Goal: Task Accomplishment & Management: Manage account settings

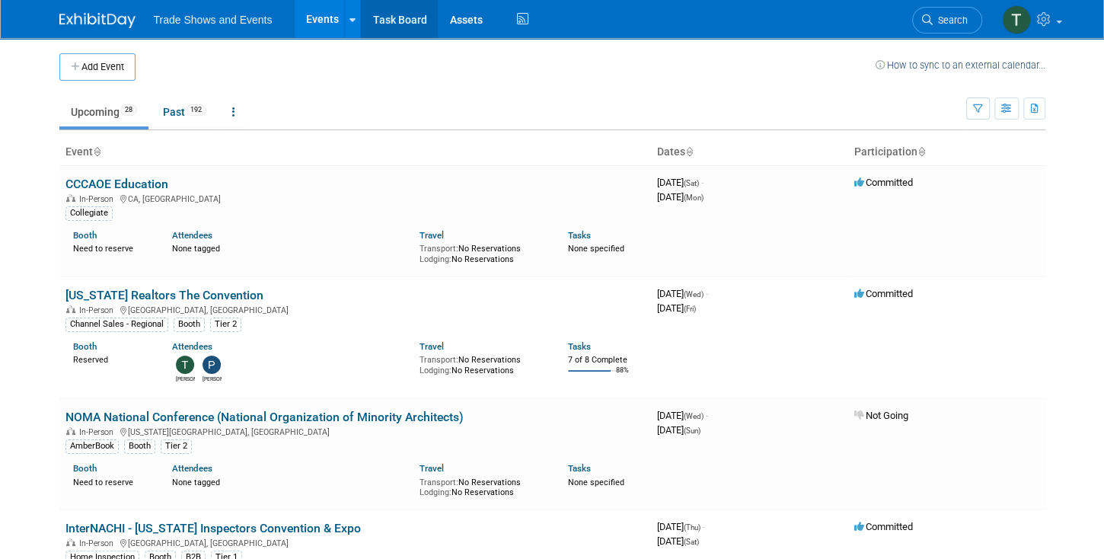
click at [410, 24] on link "Task Board" at bounding box center [399, 19] width 77 height 38
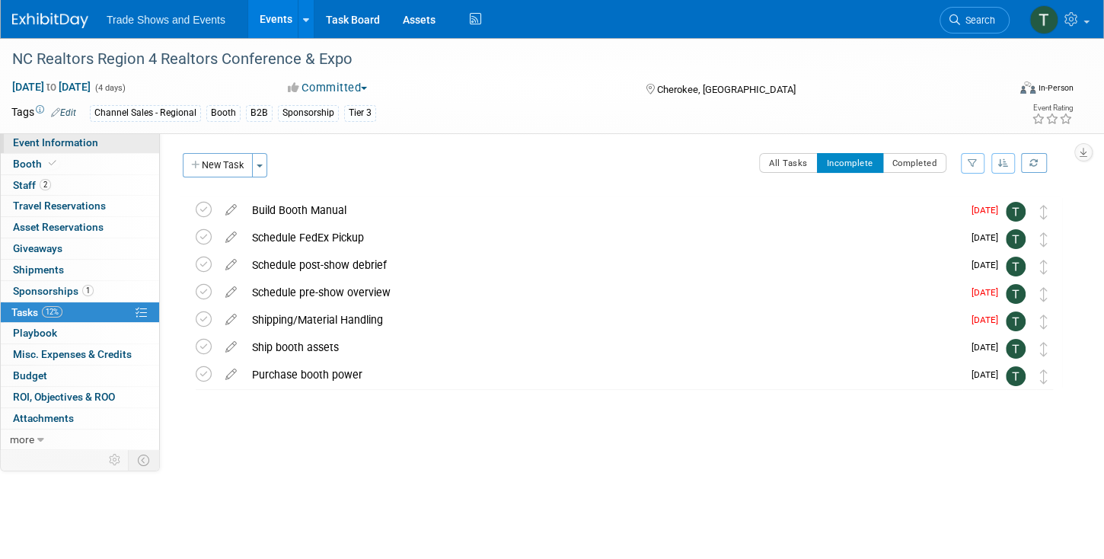
click at [78, 140] on span "Event Information" at bounding box center [55, 142] width 85 height 12
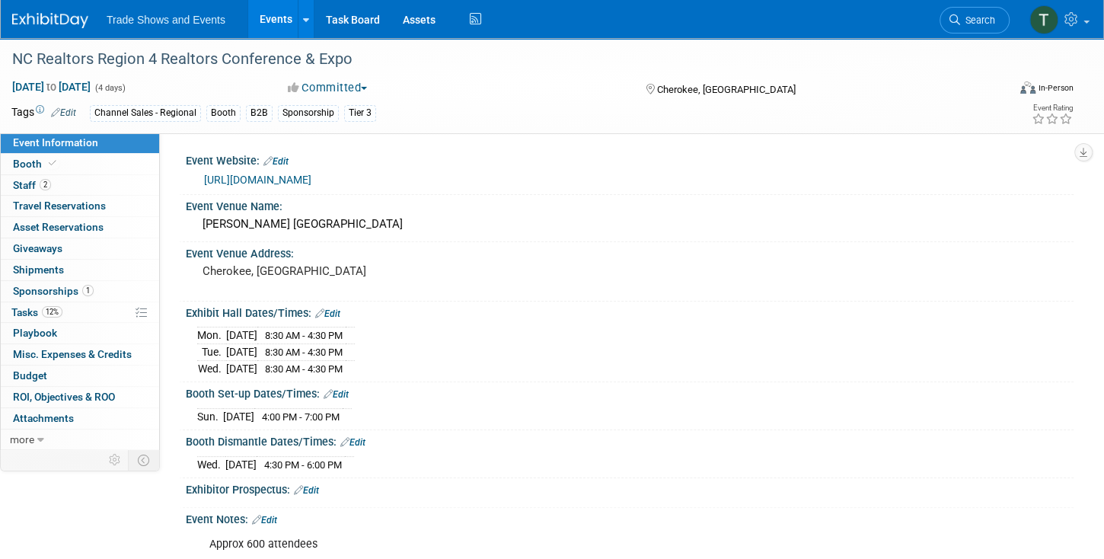
click at [295, 178] on link "https://www.ncrealtors.org/special-events/convention/" at bounding box center [257, 180] width 107 height 12
click at [37, 184] on span "Staff 2" at bounding box center [32, 185] width 38 height 12
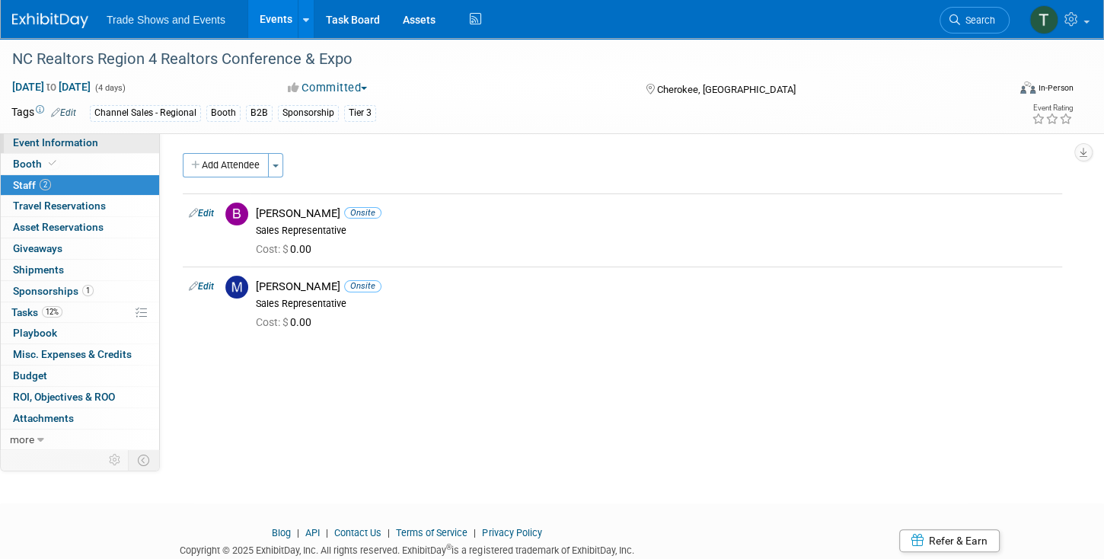
click at [40, 147] on span "Event Information" at bounding box center [55, 142] width 85 height 12
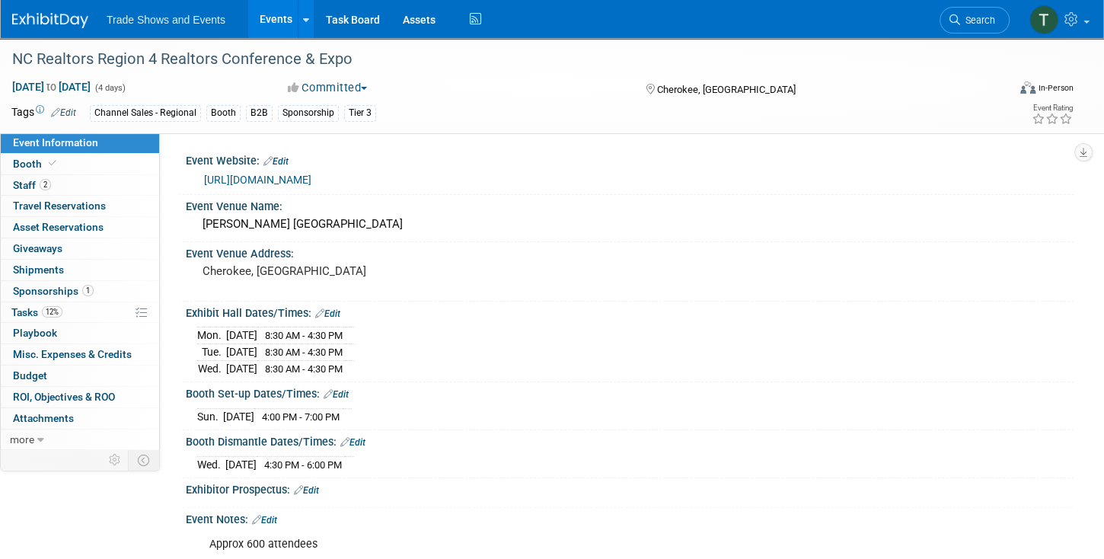
click at [288, 156] on link "Edit" at bounding box center [275, 161] width 25 height 11
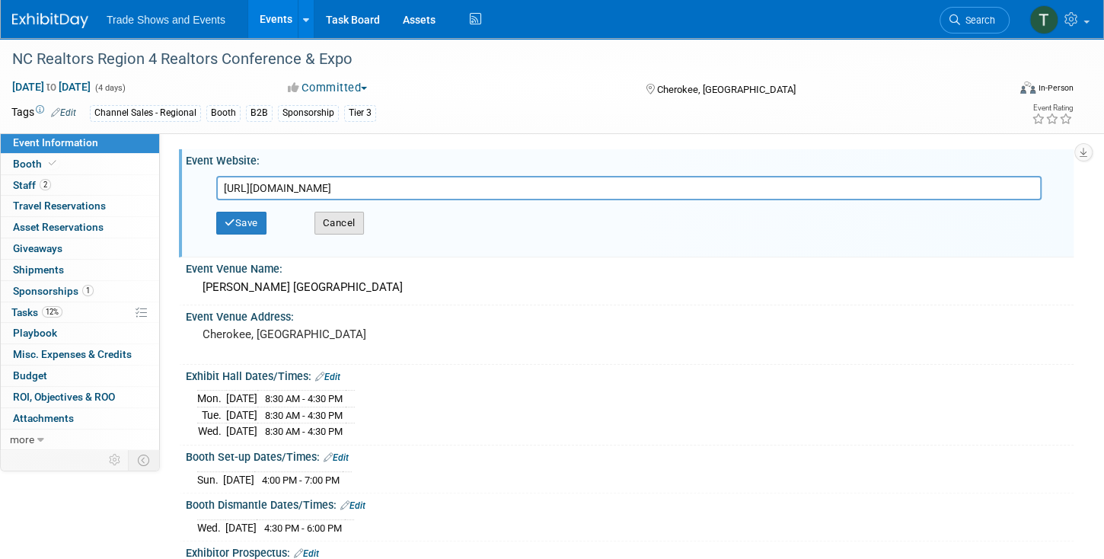
click at [341, 222] on button "Cancel" at bounding box center [338, 223] width 49 height 23
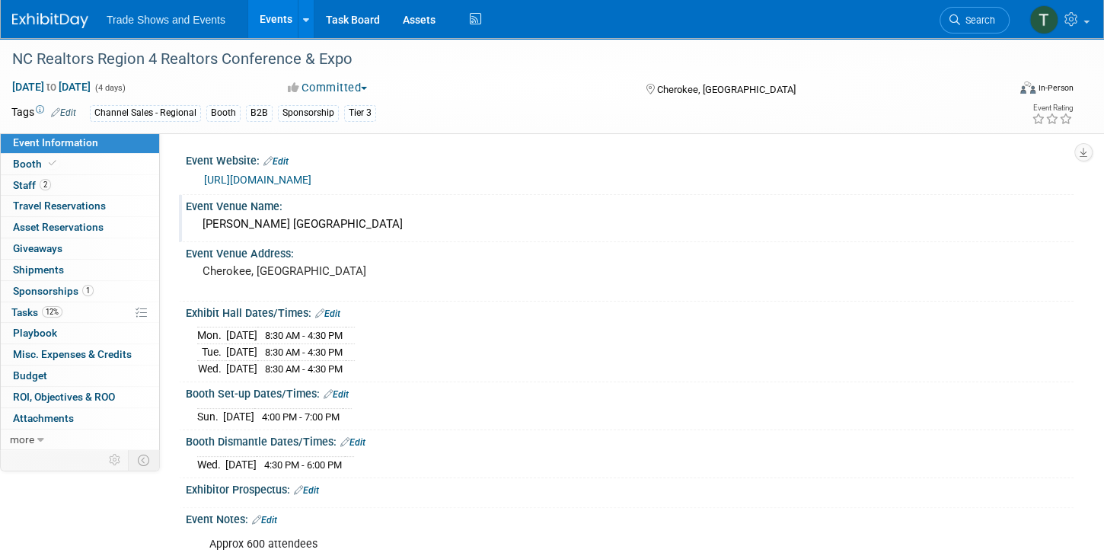
click at [288, 221] on div "Harrah’s Cherokee Casino & Resort" at bounding box center [629, 224] width 865 height 24
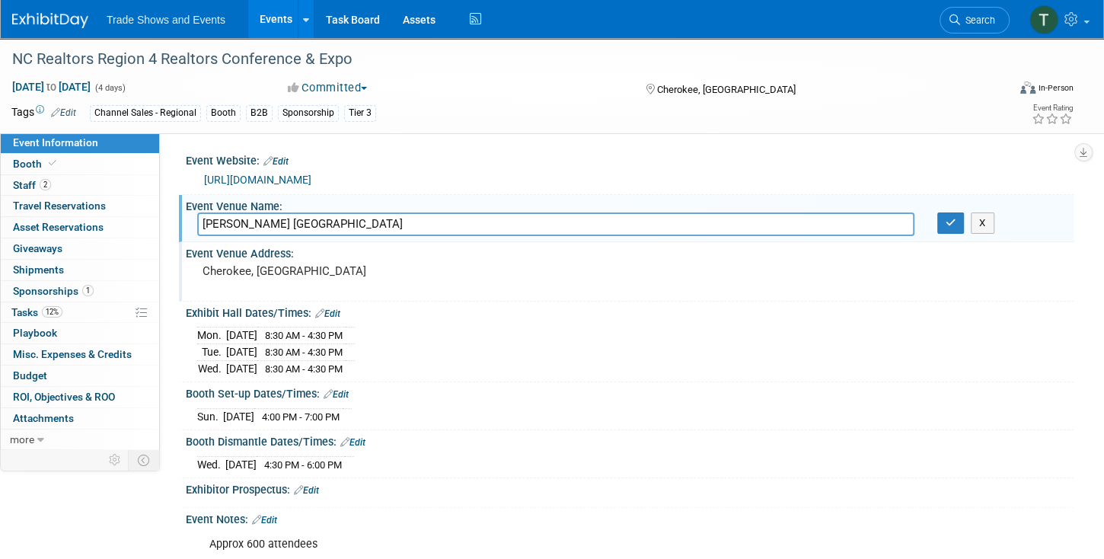
click at [316, 267] on pre "Cherokee, [GEOGRAPHIC_DATA]" at bounding box center [371, 271] width 337 height 14
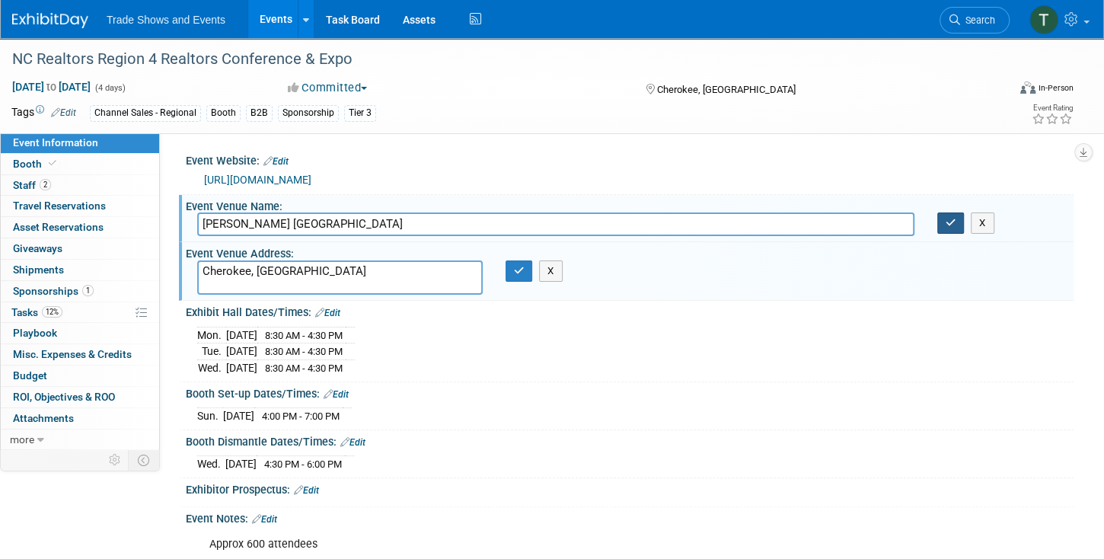
click at [947, 220] on icon "button" at bounding box center [951, 223] width 11 height 10
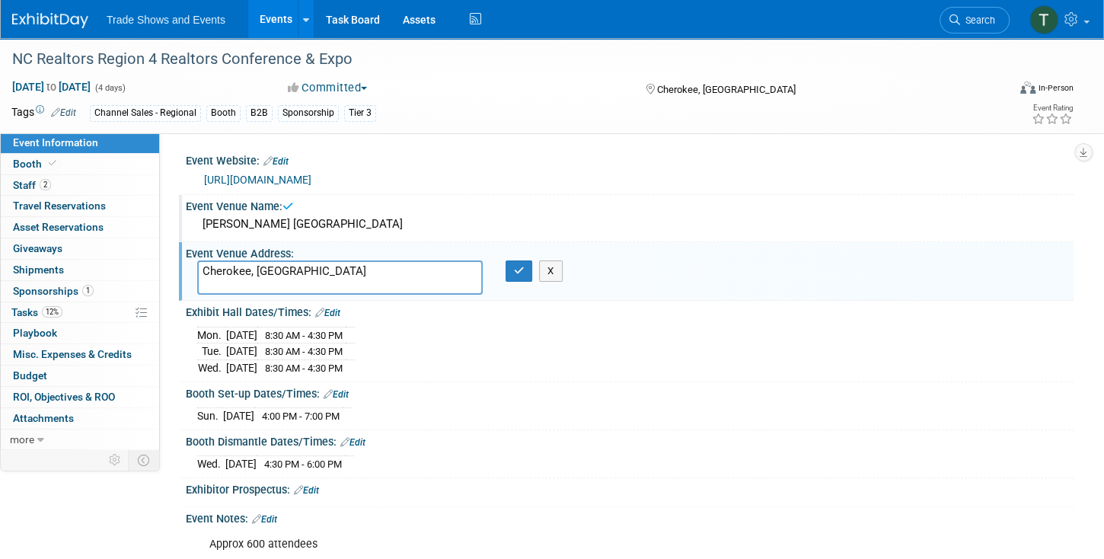
click at [291, 266] on textarea "Cherokee, [GEOGRAPHIC_DATA]" at bounding box center [339, 277] width 285 height 34
click at [290, 266] on textarea "Cherokee, [GEOGRAPHIC_DATA]" at bounding box center [339, 277] width 285 height 34
paste textarea "777 Casino Drive, Cherokee, NC 28719"
click at [295, 268] on textarea "777 Casino Drive, Cherokee, NC 28719" at bounding box center [339, 277] width 285 height 34
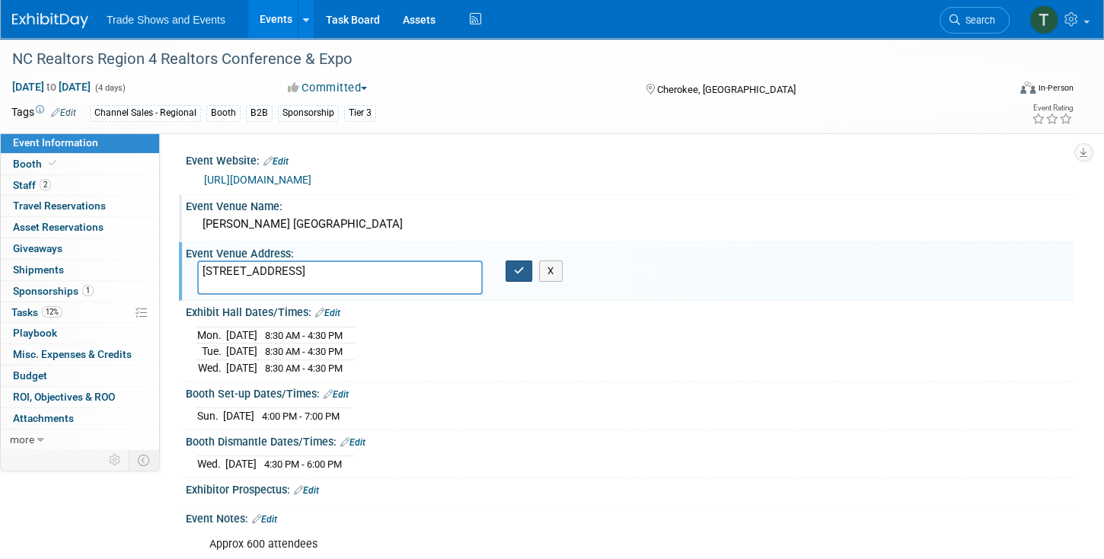
type textarea "777 Casino Drive Cherokee, NC 28719"
click at [522, 266] on icon "button" at bounding box center [519, 271] width 11 height 10
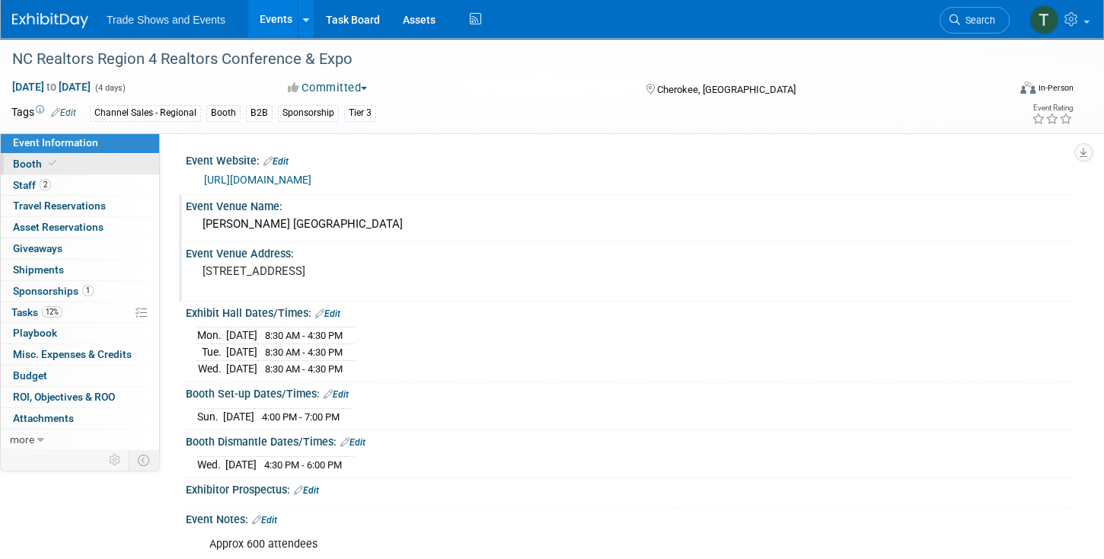
click at [59, 167] on link "Booth" at bounding box center [80, 164] width 158 height 21
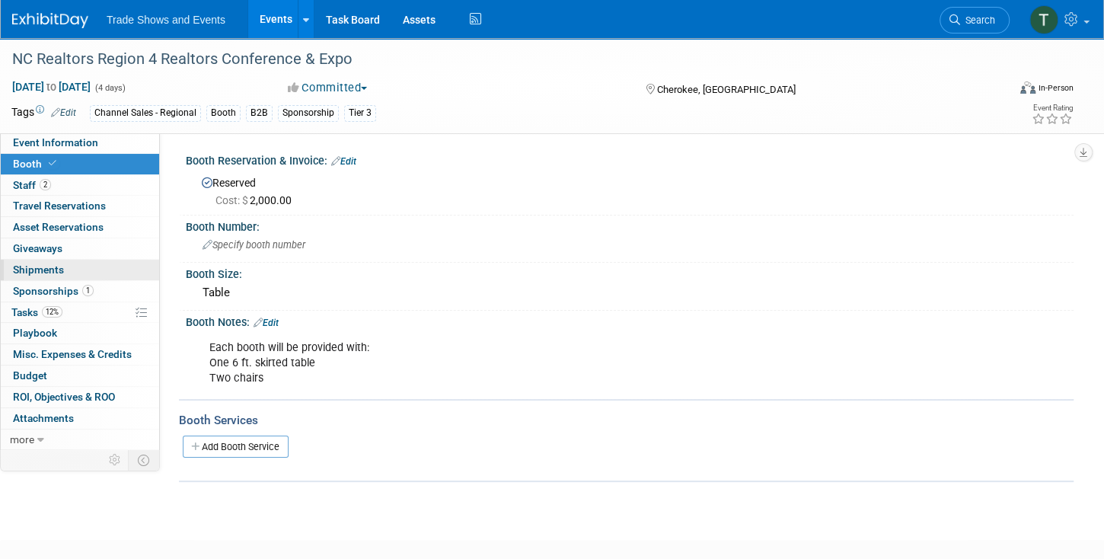
click at [48, 267] on span "Shipments 0" at bounding box center [38, 269] width 51 height 12
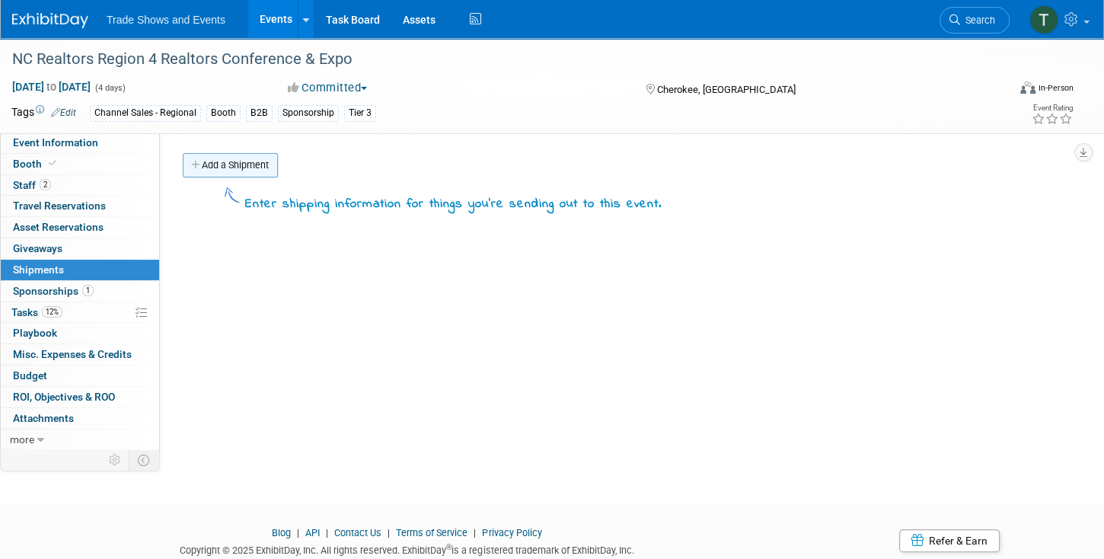
click at [241, 156] on link "Add a Shipment" at bounding box center [230, 165] width 95 height 24
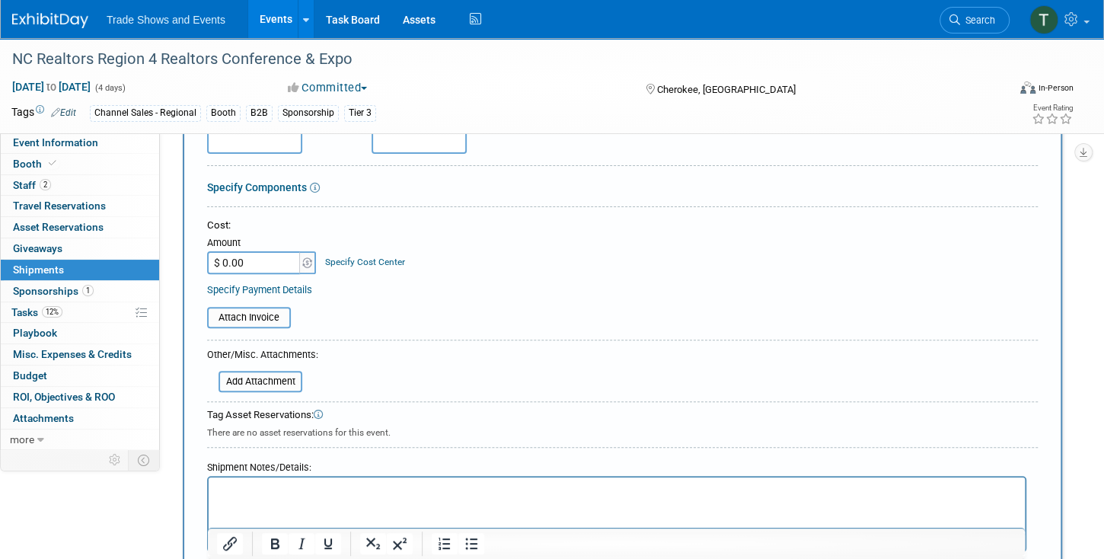
type input "Booth assets"
drag, startPoint x: 285, startPoint y: 490, endPoint x: 296, endPoint y: 490, distance: 11.4
click at [284, 490] on p "Rich Text Area. Press ALT-0 for help." at bounding box center [617, 490] width 799 height 15
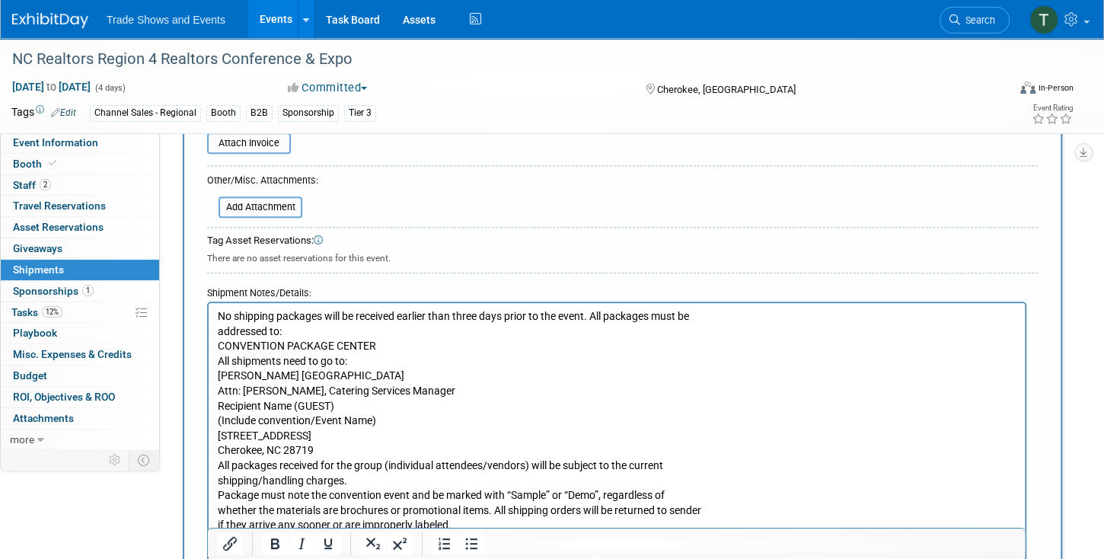
click at [220, 343] on p "No shipping packages will be received earlier than three days prior to the even…" at bounding box center [617, 421] width 799 height 224
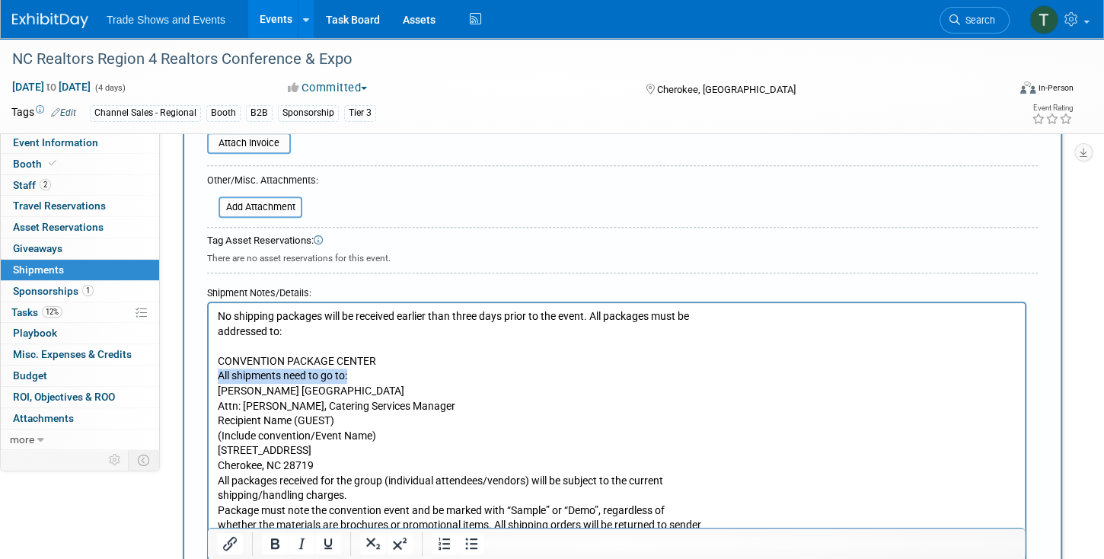
drag, startPoint x: 375, startPoint y: 375, endPoint x: 209, endPoint y: 374, distance: 166.0
click at [209, 374] on html "No shipping packages will be received earlier than three days prior to the even…" at bounding box center [617, 425] width 816 height 245
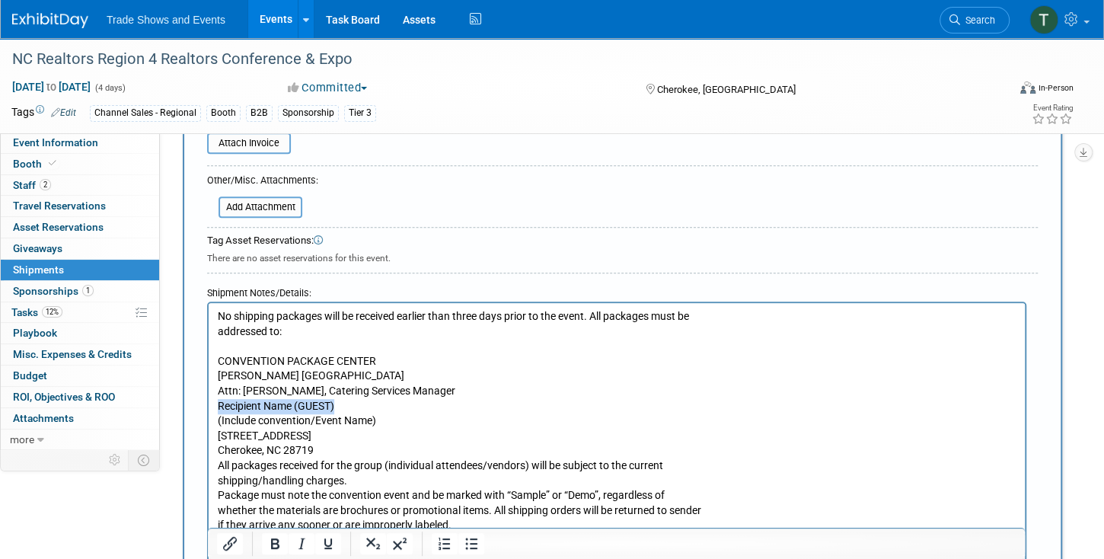
drag, startPoint x: 340, startPoint y: 406, endPoint x: 211, endPoint y: 402, distance: 129.5
click at [211, 402] on html "No shipping packages will be received earlier than three days prior to the even…" at bounding box center [617, 418] width 816 height 230
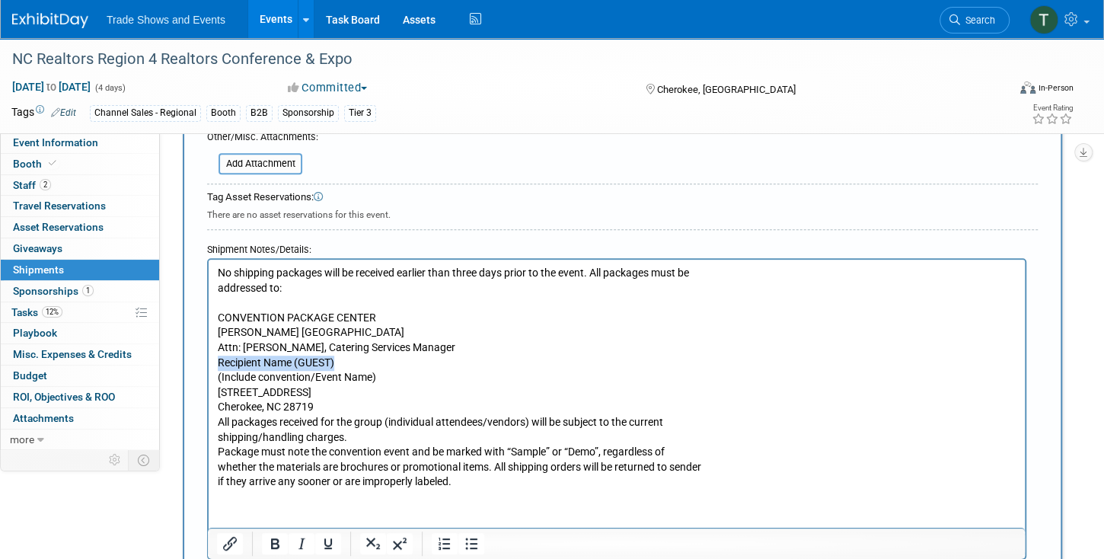
scroll to position [435, 0]
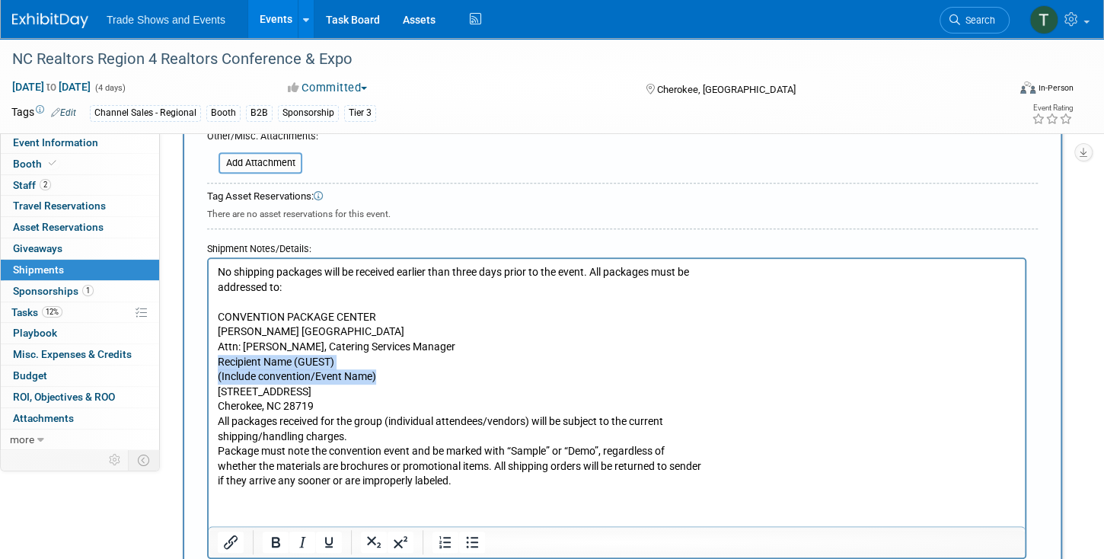
drag, startPoint x: 385, startPoint y: 376, endPoint x: 219, endPoint y: 365, distance: 166.4
click at [219, 365] on p "CONVENTION PACKAGE CENTER Harrah’s Cherokee Casino Resort Attn: Deiah Haddock, …" at bounding box center [617, 399] width 799 height 179
click at [221, 418] on p "CONVENTION PACKAGE CENTER Harrah’s Cherokee Casino Resort Attn: Deiah Haddock, …" at bounding box center [617, 399] width 799 height 179
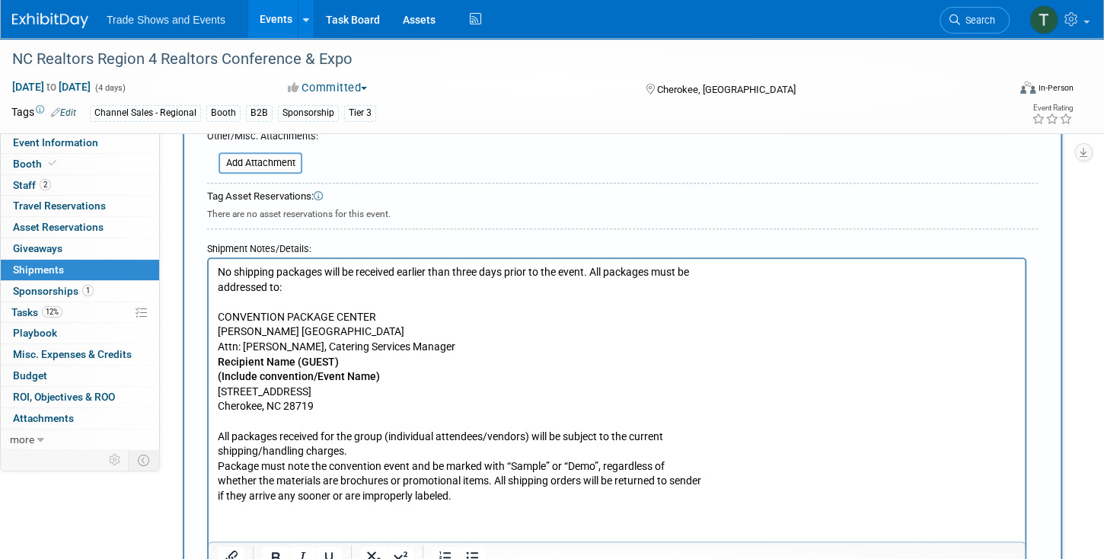
click at [694, 429] on p "All packages received for the group (individual attendees/vendors) will be subj…" at bounding box center [617, 466] width 799 height 75
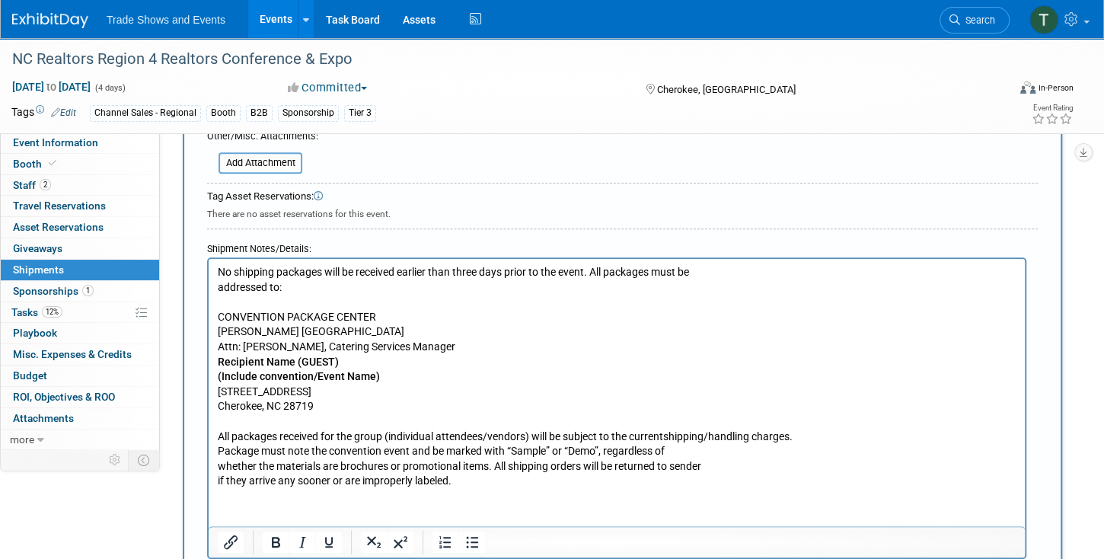
click at [714, 271] on p "No shipping packages will be received earlier than three days prior to the even…" at bounding box center [617, 280] width 799 height 30
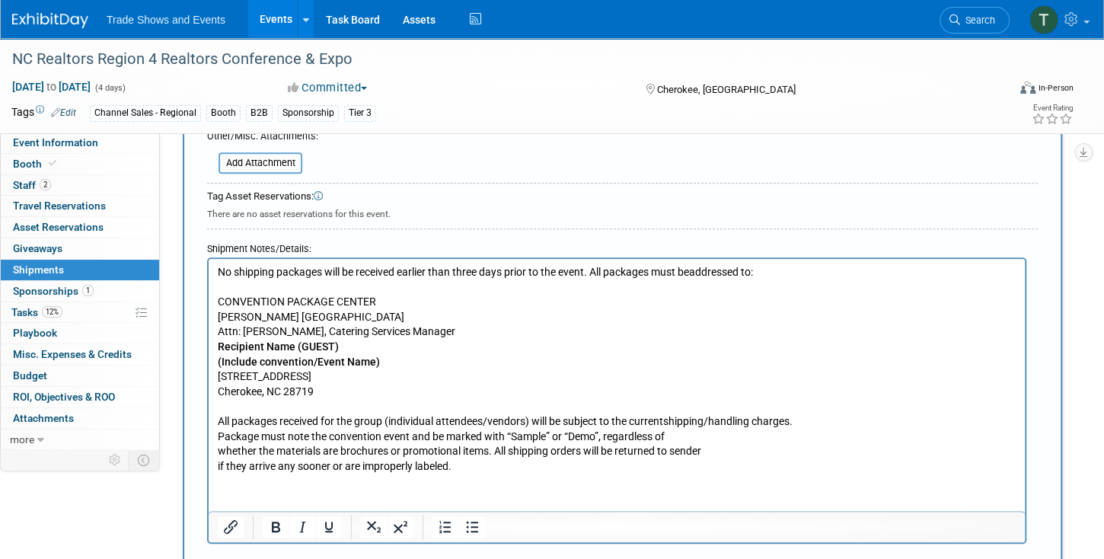
click at [688, 438] on p "All packages received for the group (individual attendees/vendors) will be subj…" at bounding box center [617, 443] width 799 height 59
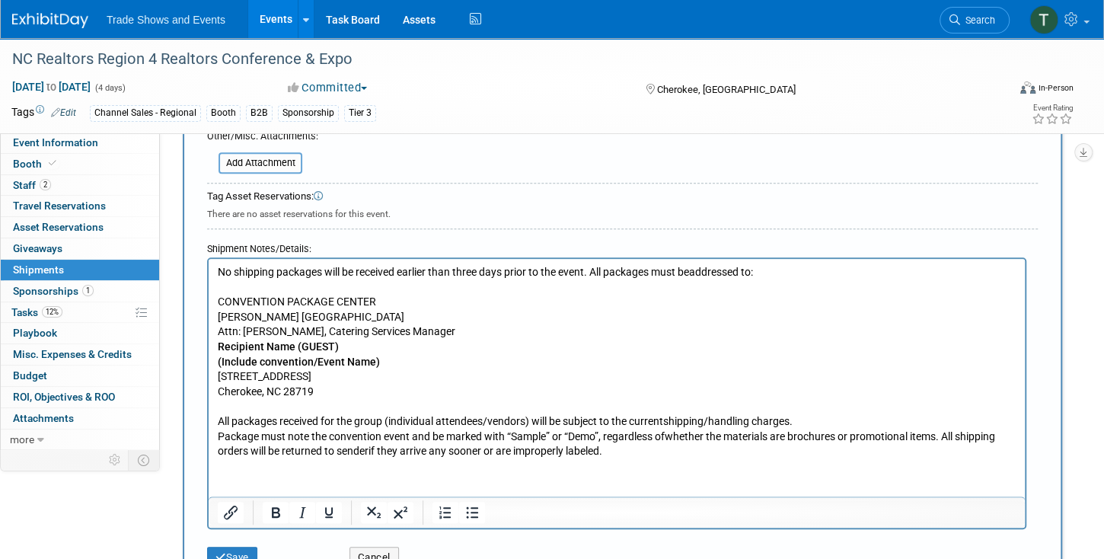
click at [295, 459] on html "No shipping packages will be received earlier than three days prior to the even…" at bounding box center [617, 359] width 816 height 200
click at [652, 451] on p "All packages received for the group (individual attendees/vendors) will be subj…" at bounding box center [617, 436] width 799 height 45
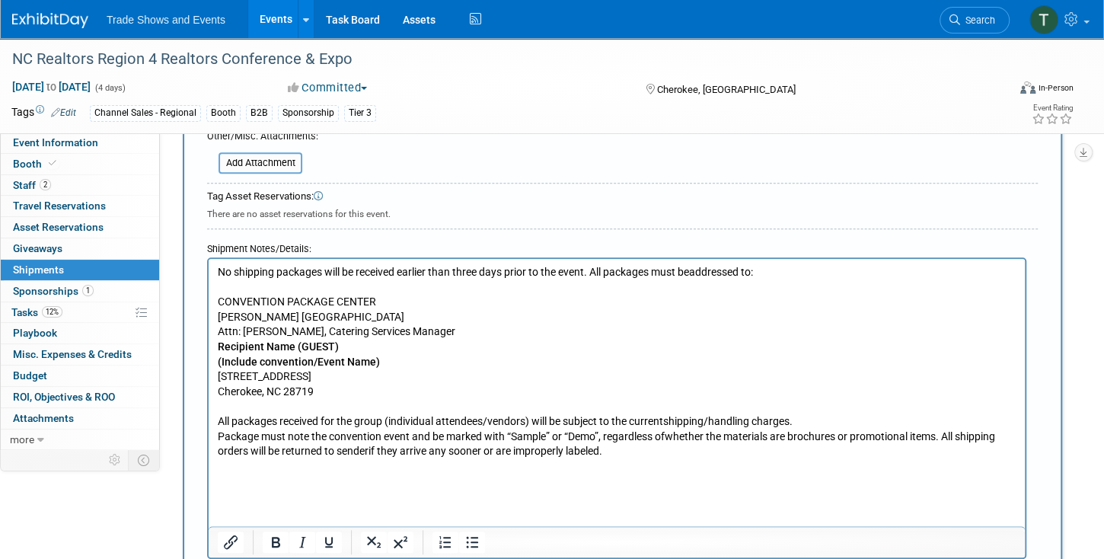
scroll to position [451, 0]
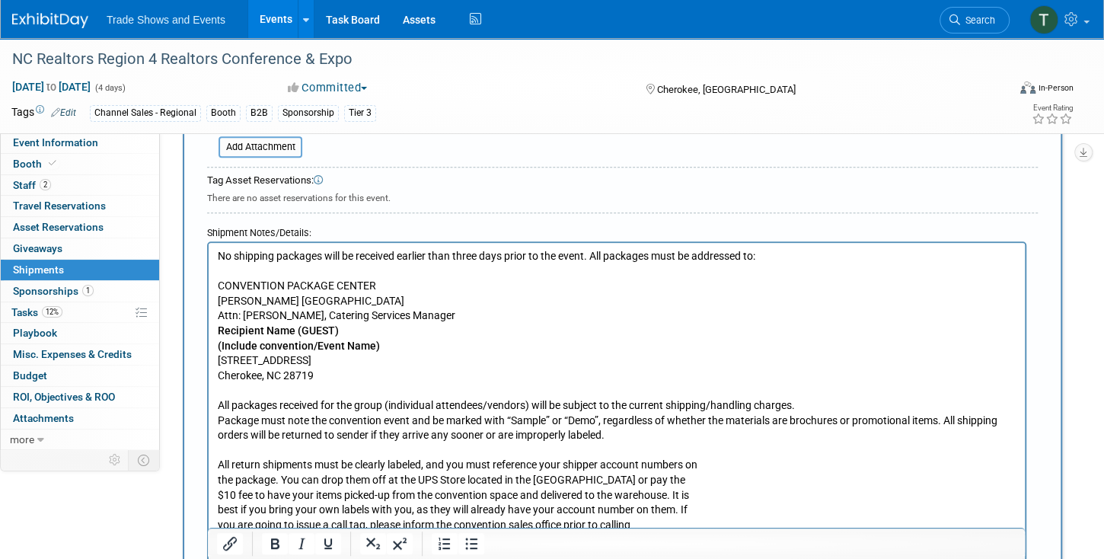
click at [714, 467] on p "All return shipments must be clearly labeled, and you must reference your shipp…" at bounding box center [617, 495] width 799 height 75
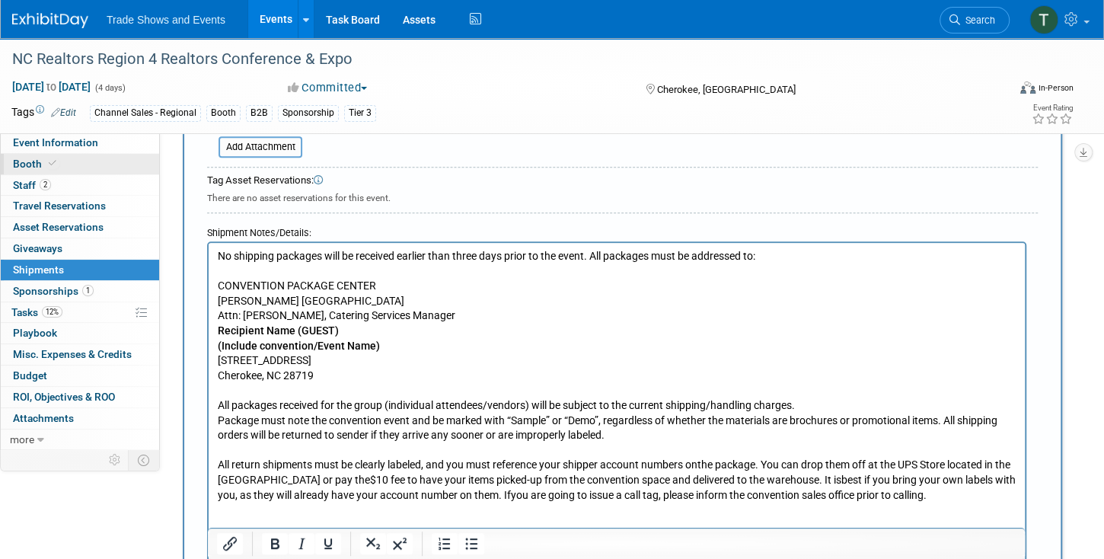
click at [61, 164] on link "Booth" at bounding box center [80, 164] width 158 height 21
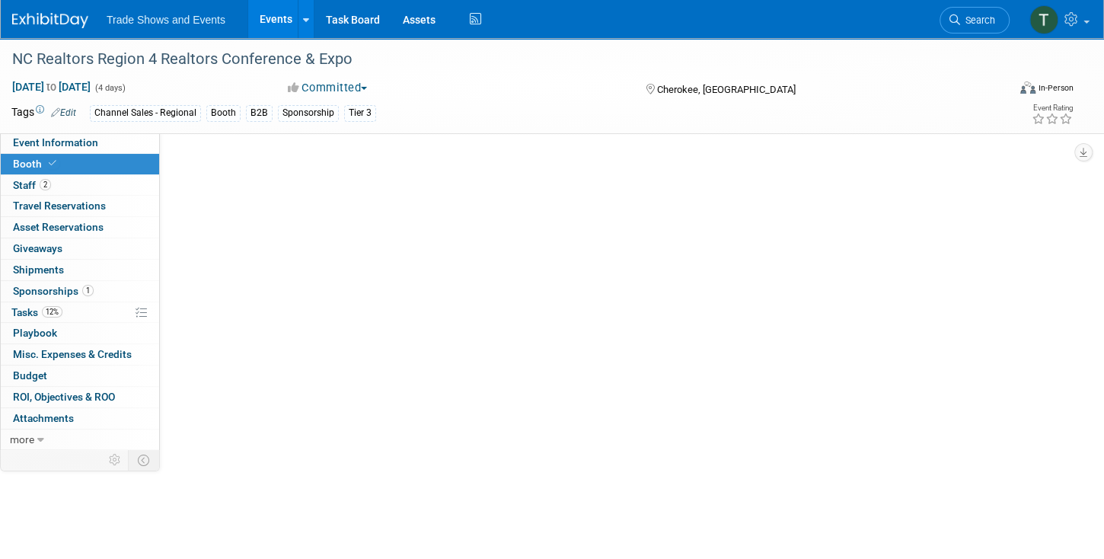
scroll to position [0, 0]
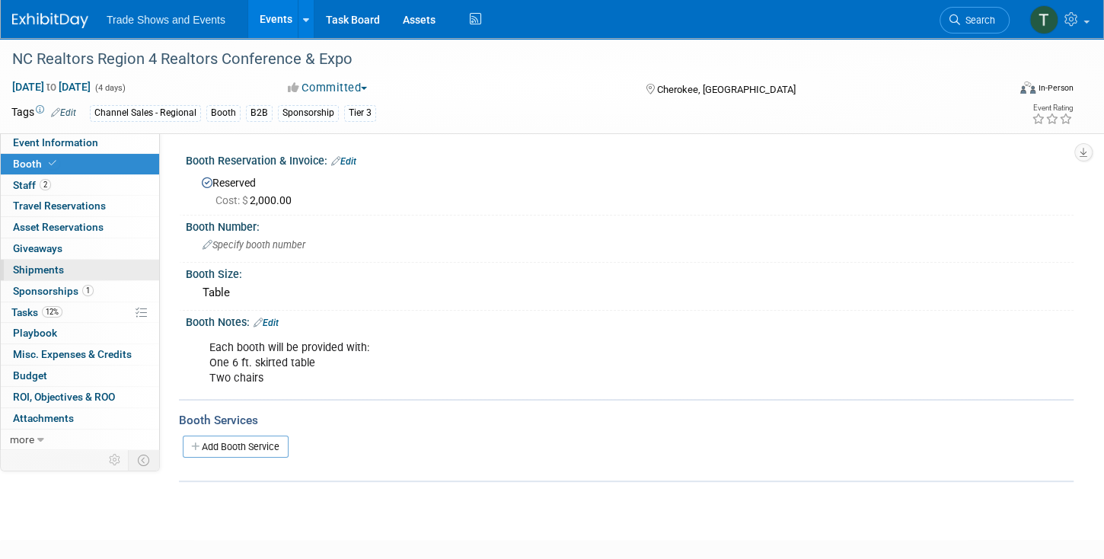
click at [48, 270] on span "Shipments 0" at bounding box center [38, 269] width 51 height 12
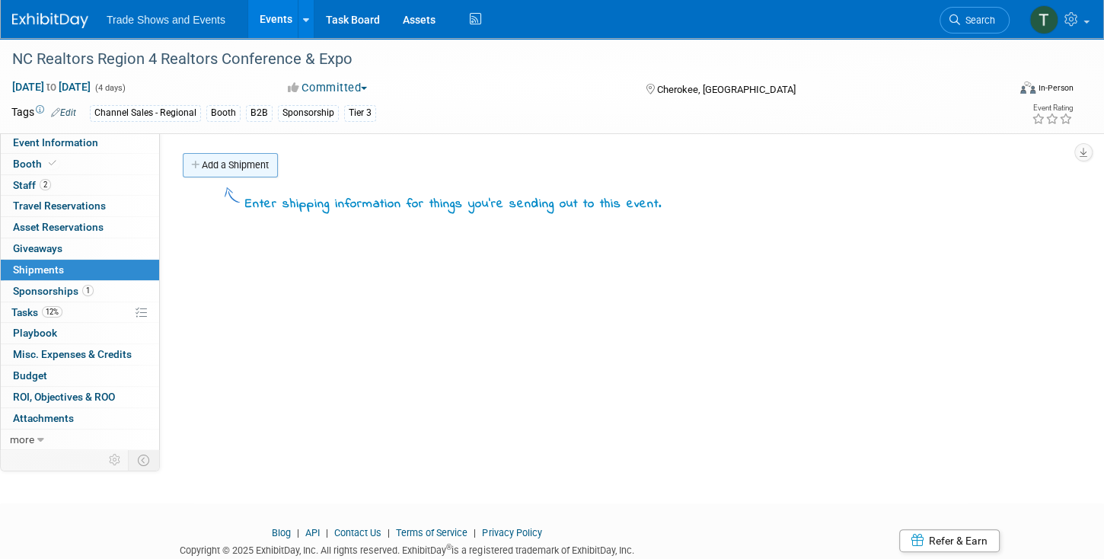
click at [250, 164] on link "Add a Shipment" at bounding box center [230, 165] width 95 height 24
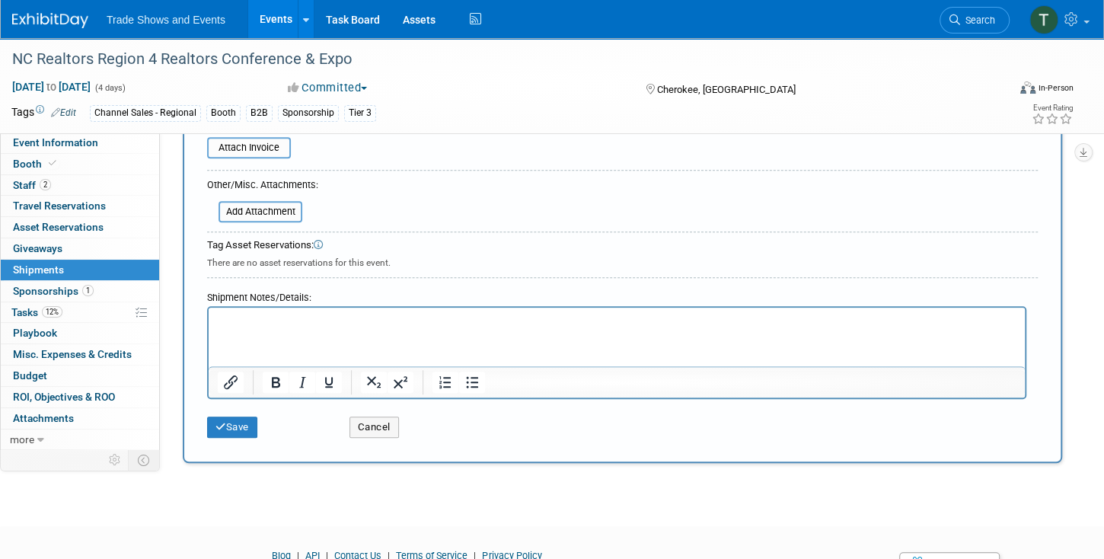
scroll to position [391, 0]
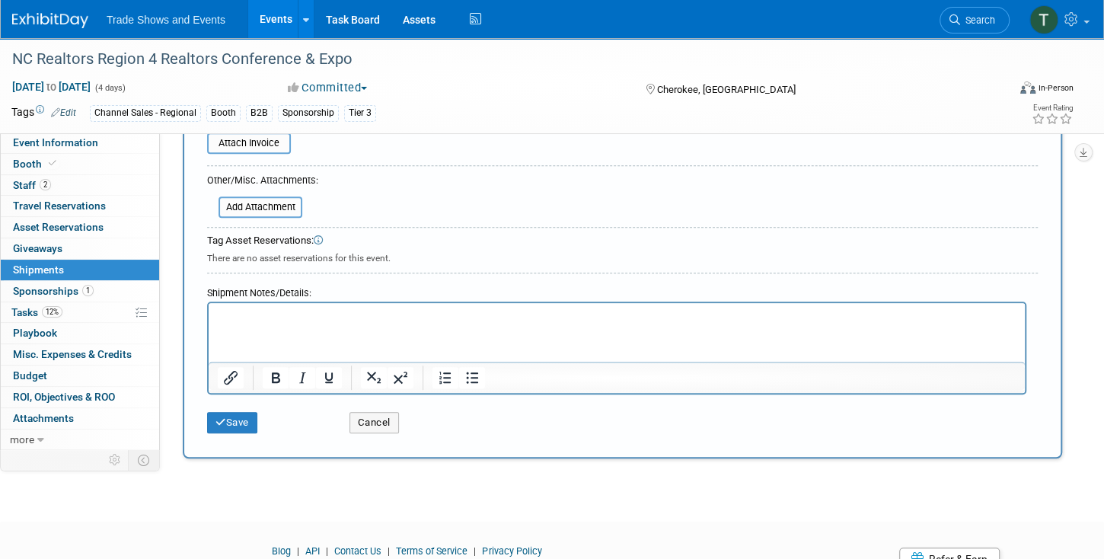
type input "Booth assets"
click at [244, 308] on html at bounding box center [617, 313] width 816 height 21
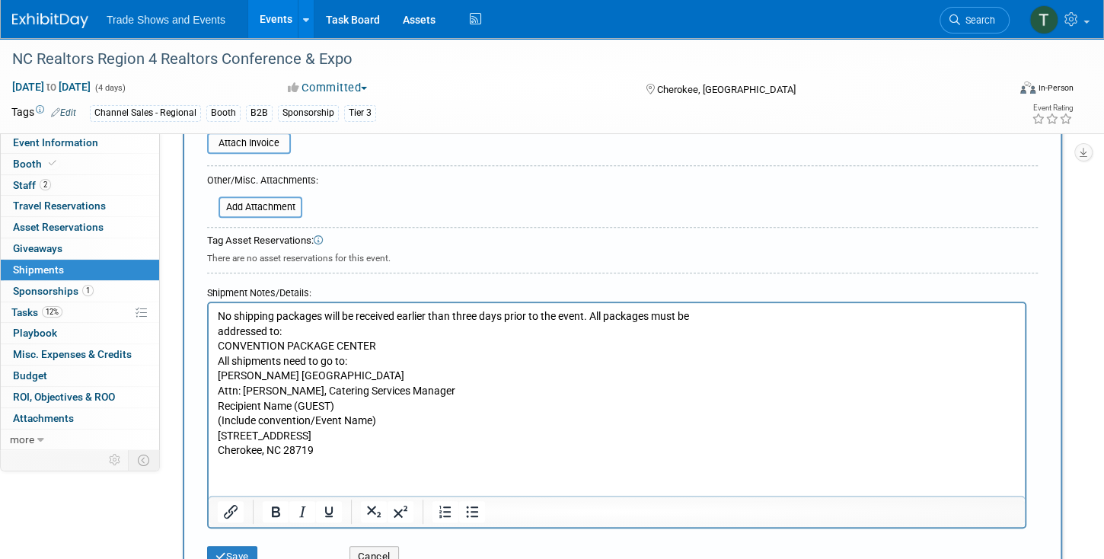
click at [359, 458] on html "No shipping packages will be received earlier than three days prior to the even…" at bounding box center [617, 380] width 816 height 155
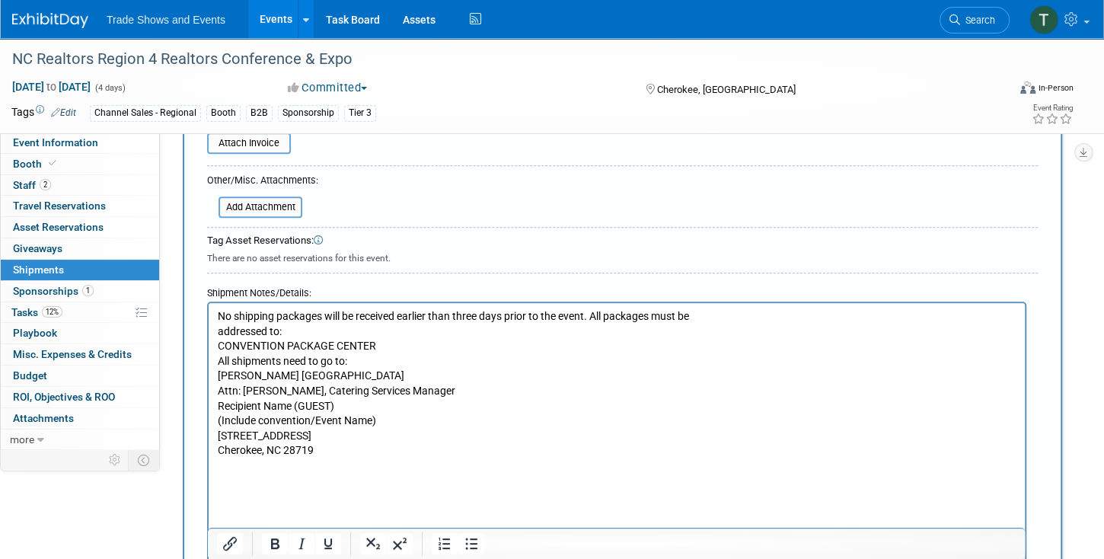
scroll to position [407, 0]
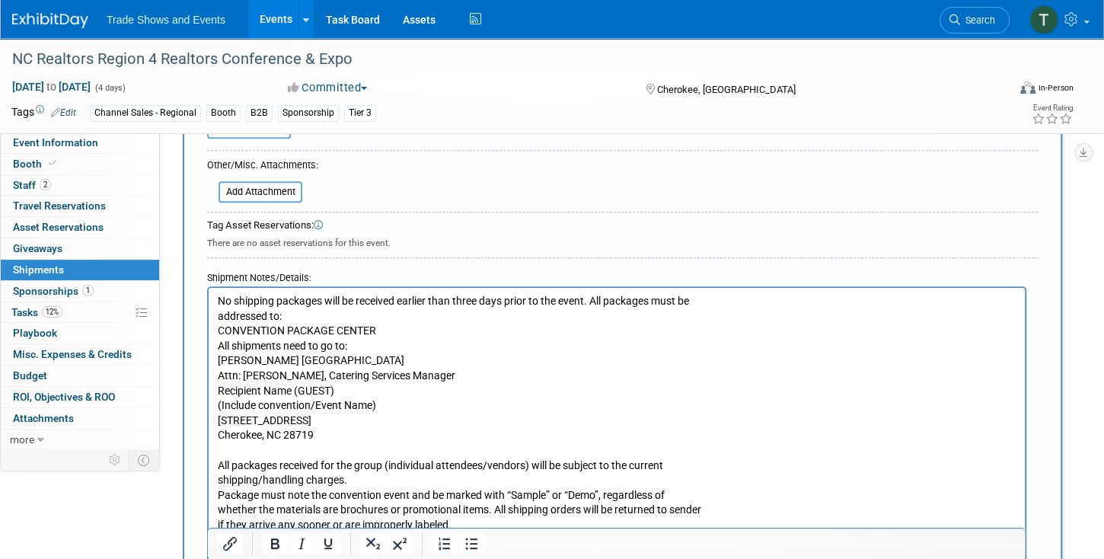
click at [489, 517] on p "All packages received for the group (individual attendees/vendors) will be subj…" at bounding box center [617, 495] width 799 height 75
click at [467, 517] on p "All packages received for the group (individual attendees/vendors) will be subj…" at bounding box center [617, 495] width 799 height 75
click at [461, 528] on p "All packages received for the group (individual attendees/vendors) will be subj…" at bounding box center [617, 495] width 799 height 75
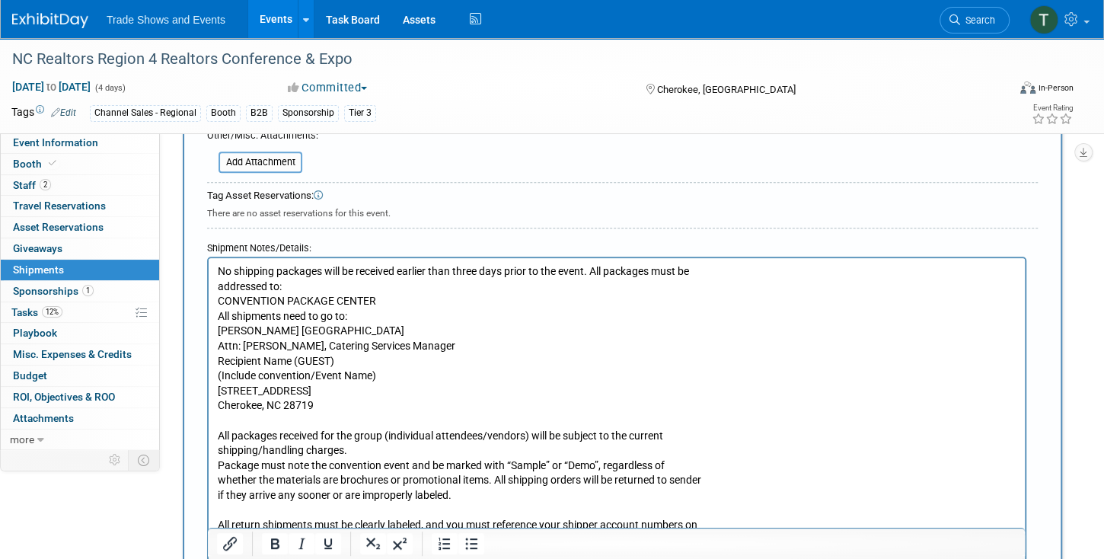
scroll to position [496, 0]
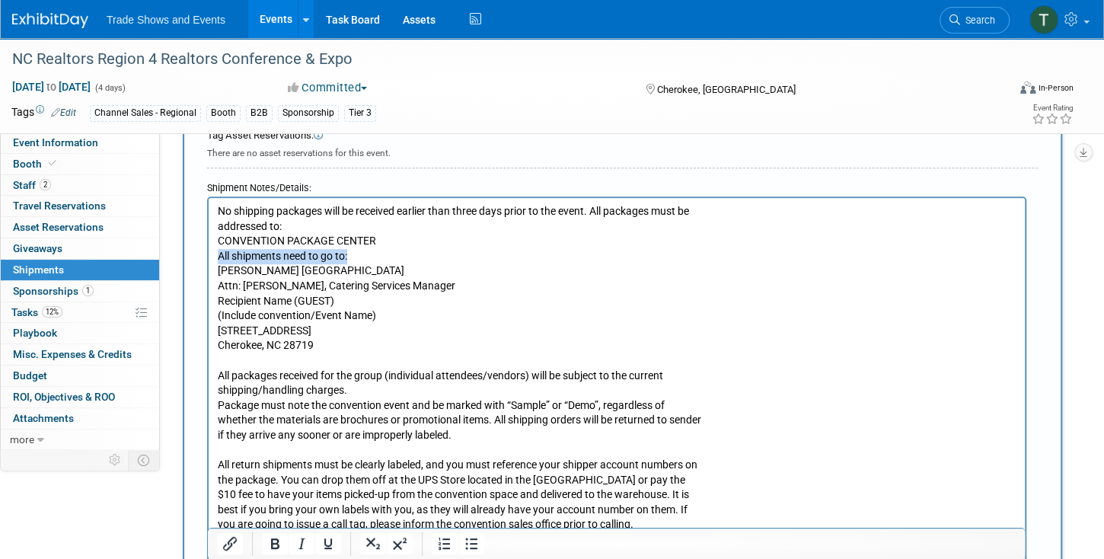
drag, startPoint x: 360, startPoint y: 254, endPoint x: 212, endPoint y: 254, distance: 147.7
click at [212, 254] on html "No shipping packages will be received earlier than three days prior to the even…" at bounding box center [617, 365] width 816 height 334
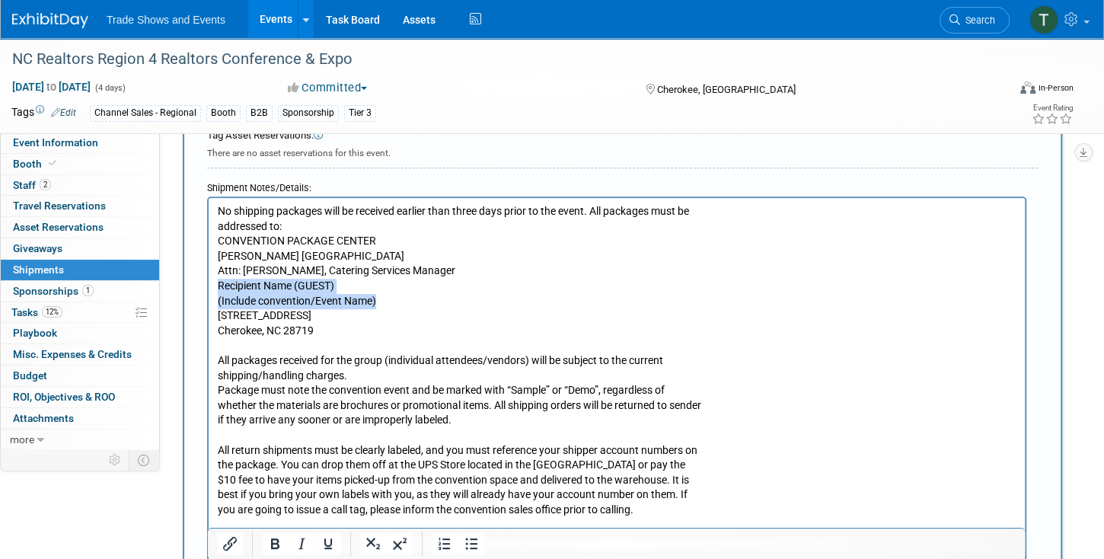
drag, startPoint x: 395, startPoint y: 302, endPoint x: 209, endPoint y: 285, distance: 186.5
click at [209, 285] on html "No shipping packages will be received earlier than three days prior to the even…" at bounding box center [617, 357] width 816 height 319
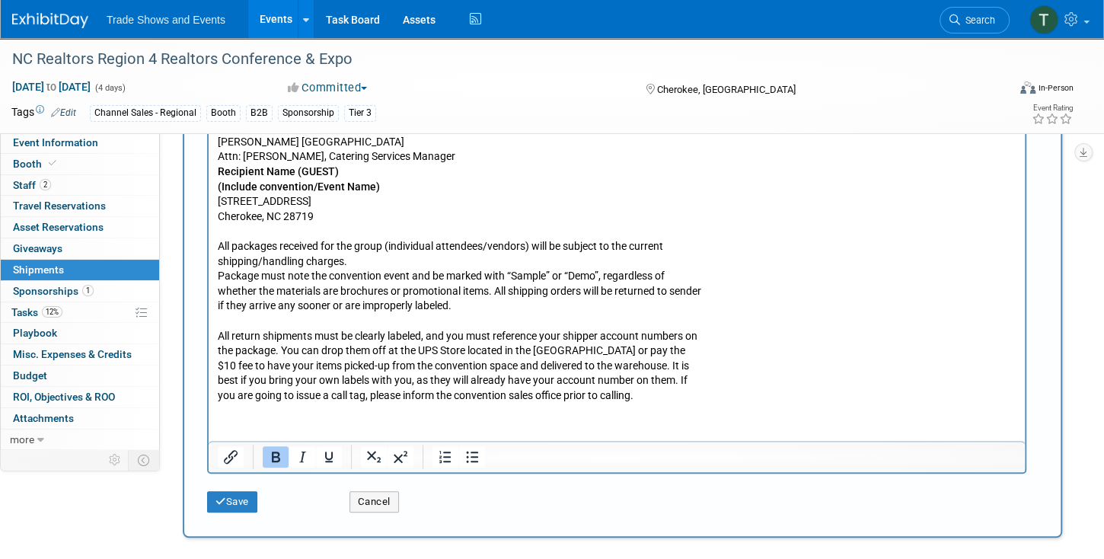
scroll to position [627, 0]
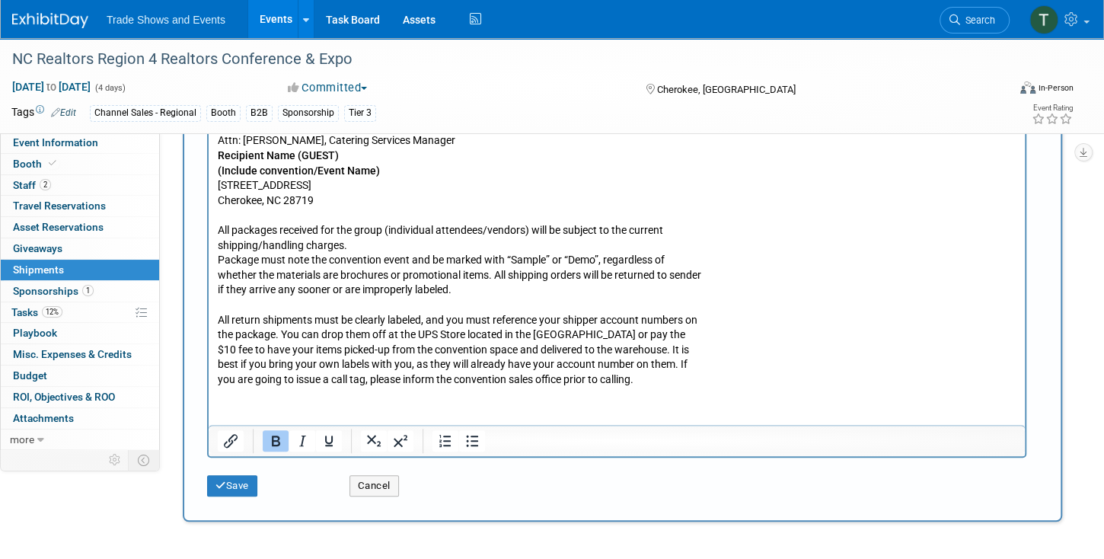
click at [685, 230] on p "All packages received for the group (individual attendees/vendors) will be subj…" at bounding box center [617, 260] width 799 height 75
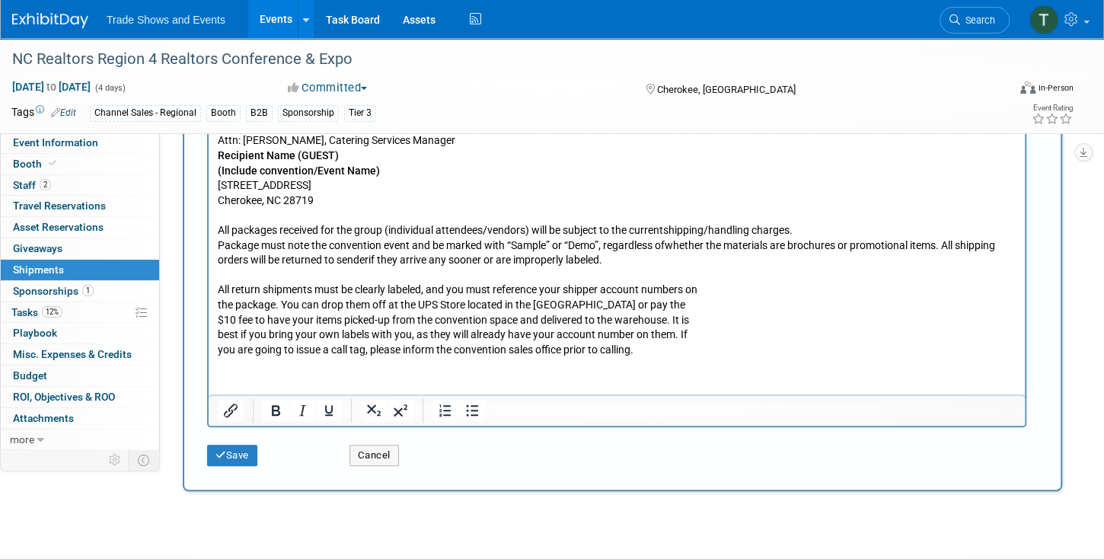
click at [719, 288] on p "All return shipments must be clearly labeled, and you must reference your shipp…" at bounding box center [617, 319] width 799 height 75
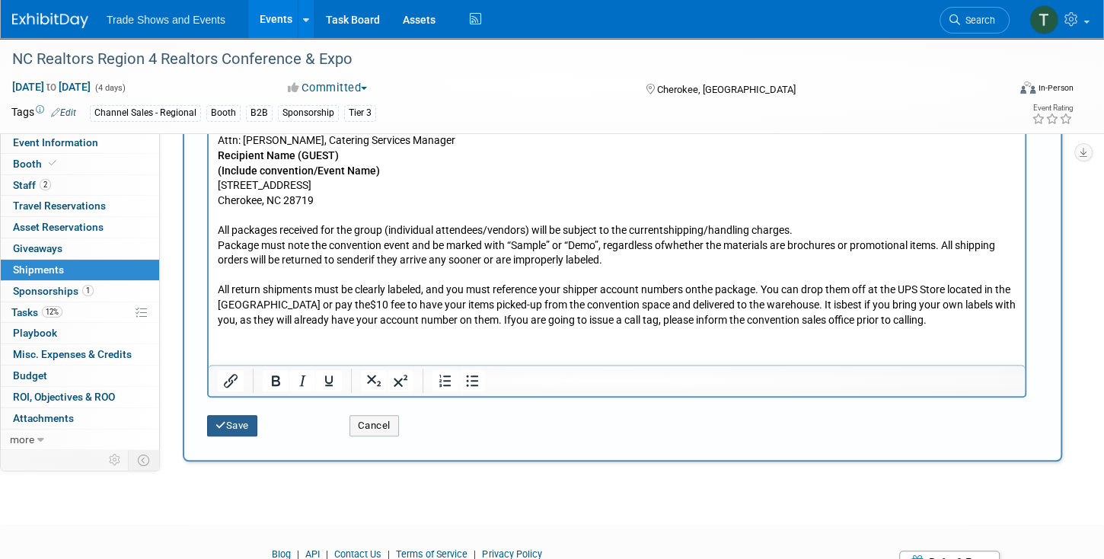
click at [227, 415] on button "Save" at bounding box center [232, 425] width 50 height 21
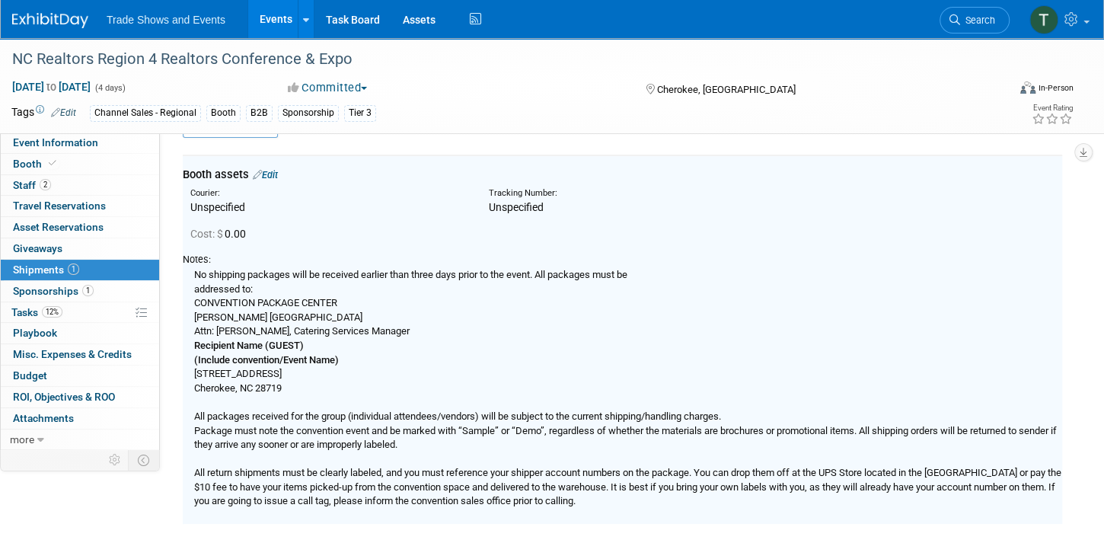
scroll to position [33, 0]
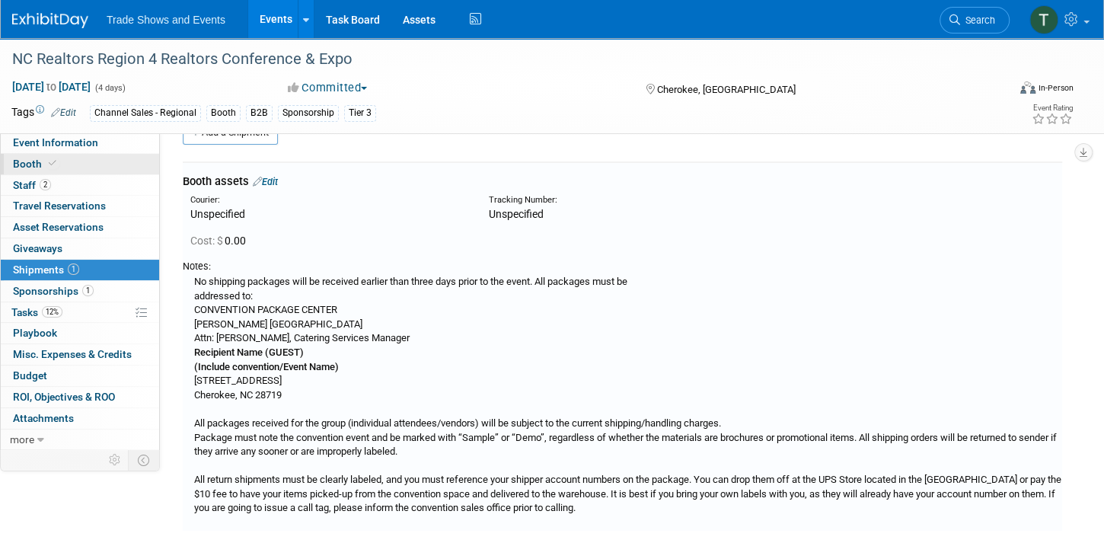
click at [46, 163] on span at bounding box center [53, 163] width 14 height 11
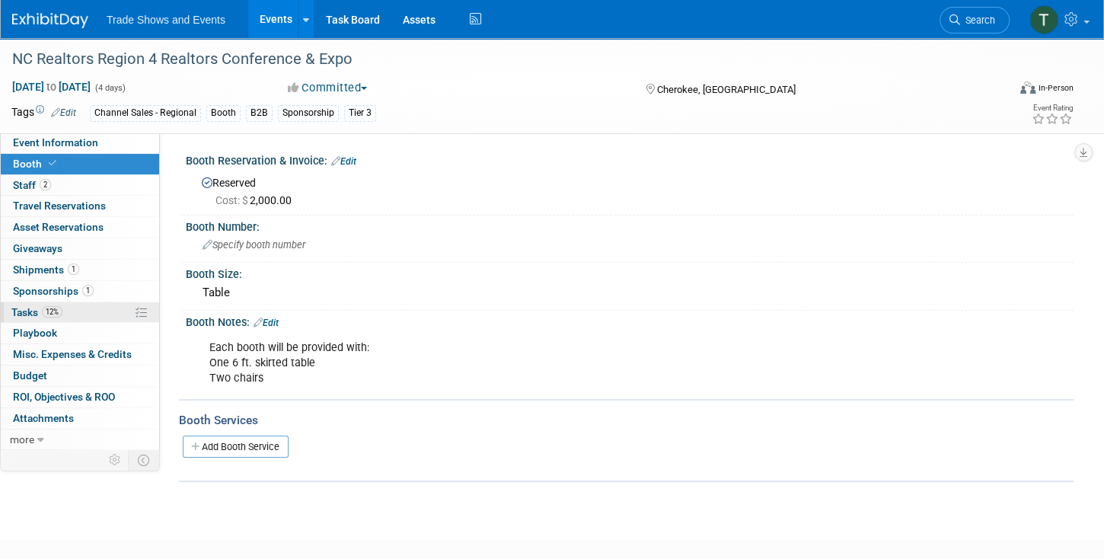
click at [16, 313] on span "Tasks 12%" at bounding box center [36, 312] width 51 height 12
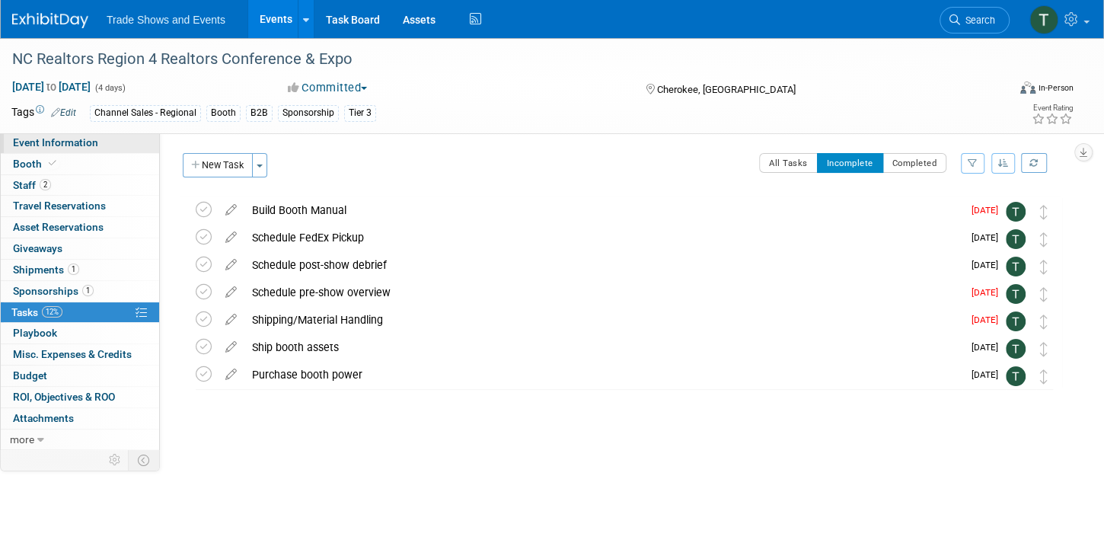
click at [80, 140] on span "Event Information" at bounding box center [55, 142] width 85 height 12
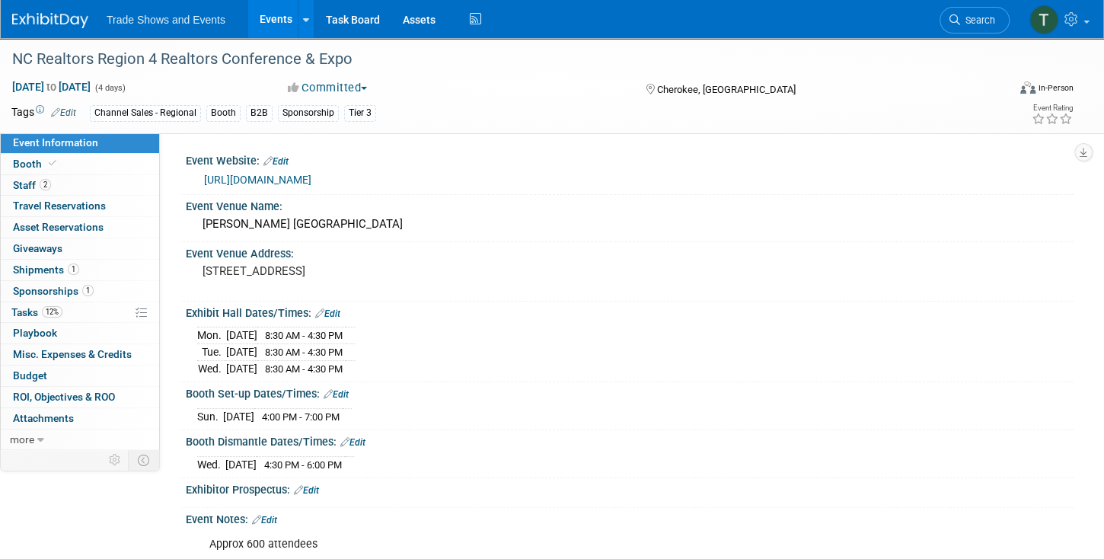
click at [69, 152] on link "Event Information" at bounding box center [80, 142] width 158 height 21
click at [71, 159] on link "Booth" at bounding box center [80, 164] width 158 height 21
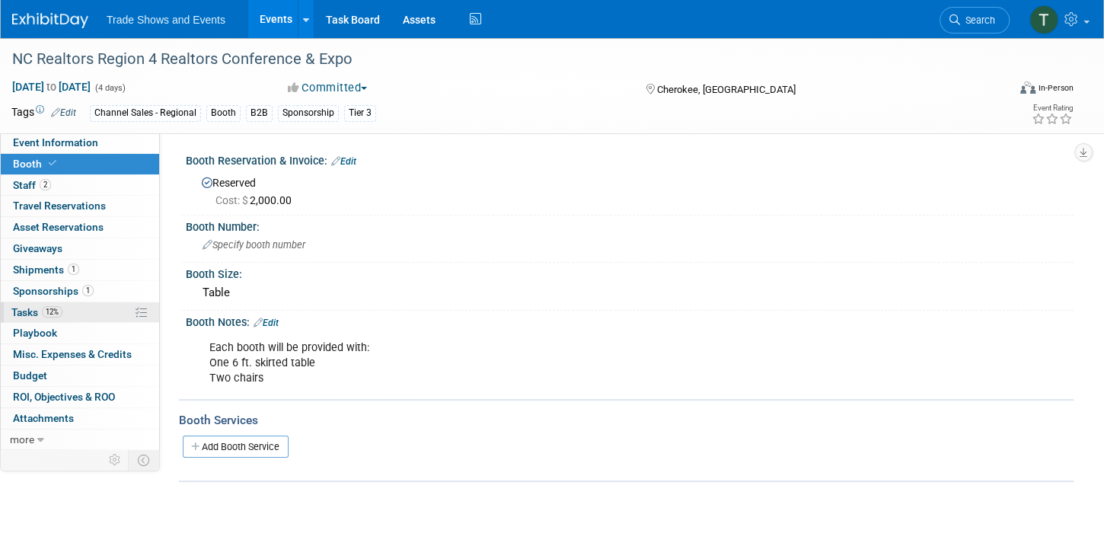
click at [27, 313] on span "Tasks 12%" at bounding box center [36, 312] width 51 height 12
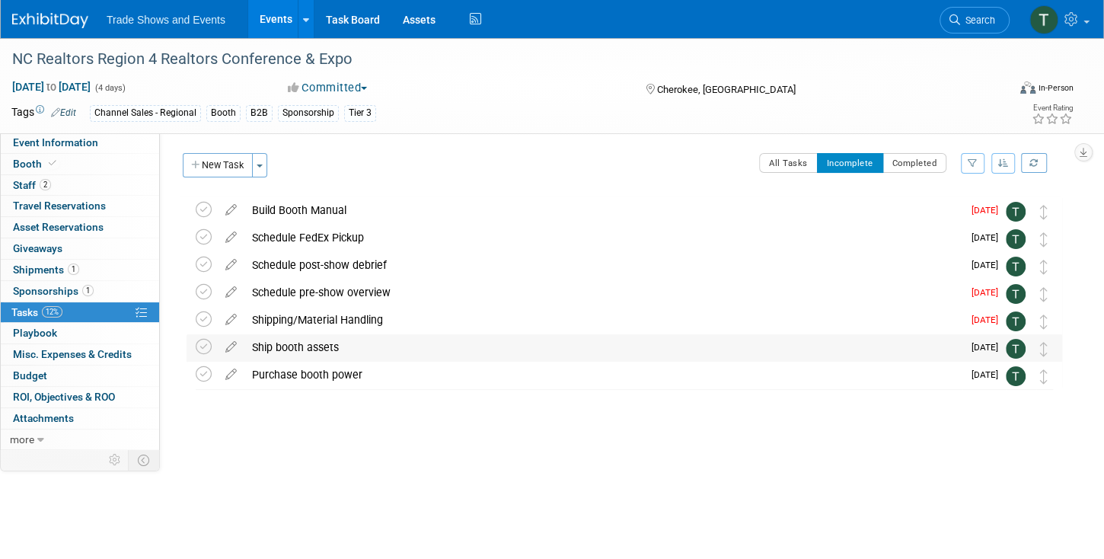
click at [296, 352] on div "Ship booth assets" at bounding box center [603, 347] width 718 height 26
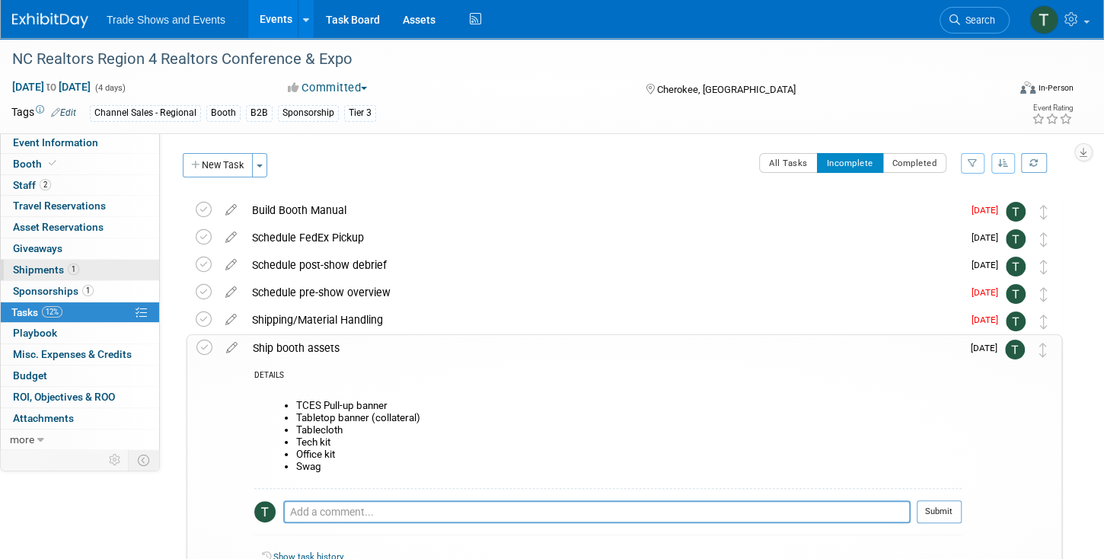
click at [38, 269] on span "Shipments 1" at bounding box center [46, 269] width 66 height 12
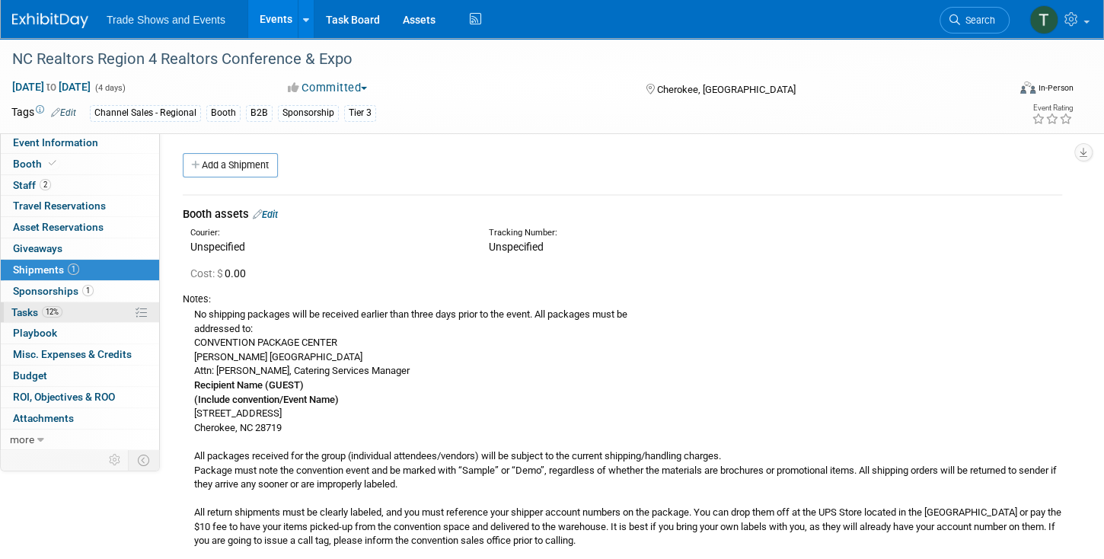
click at [22, 312] on span "Tasks 12%" at bounding box center [36, 312] width 51 height 12
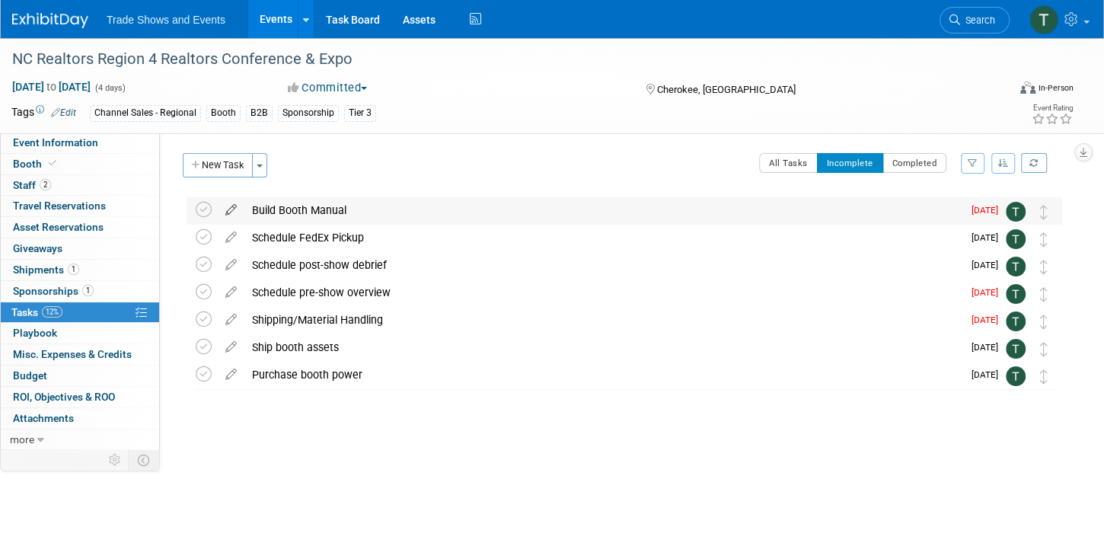
click at [236, 207] on icon at bounding box center [231, 206] width 27 height 19
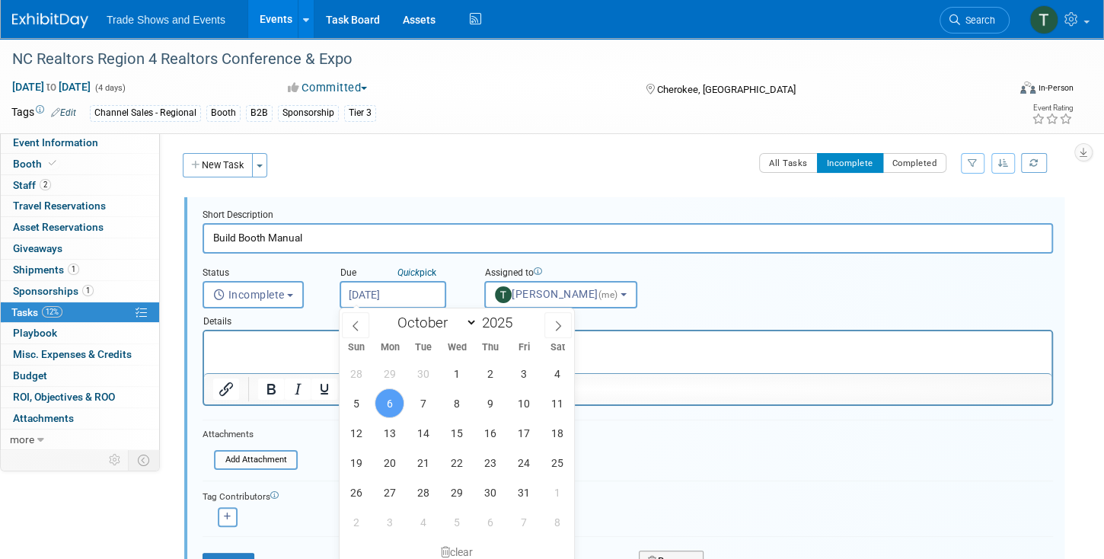
click at [388, 289] on input "Oct 6, 2025" at bounding box center [393, 294] width 107 height 27
click at [418, 403] on span "7" at bounding box center [423, 403] width 30 height 30
type input "Oct 7, 2025"
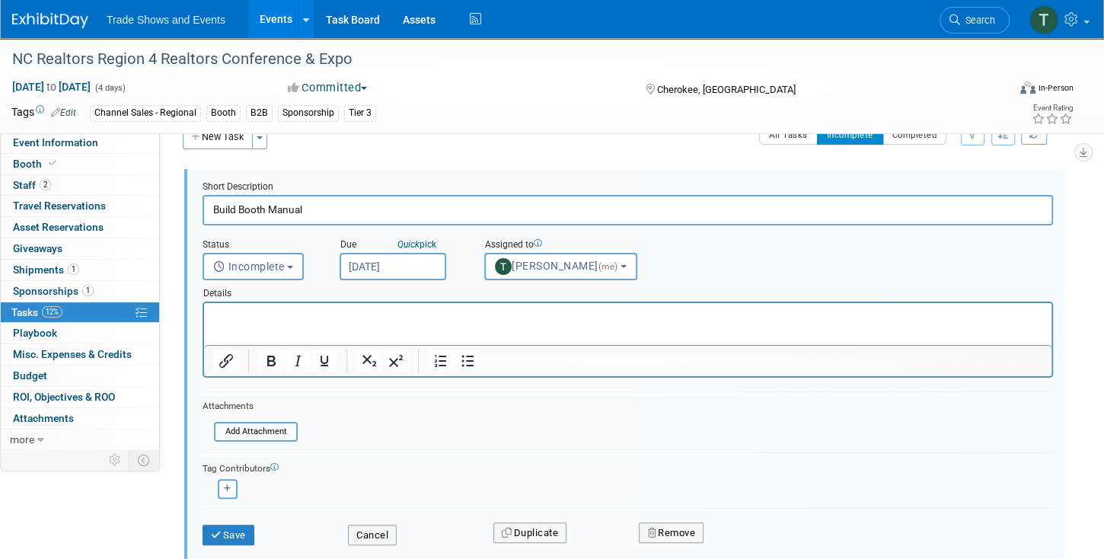
scroll to position [87, 0]
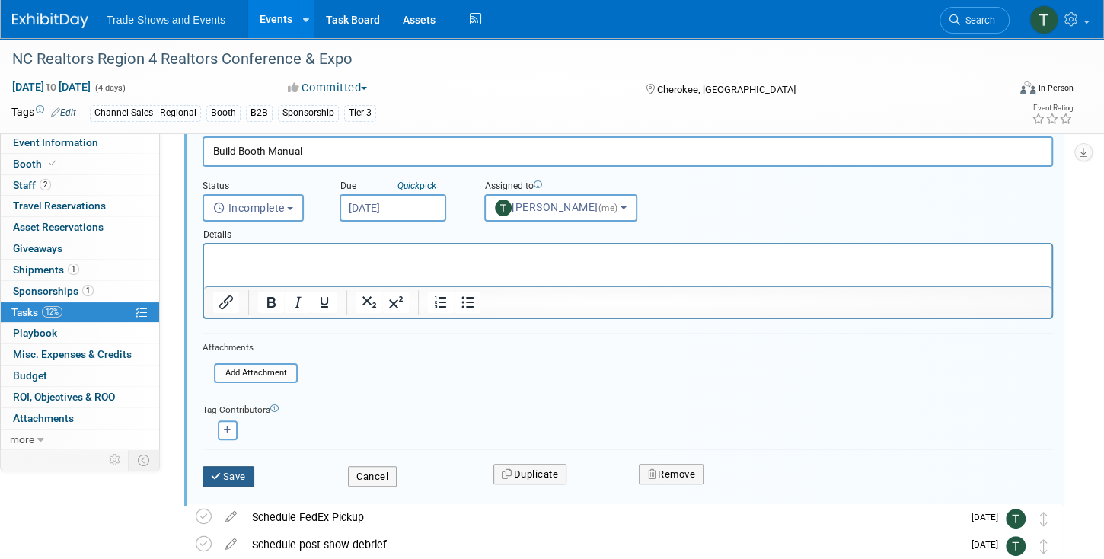
click at [248, 470] on button "Save" at bounding box center [229, 476] width 52 height 21
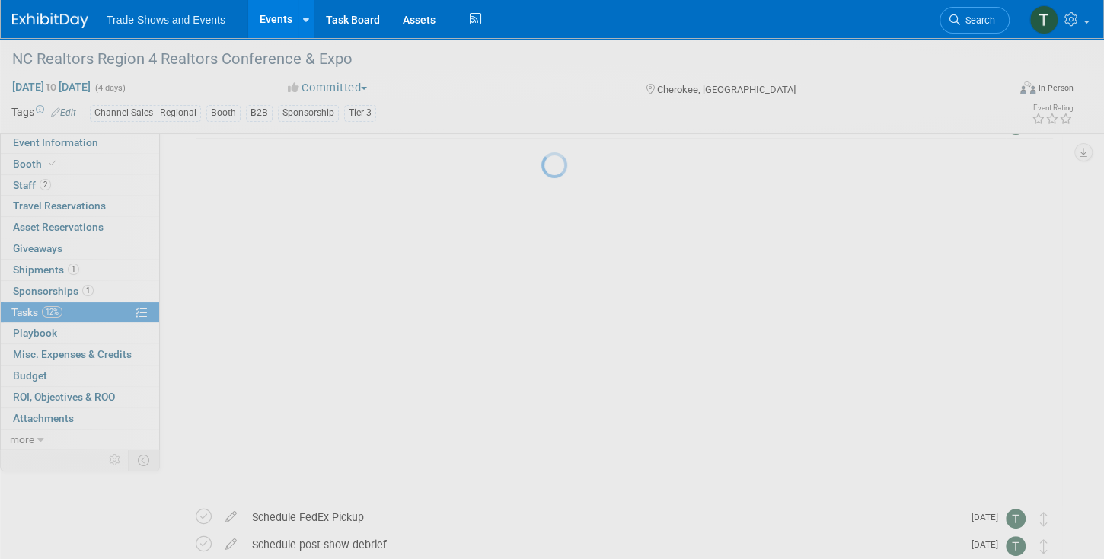
scroll to position [0, 0]
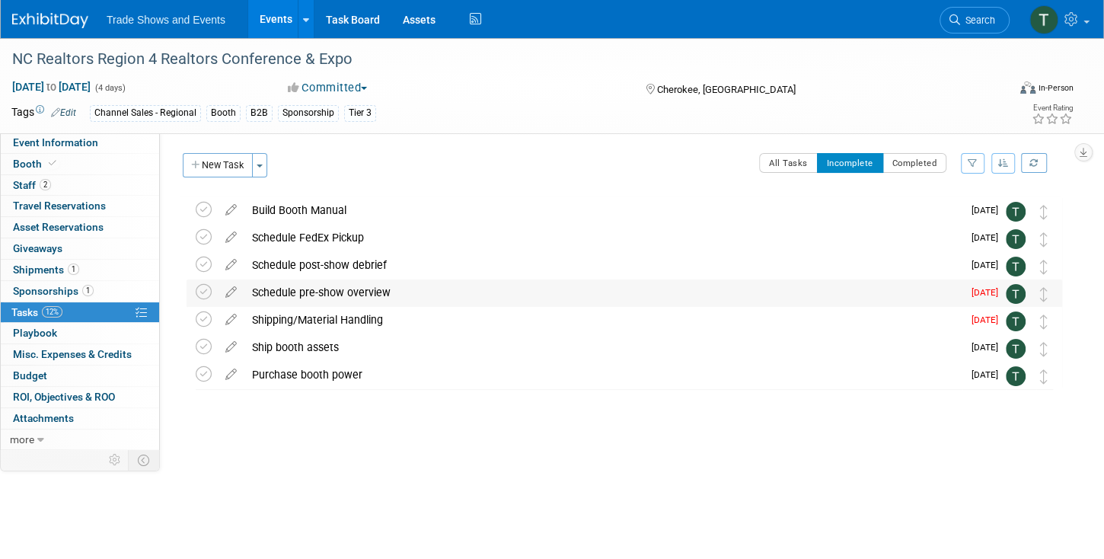
click at [279, 291] on div "Schedule pre-show overview" at bounding box center [603, 292] width 718 height 26
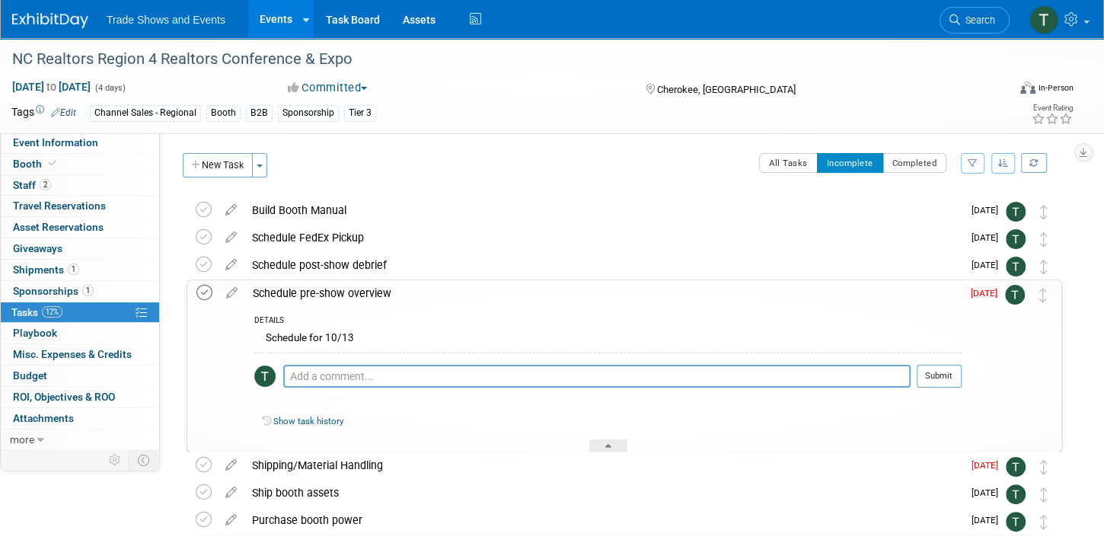
click at [205, 293] on icon at bounding box center [204, 293] width 16 height 16
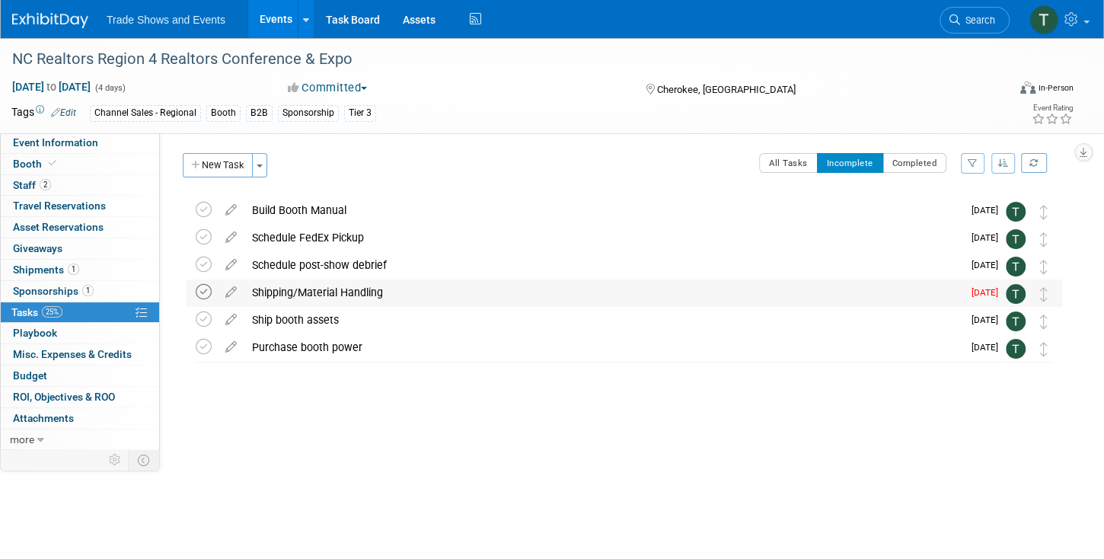
click at [202, 291] on icon at bounding box center [204, 292] width 16 height 16
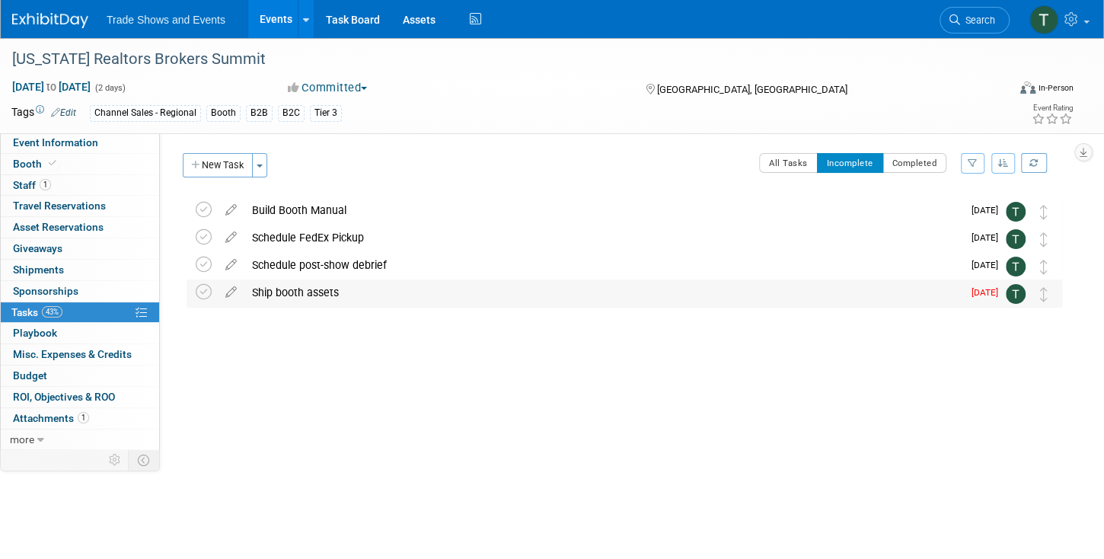
click at [321, 292] on div "Ship booth assets" at bounding box center [603, 292] width 718 height 26
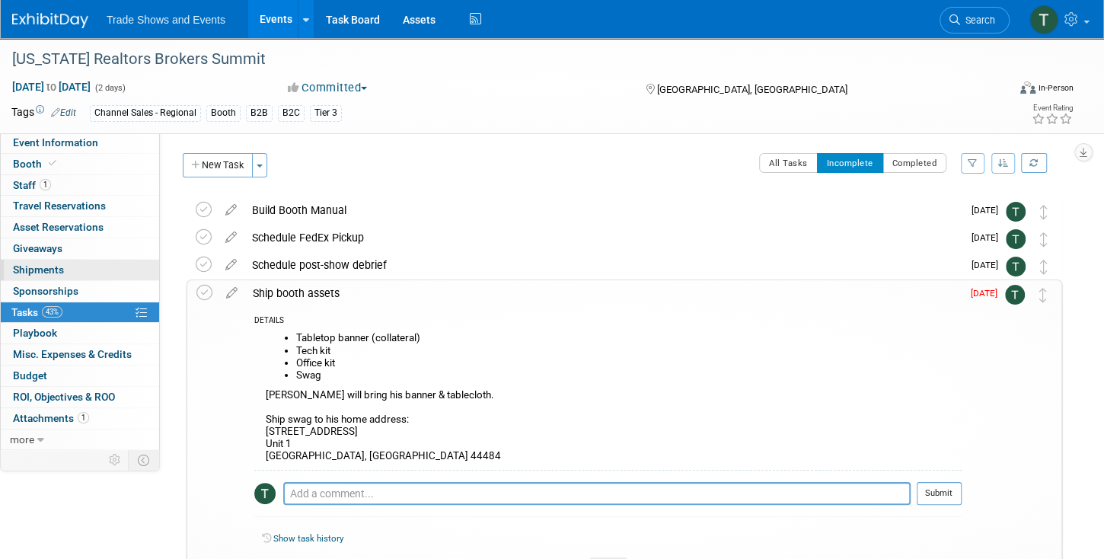
click at [40, 270] on span "Shipments 0" at bounding box center [38, 269] width 51 height 12
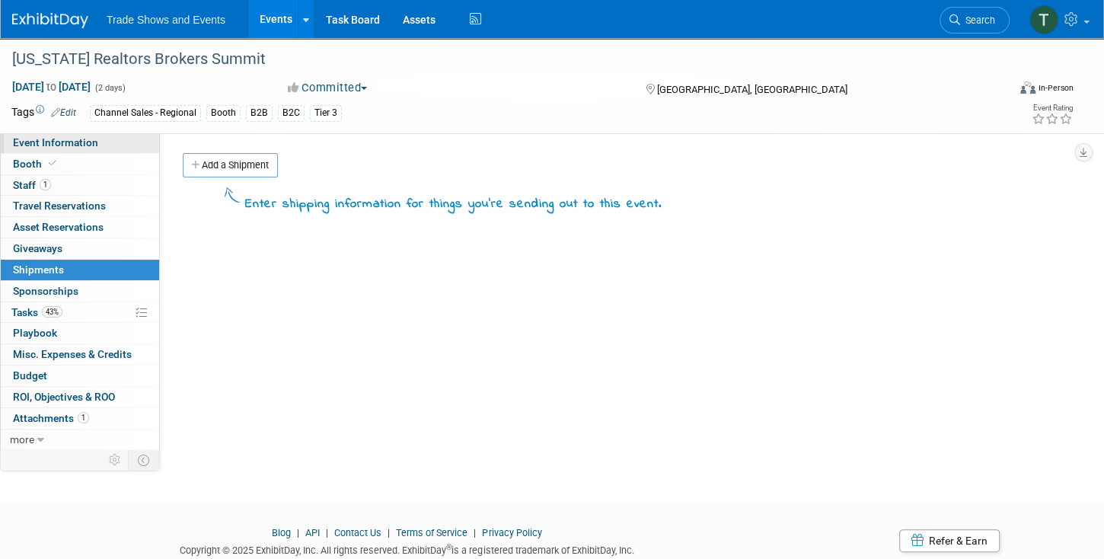
click at [43, 139] on span "Event Information" at bounding box center [55, 142] width 85 height 12
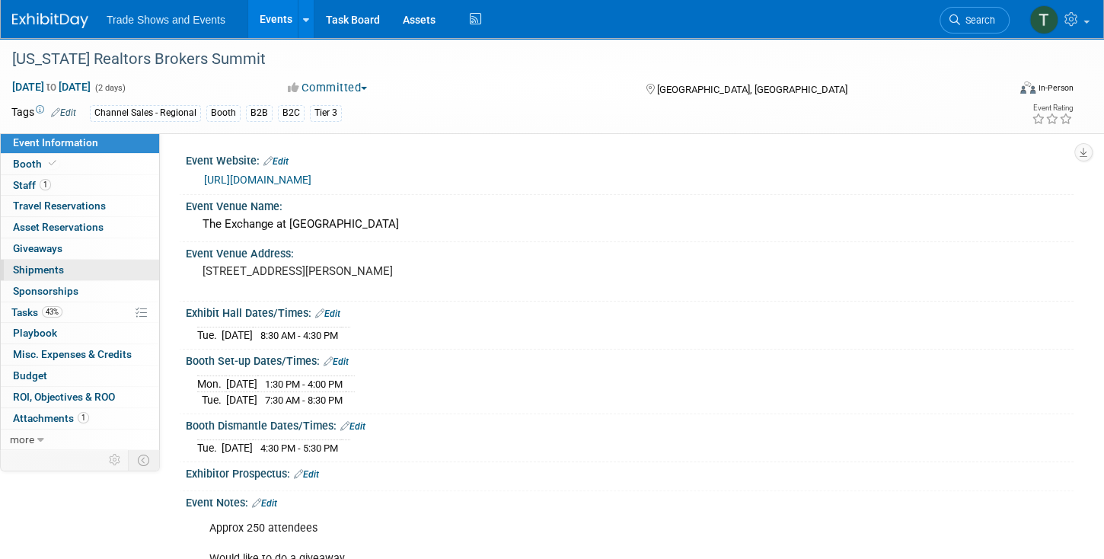
click at [37, 266] on span "Shipments 0" at bounding box center [38, 269] width 51 height 12
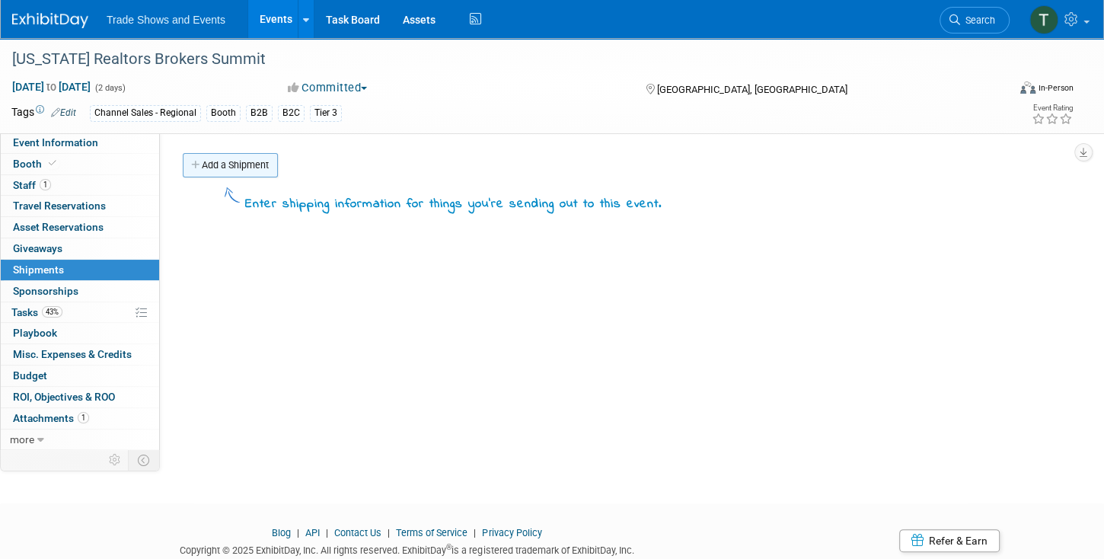
click at [208, 160] on link "Add a Shipment" at bounding box center [230, 165] width 95 height 24
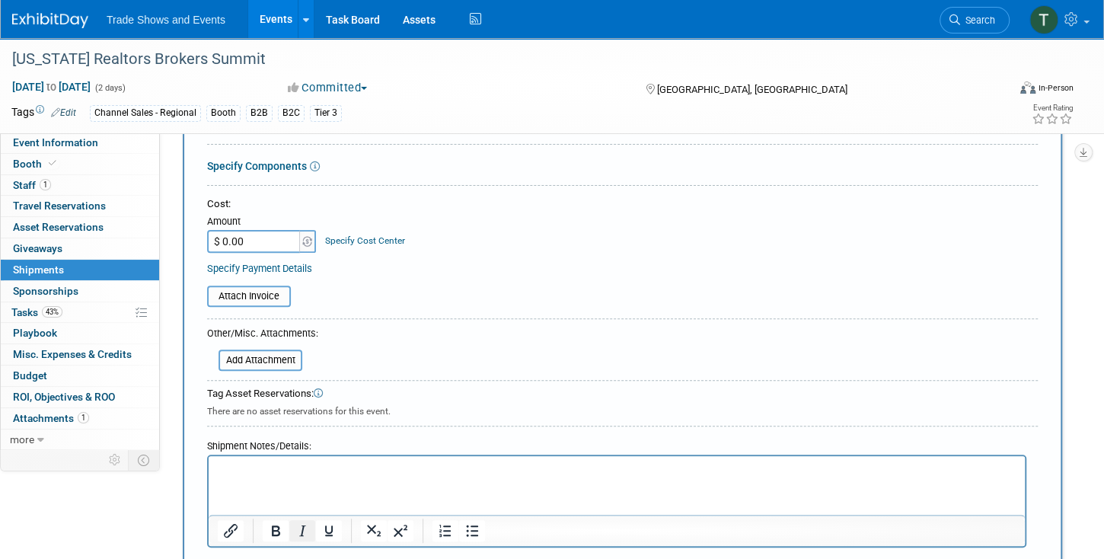
scroll to position [305, 0]
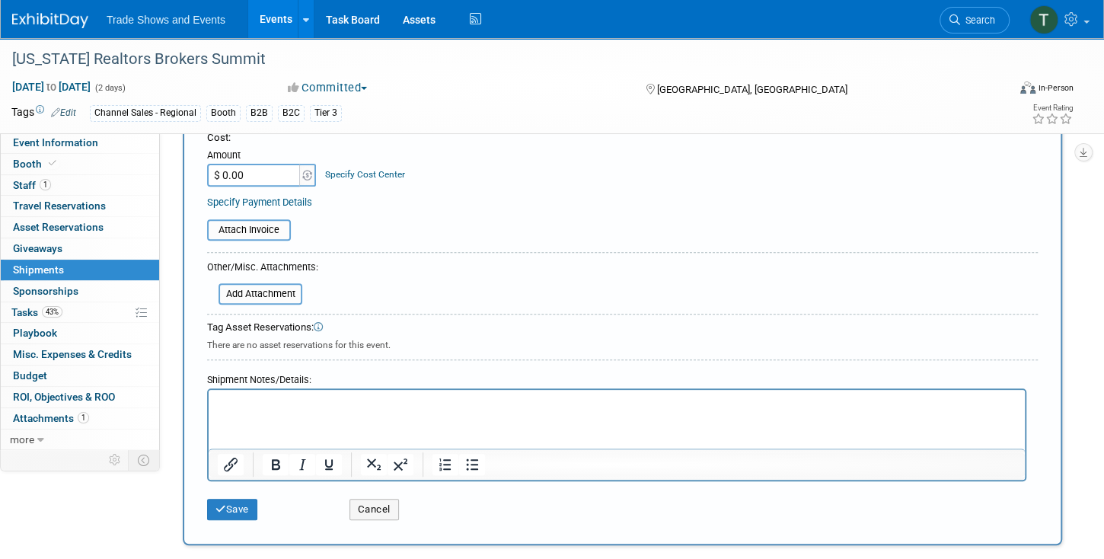
type input "Booth assets"
click at [276, 402] on p "Rich Text Area. Press ALT-0 for help." at bounding box center [617, 403] width 799 height 15
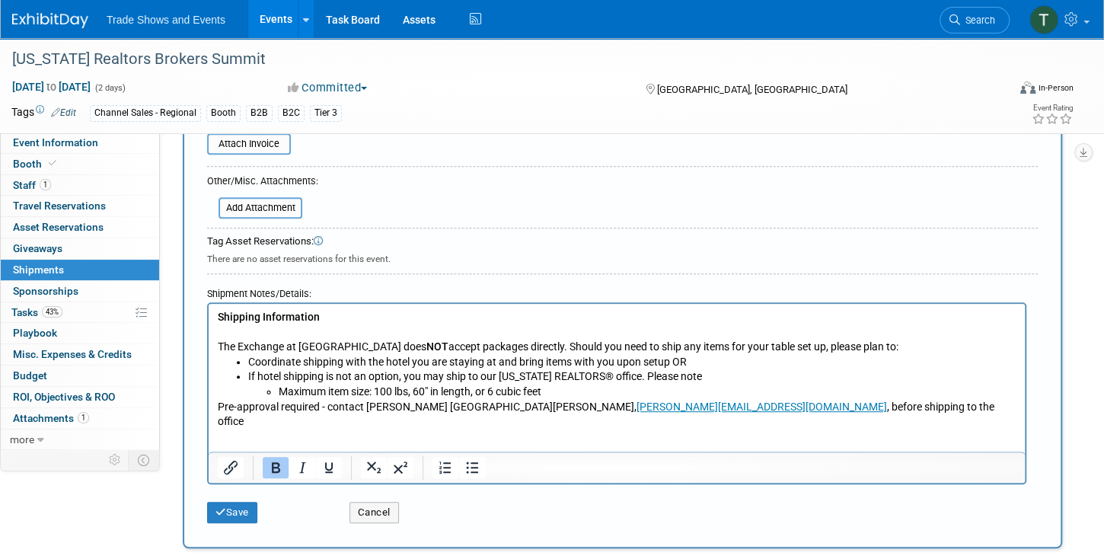
scroll to position [391, 0]
click at [228, 502] on button "Save" at bounding box center [232, 511] width 50 height 21
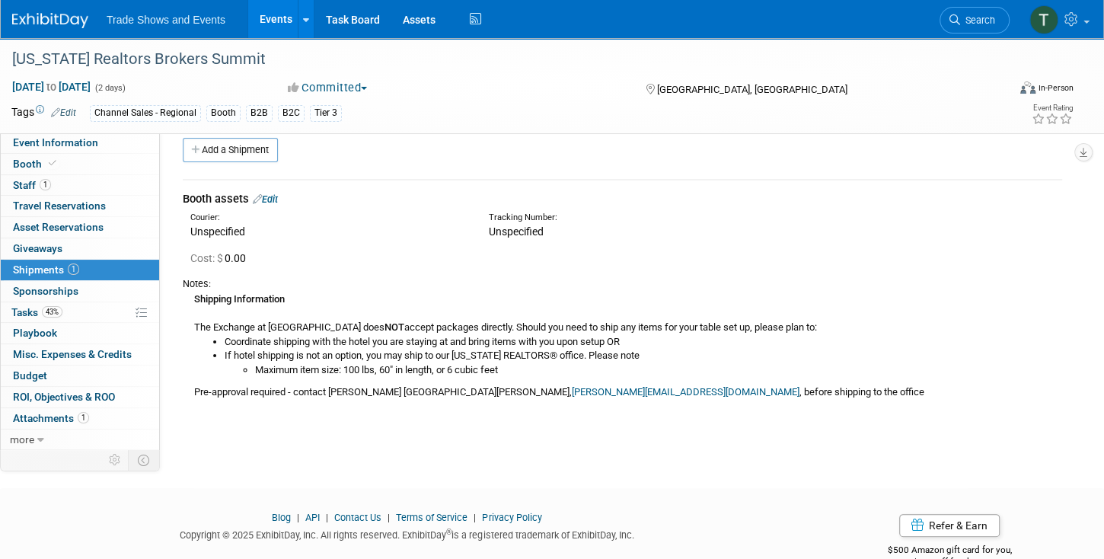
scroll to position [0, 0]
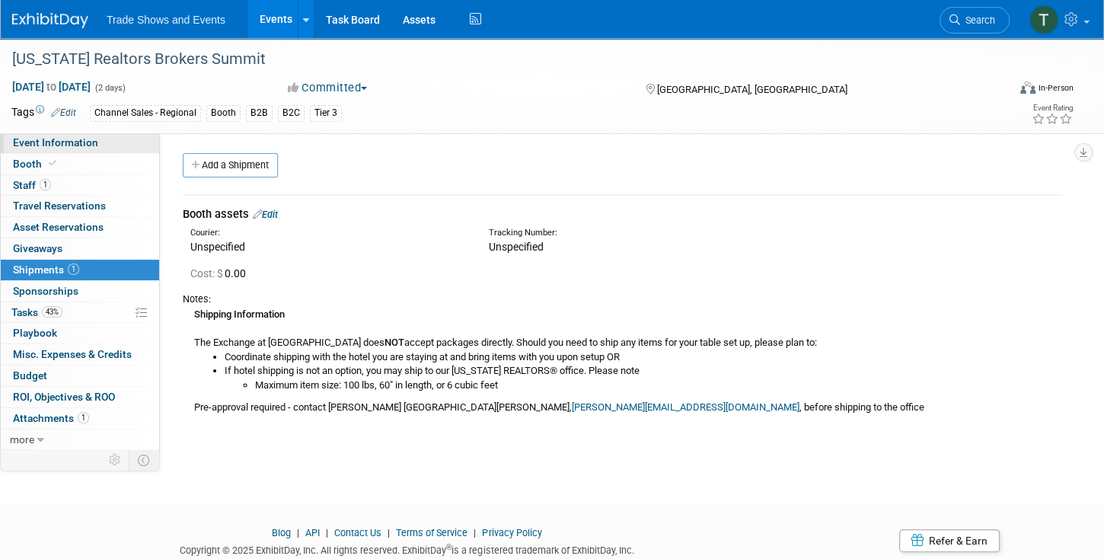
click at [69, 146] on span "Event Information" at bounding box center [55, 142] width 85 height 12
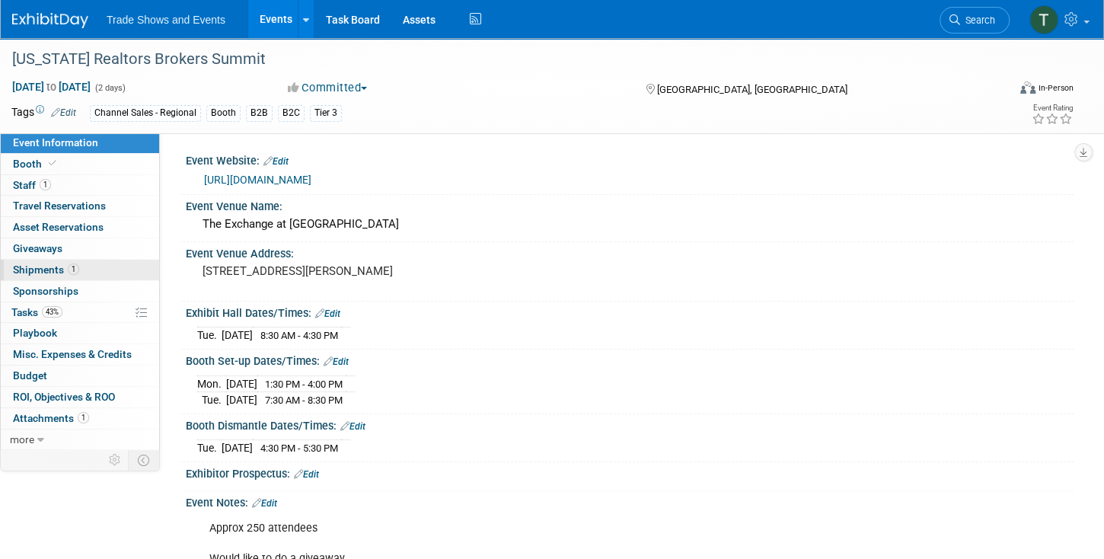
click at [47, 264] on span "Shipments 1" at bounding box center [46, 269] width 66 height 12
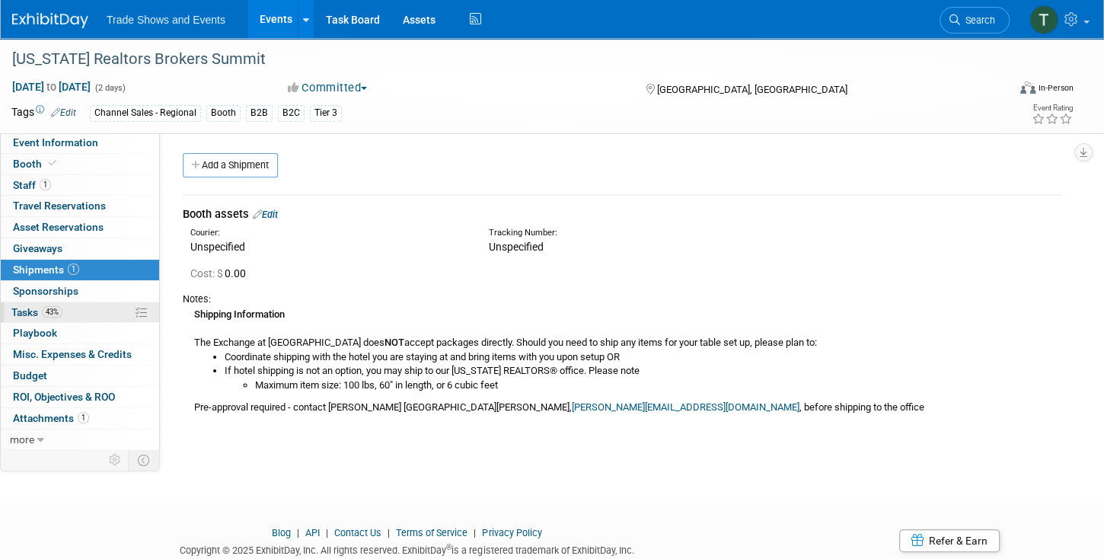
click at [15, 310] on span "Tasks 43%" at bounding box center [36, 312] width 51 height 12
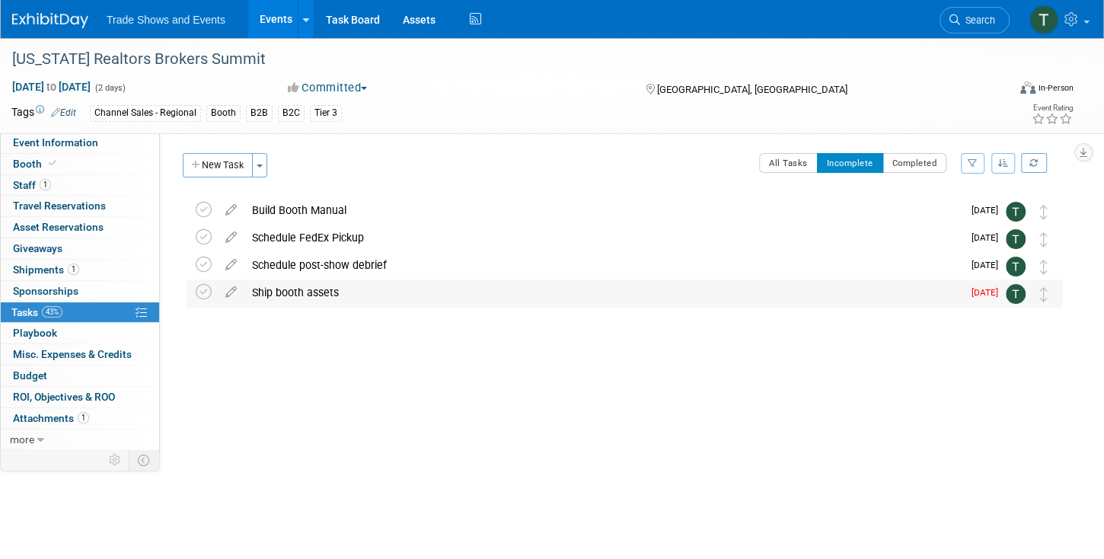
click at [273, 294] on div "Ship booth assets" at bounding box center [603, 292] width 718 height 26
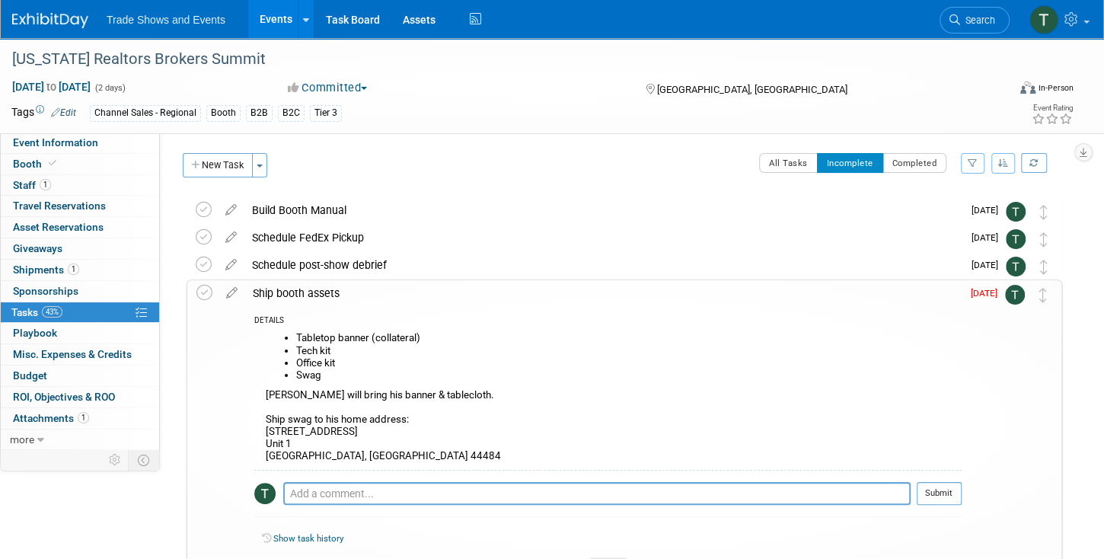
click at [266, 414] on div "Tabletop banner (collateral) Tech kit Office kit Swag Tom will bring his banner…" at bounding box center [607, 399] width 707 height 142
drag, startPoint x: 39, startPoint y: 269, endPoint x: 71, endPoint y: 272, distance: 32.1
click at [40, 269] on span "Shipments 1" at bounding box center [46, 269] width 66 height 12
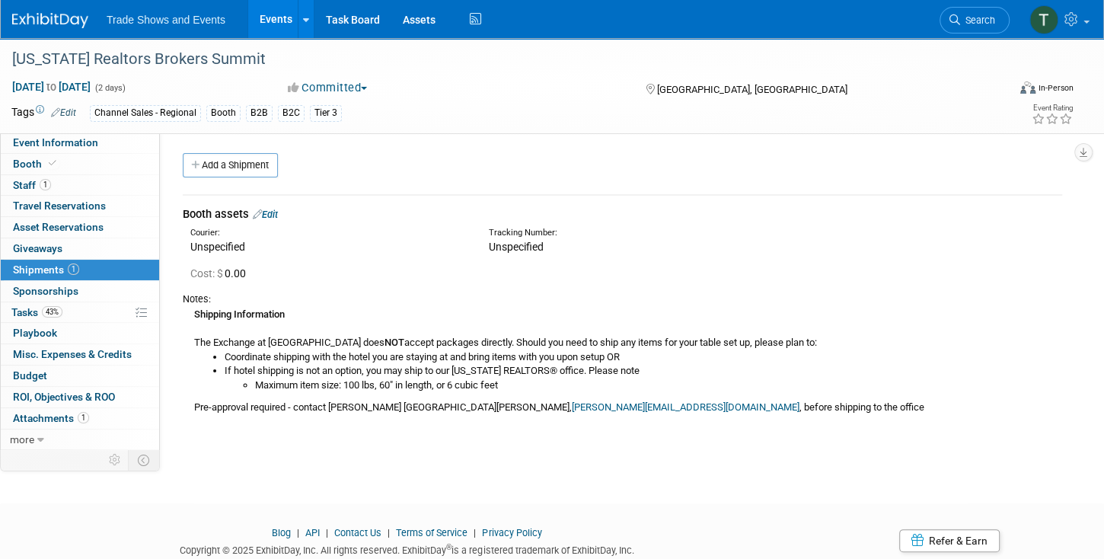
click at [271, 220] on div "Booth assets Edit" at bounding box center [622, 214] width 879 height 16
click at [275, 215] on link "Edit" at bounding box center [265, 214] width 25 height 11
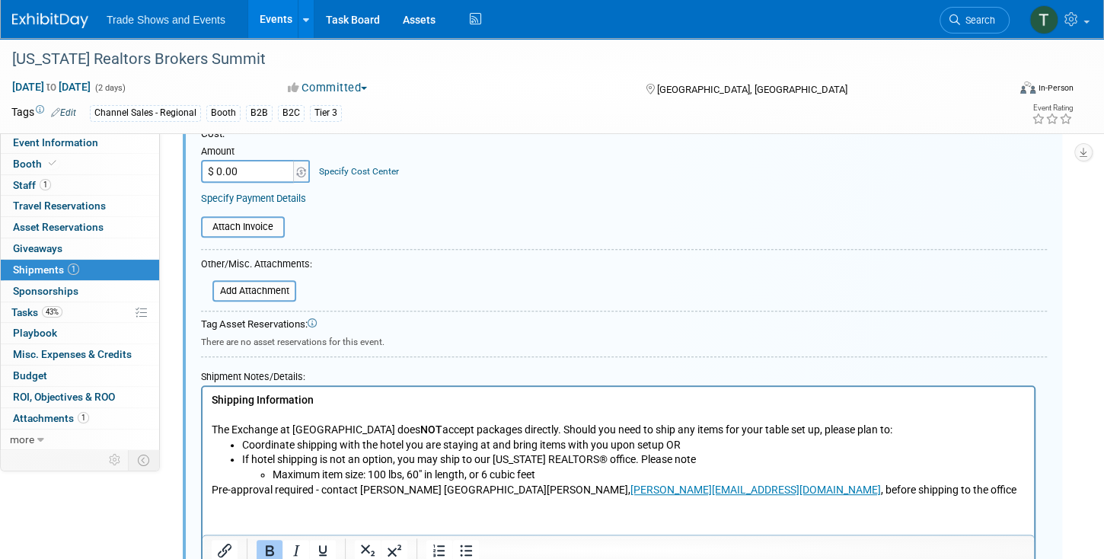
scroll to position [370, 0]
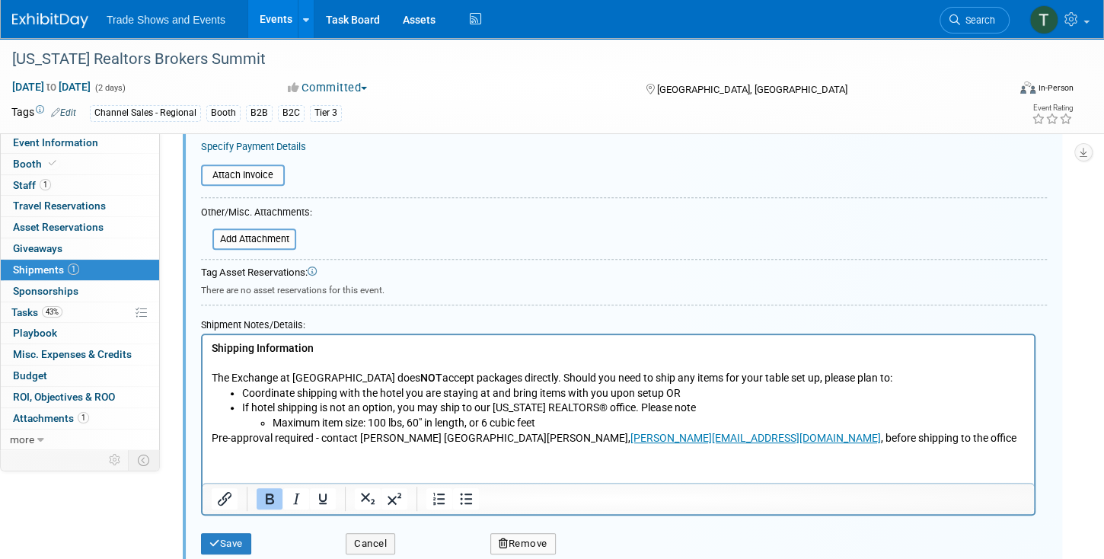
click at [764, 442] on p "Pre-approval required - contact Catherine De La Paz, delapaz@ohiorealtors.org ,…" at bounding box center [619, 437] width 814 height 15
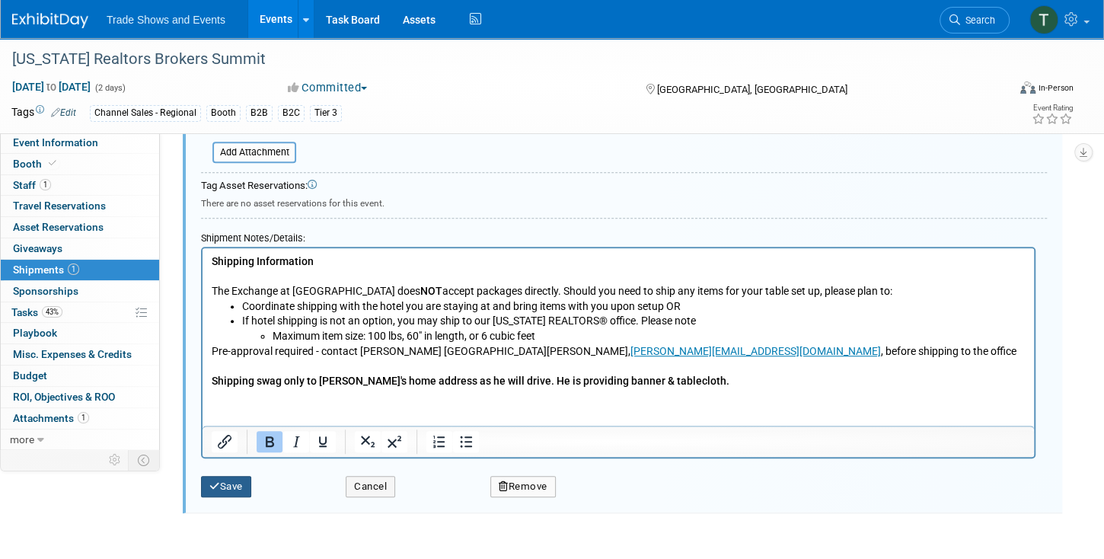
click at [224, 478] on button "Save" at bounding box center [226, 486] width 50 height 21
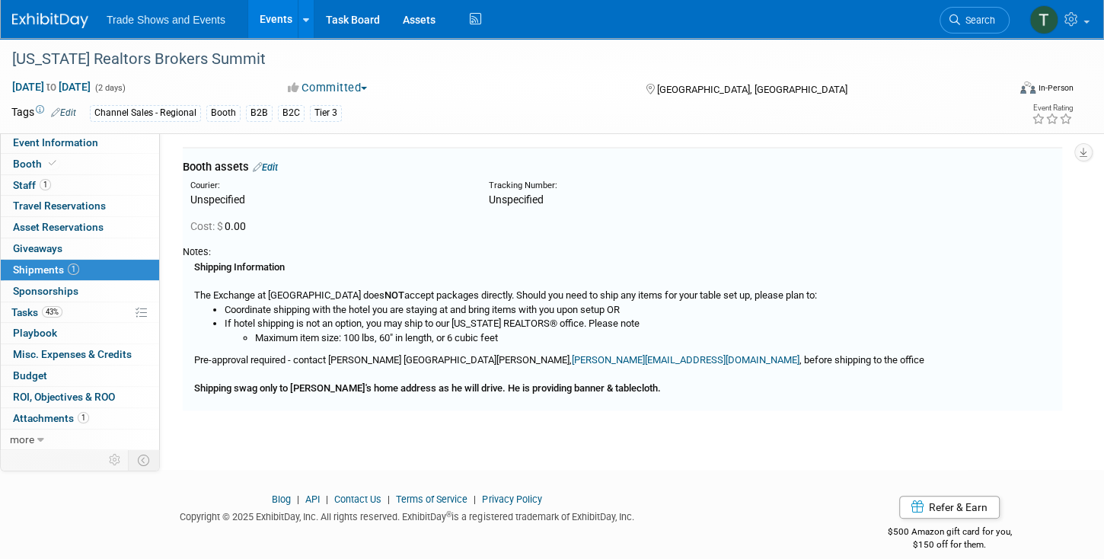
scroll to position [22, 0]
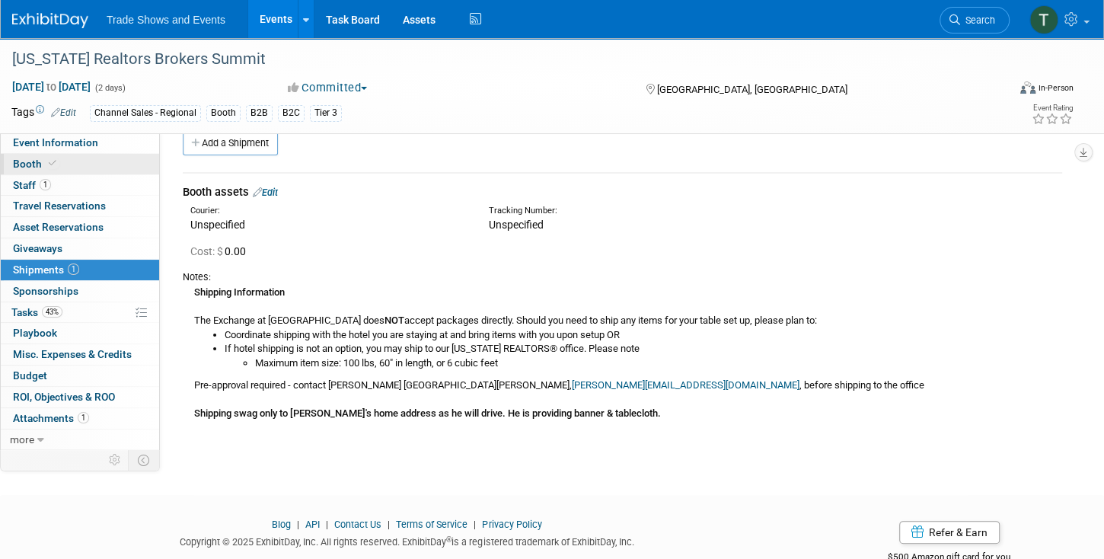
click at [62, 161] on link "Booth" at bounding box center [80, 164] width 158 height 21
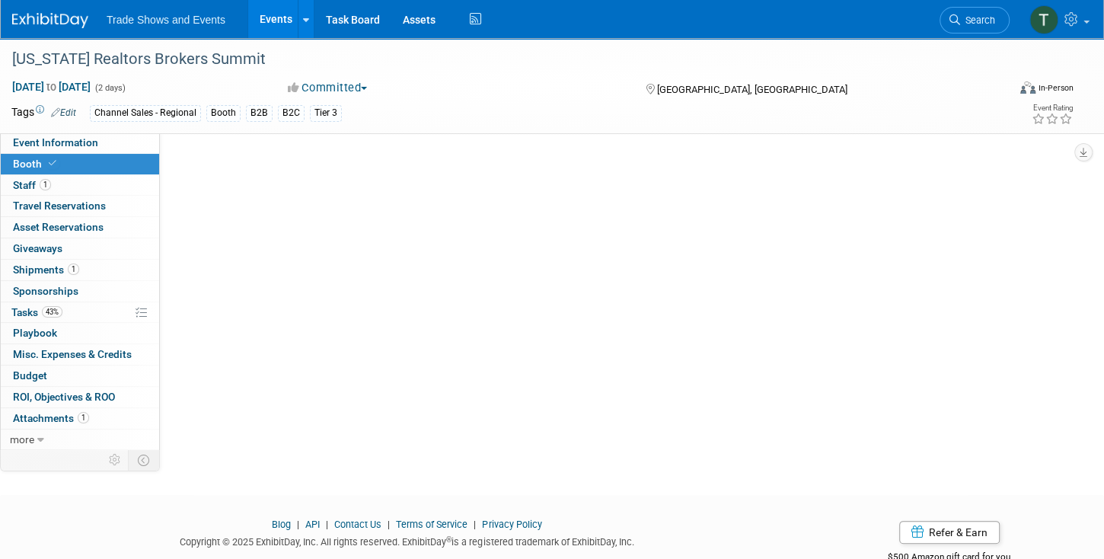
scroll to position [0, 0]
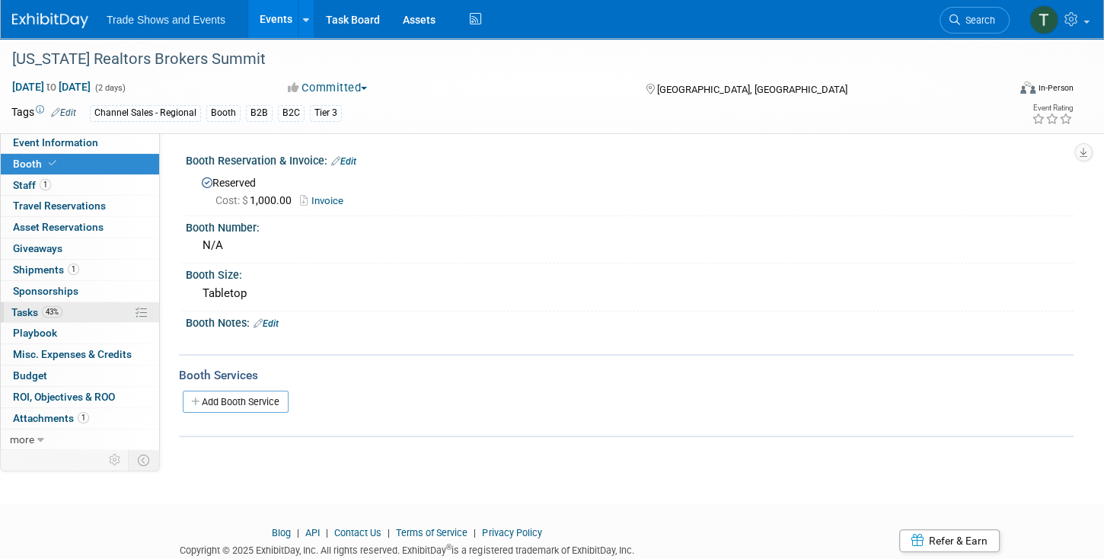
click at [17, 306] on span "Tasks 43%" at bounding box center [36, 312] width 51 height 12
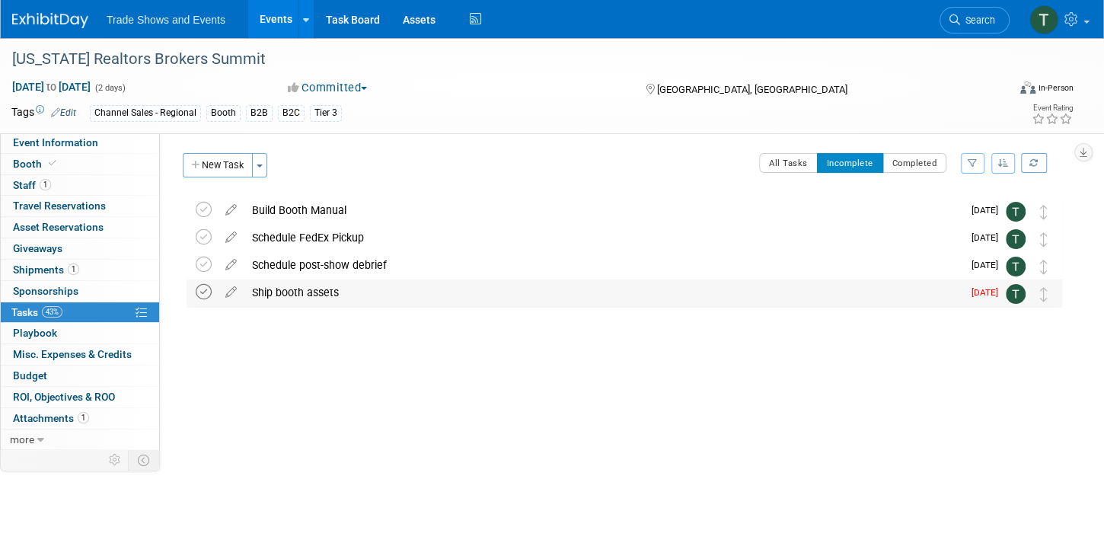
click at [204, 295] on icon at bounding box center [204, 292] width 16 height 16
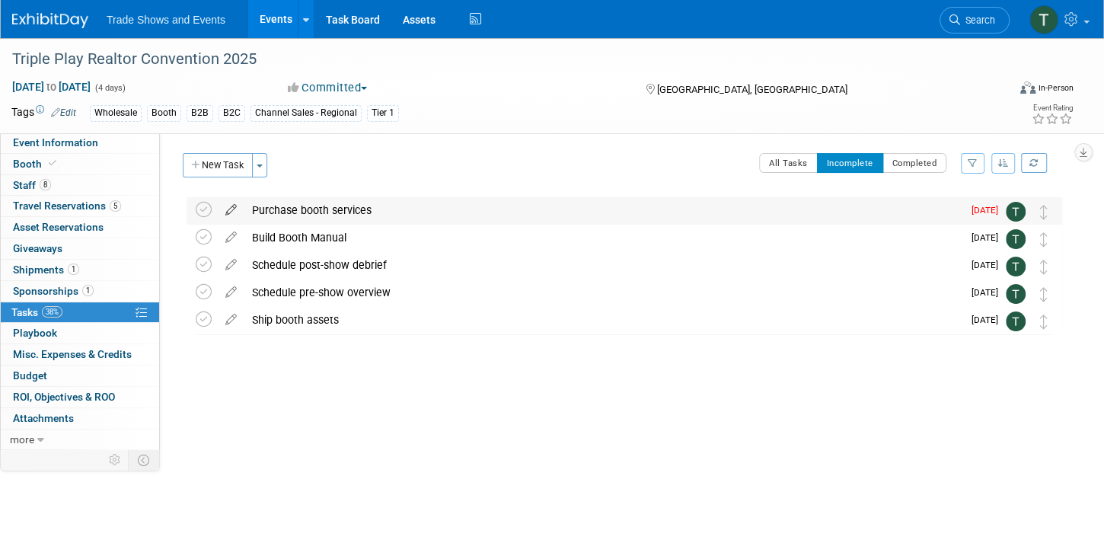
click at [231, 208] on icon at bounding box center [231, 206] width 27 height 19
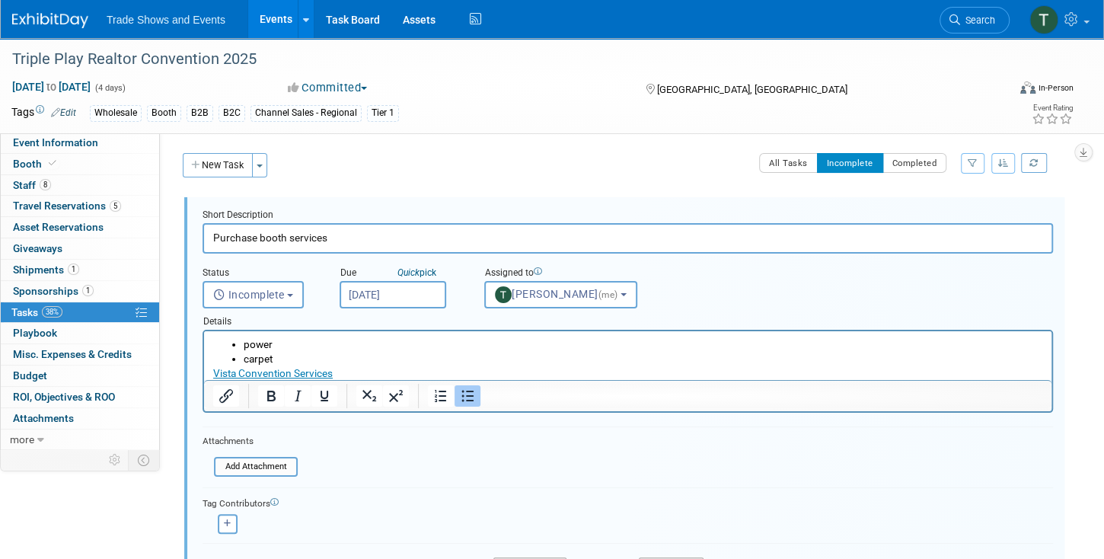
click at [384, 290] on input "Oct 6, 2025" at bounding box center [393, 294] width 107 height 27
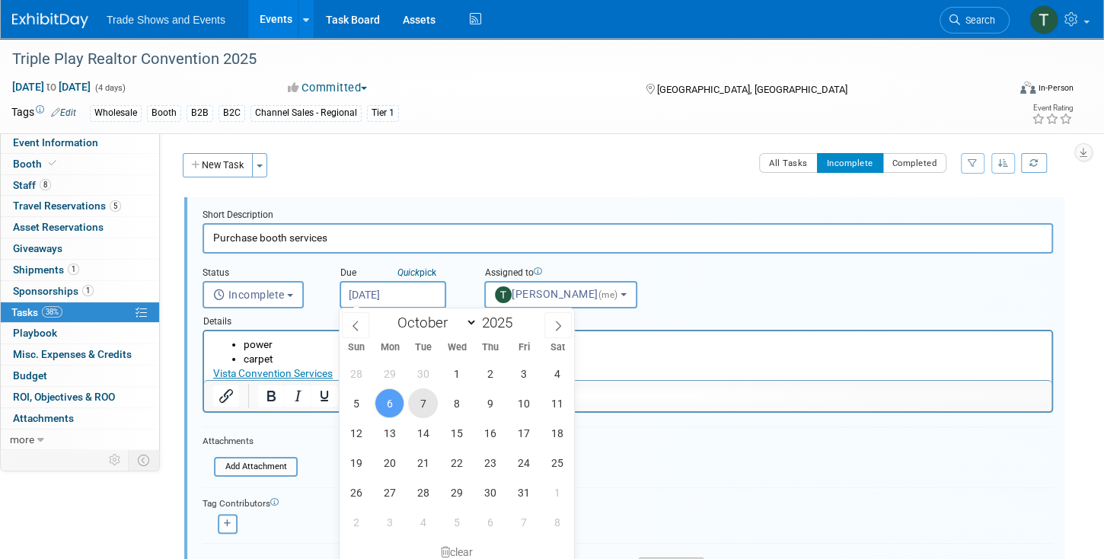
click at [427, 400] on span "7" at bounding box center [423, 403] width 30 height 30
type input "Oct 7, 2025"
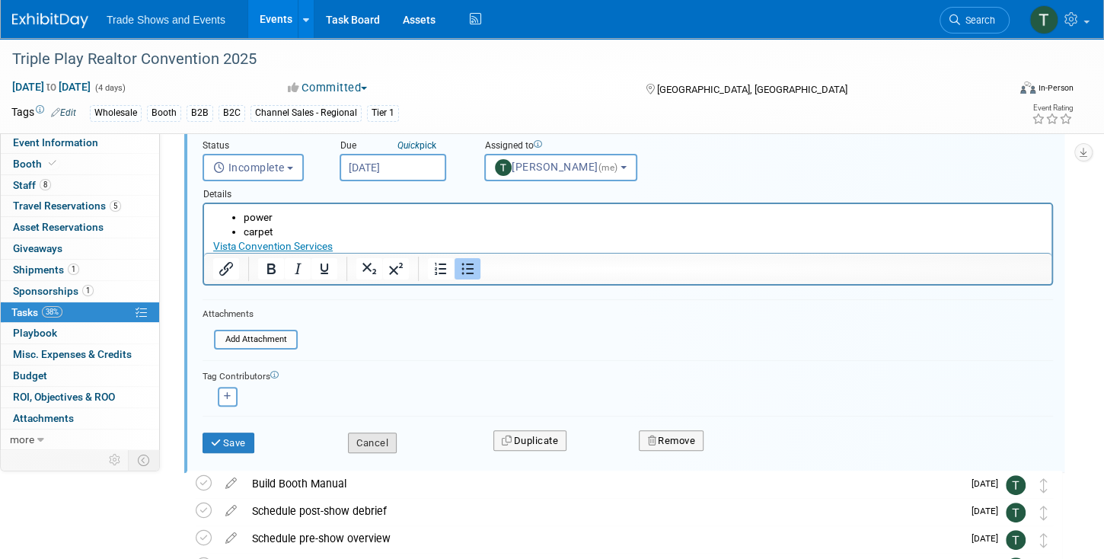
scroll to position [130, 0]
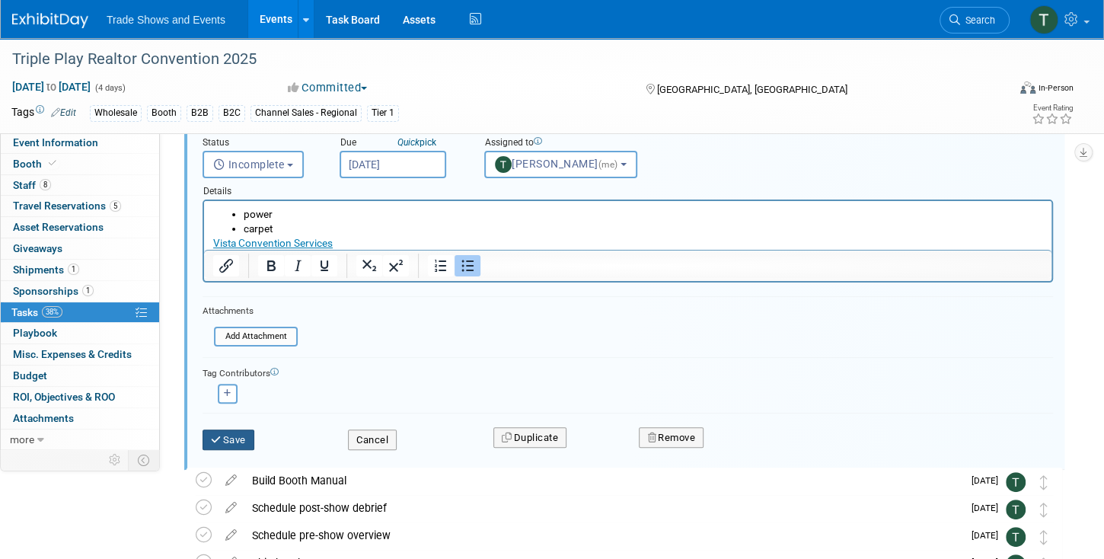
click at [245, 437] on button "Save" at bounding box center [229, 439] width 52 height 21
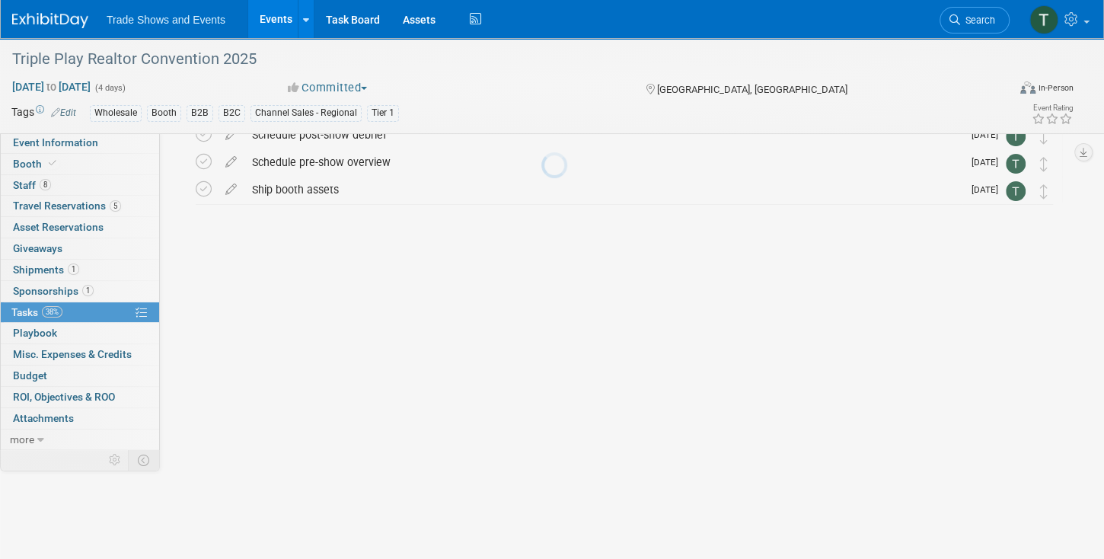
scroll to position [0, 0]
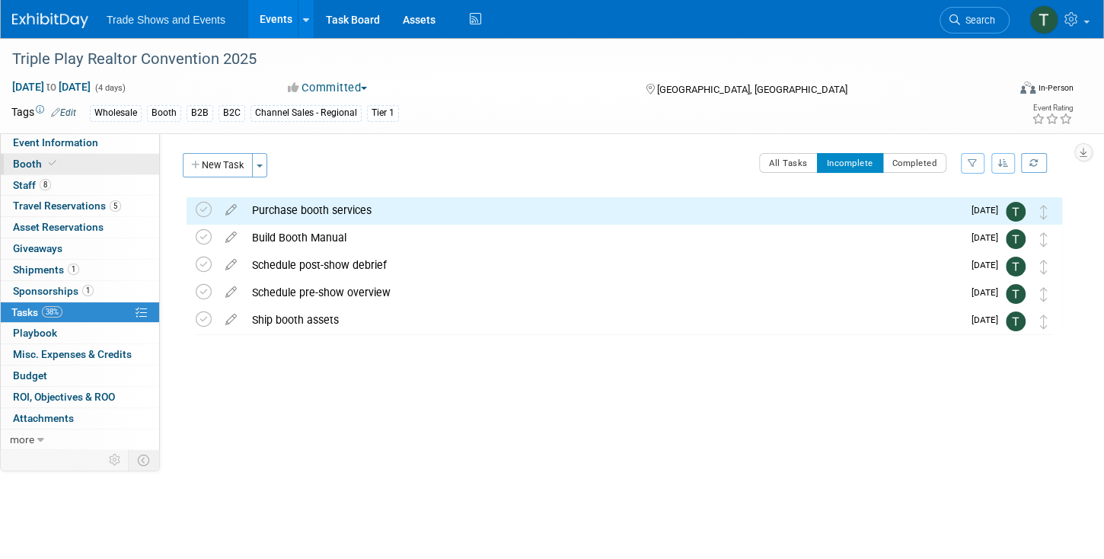
click at [66, 163] on link "Booth" at bounding box center [80, 164] width 158 height 21
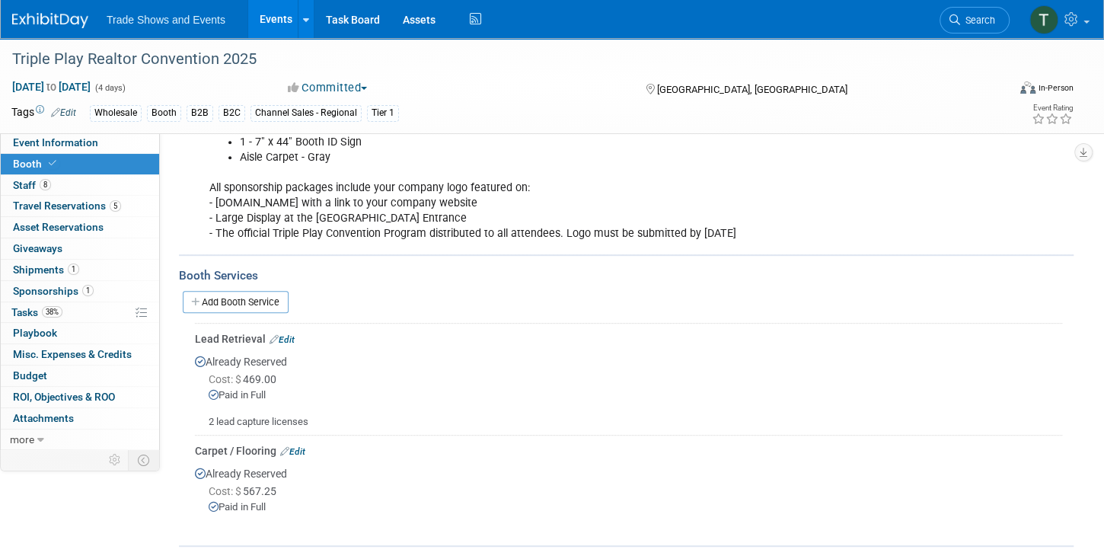
scroll to position [388, 0]
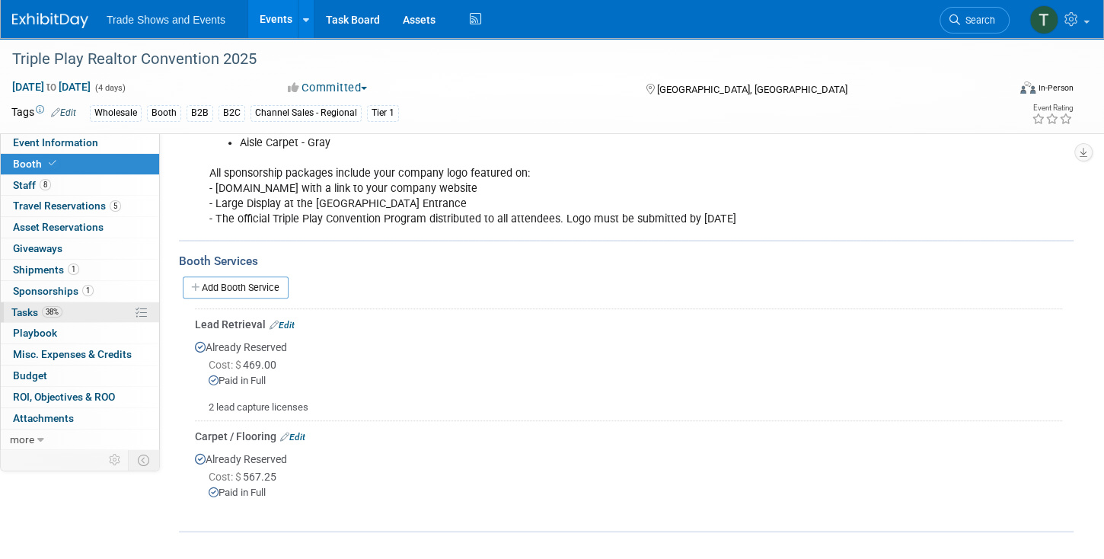
click at [15, 315] on span "Tasks 38%" at bounding box center [36, 312] width 51 height 12
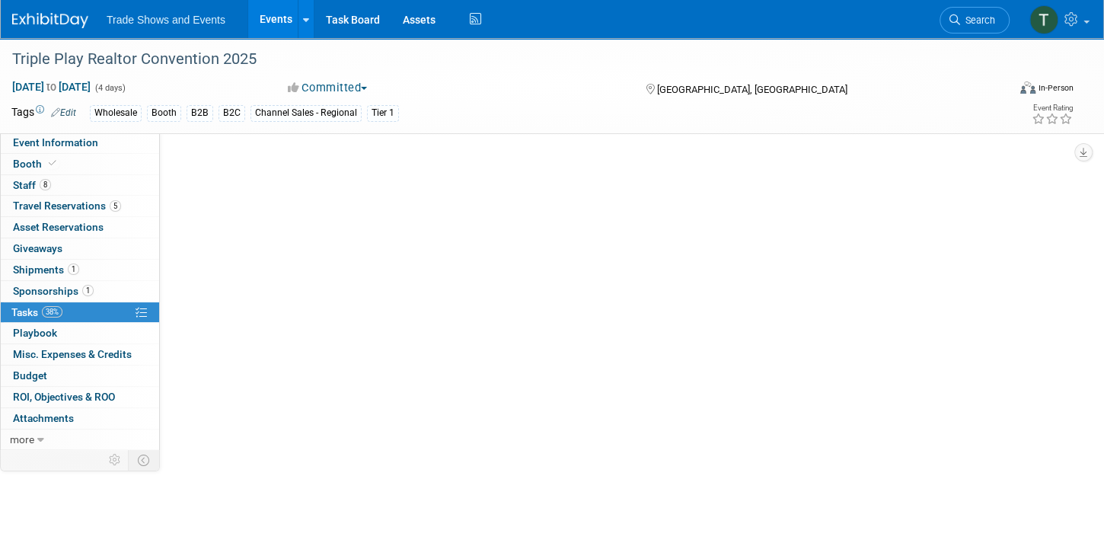
scroll to position [0, 0]
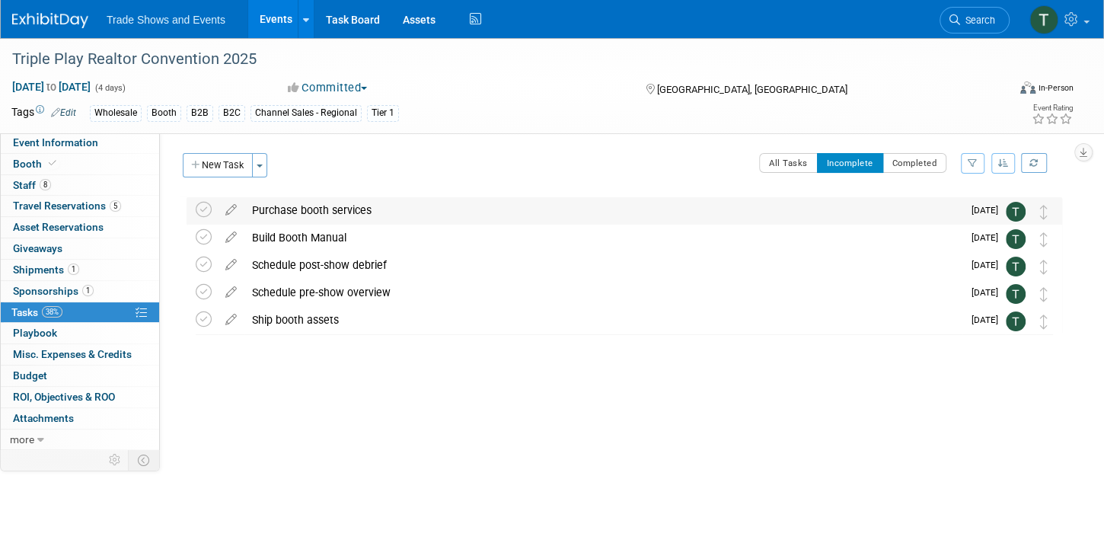
click at [300, 207] on div "Purchase booth services" at bounding box center [603, 210] width 718 height 26
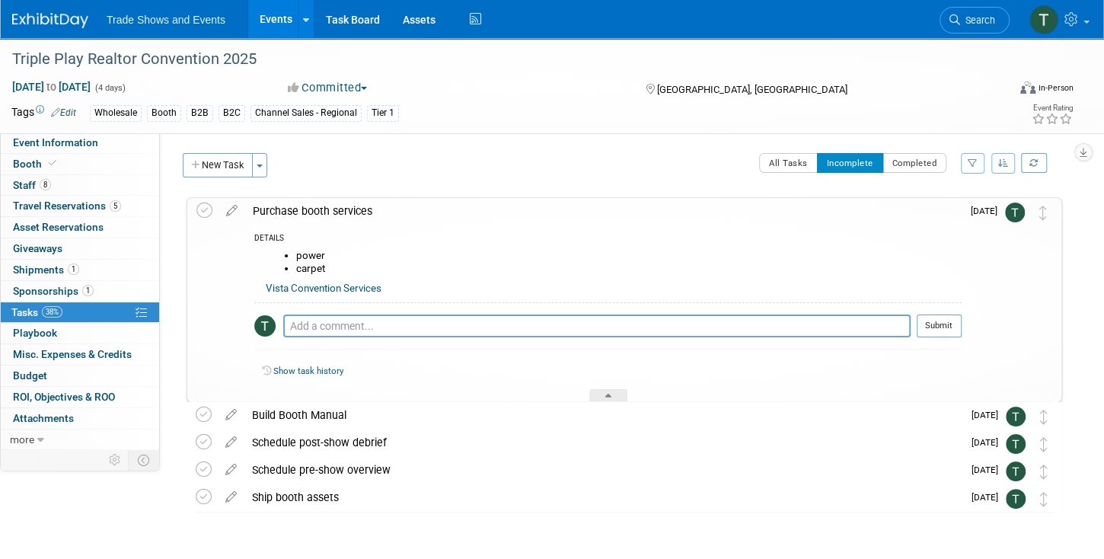
click at [330, 287] on link "Vista Convention Services" at bounding box center [324, 287] width 116 height 11
click at [409, 266] on li "carpet" at bounding box center [628, 269] width 665 height 12
click at [232, 206] on icon at bounding box center [232, 207] width 27 height 19
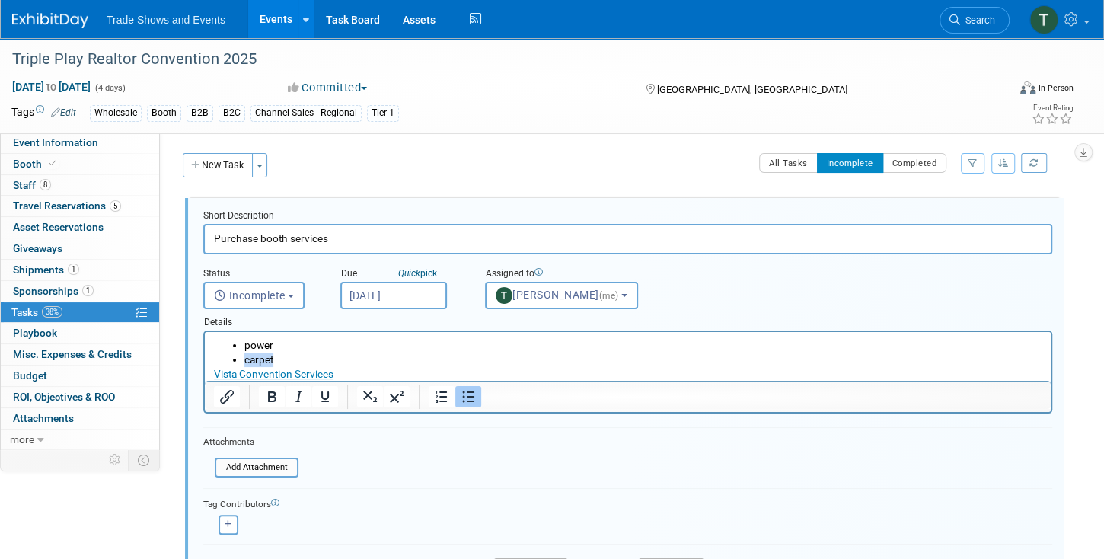
drag, startPoint x: 285, startPoint y: 360, endPoint x: 225, endPoint y: 361, distance: 60.9
click at [225, 361] on ul "power carpet" at bounding box center [628, 352] width 828 height 29
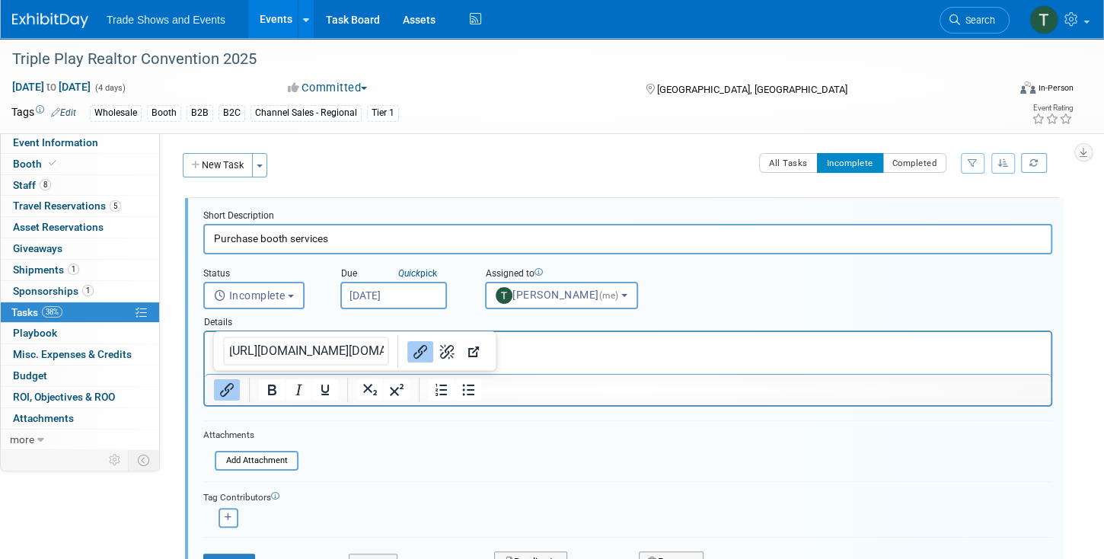
click at [627, 347] on li "power" at bounding box center [643, 345] width 798 height 14
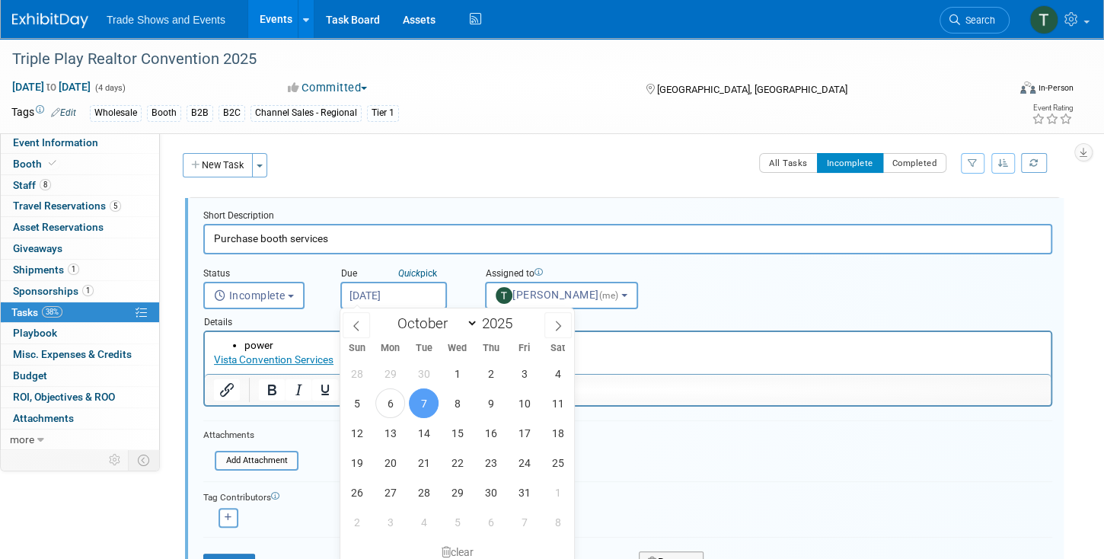
click at [380, 296] on input "Oct 7, 2025" at bounding box center [393, 295] width 107 height 27
click at [419, 458] on span "21" at bounding box center [424, 463] width 30 height 30
type input "Oct 21, 2025"
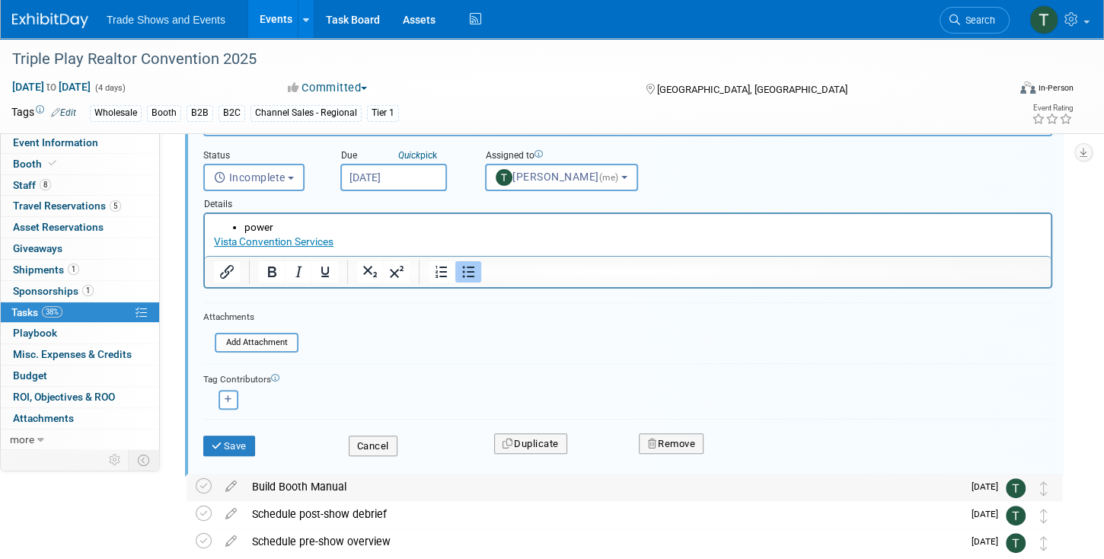
scroll to position [130, 0]
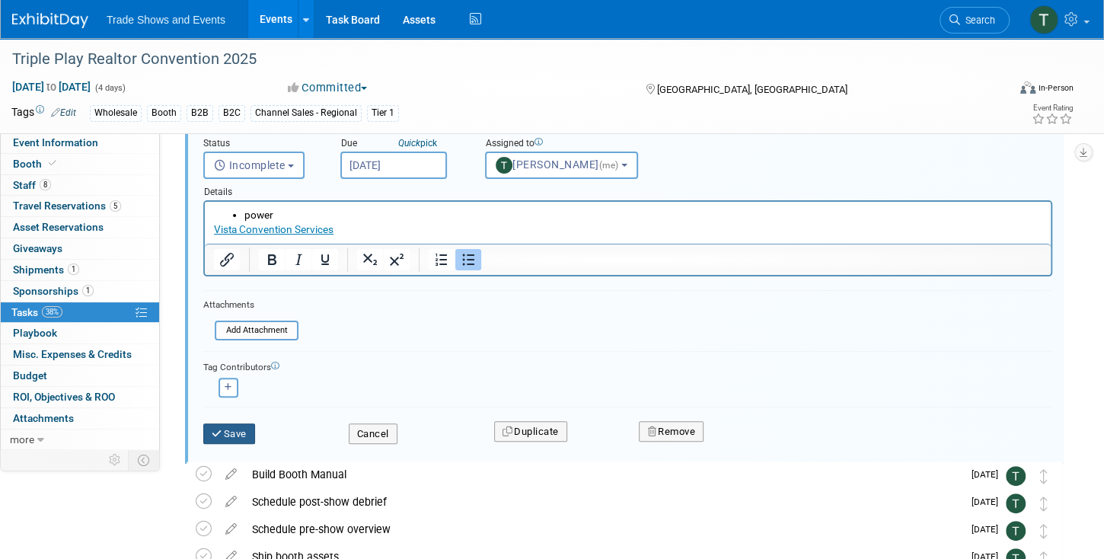
click at [230, 425] on button "Save" at bounding box center [229, 433] width 52 height 21
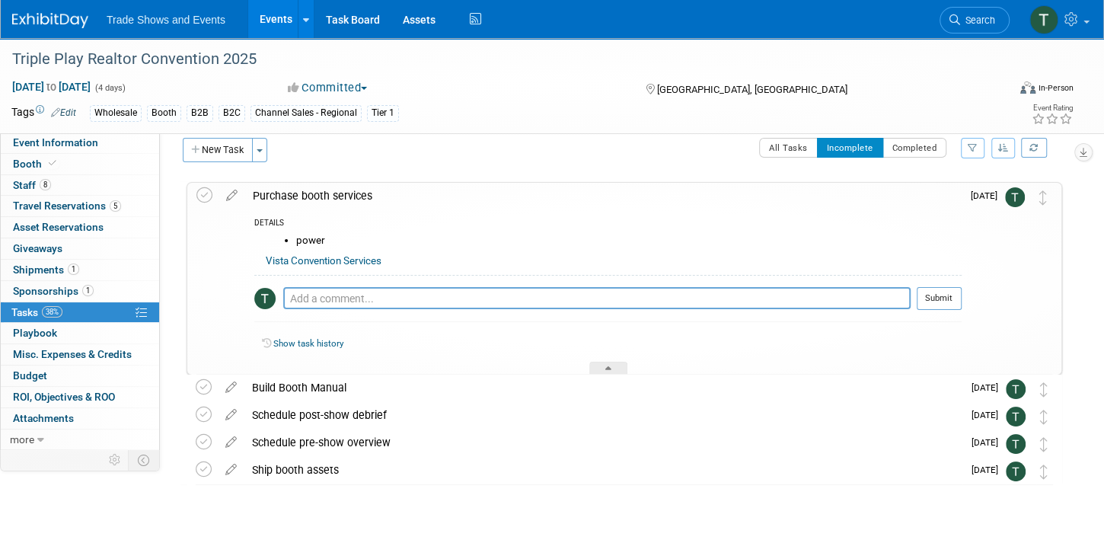
scroll to position [0, 0]
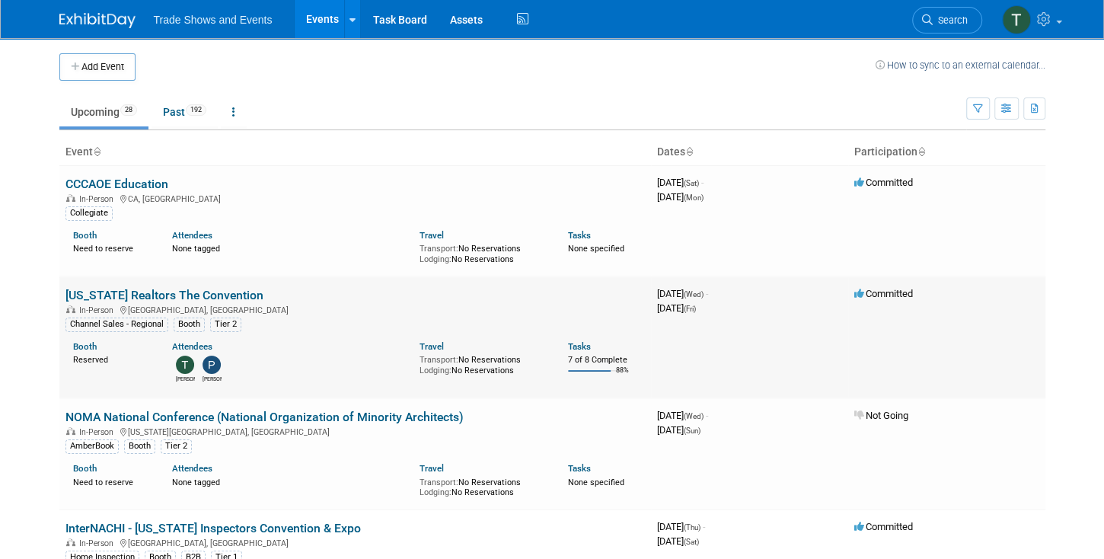
click at [212, 289] on link "[US_STATE] Realtors The Convention" at bounding box center [164, 295] width 198 height 14
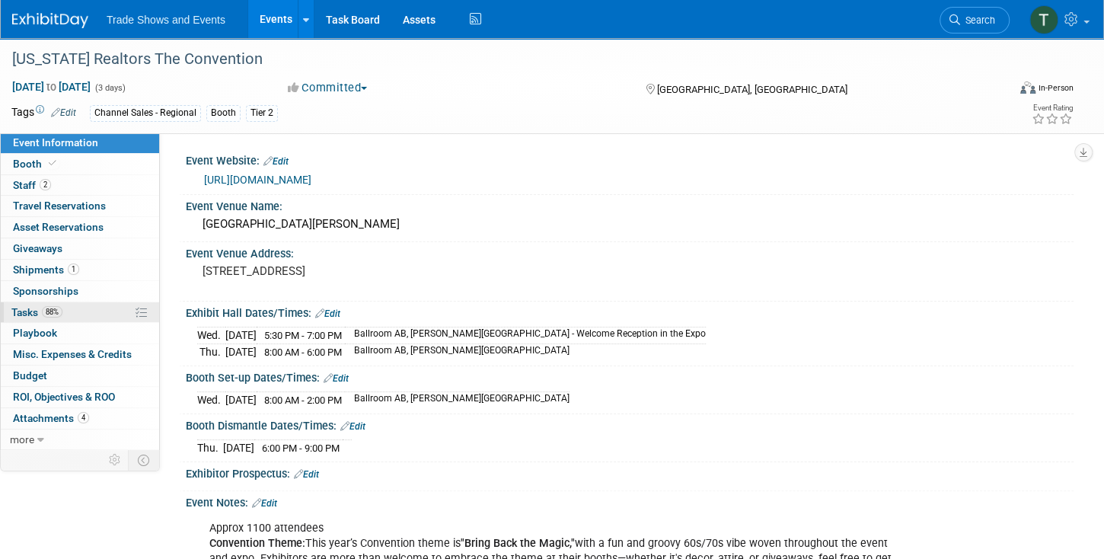
click at [26, 312] on span "Tasks 88%" at bounding box center [36, 312] width 51 height 12
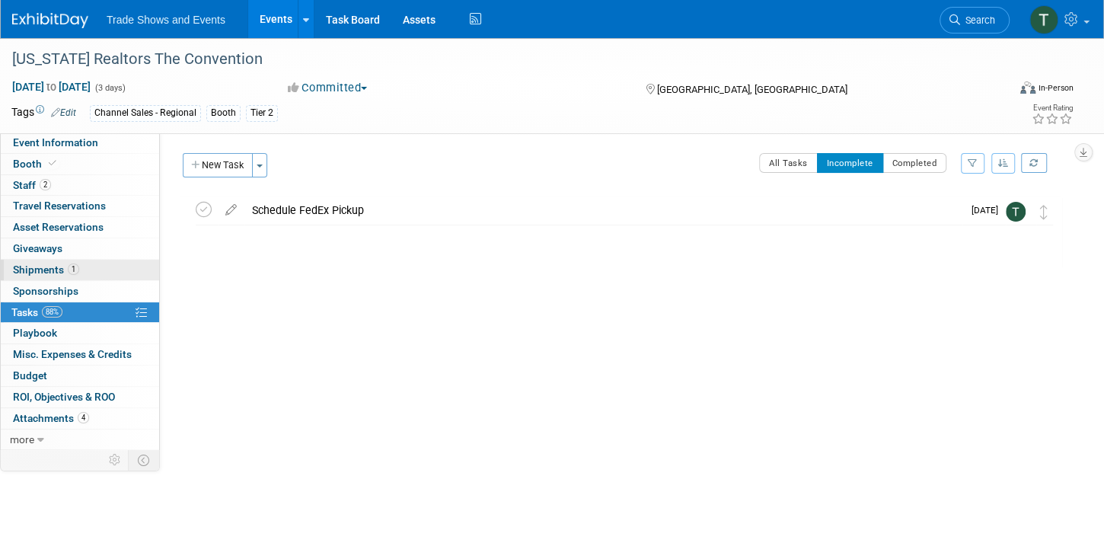
click at [37, 266] on span "Shipments 1" at bounding box center [46, 269] width 66 height 12
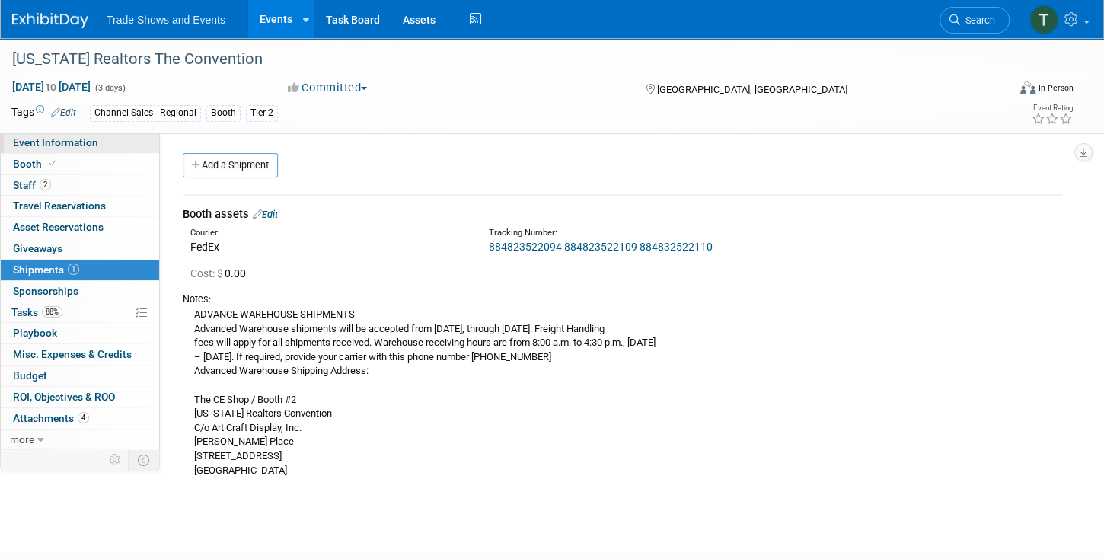
click at [49, 145] on span "Event Information" at bounding box center [55, 142] width 85 height 12
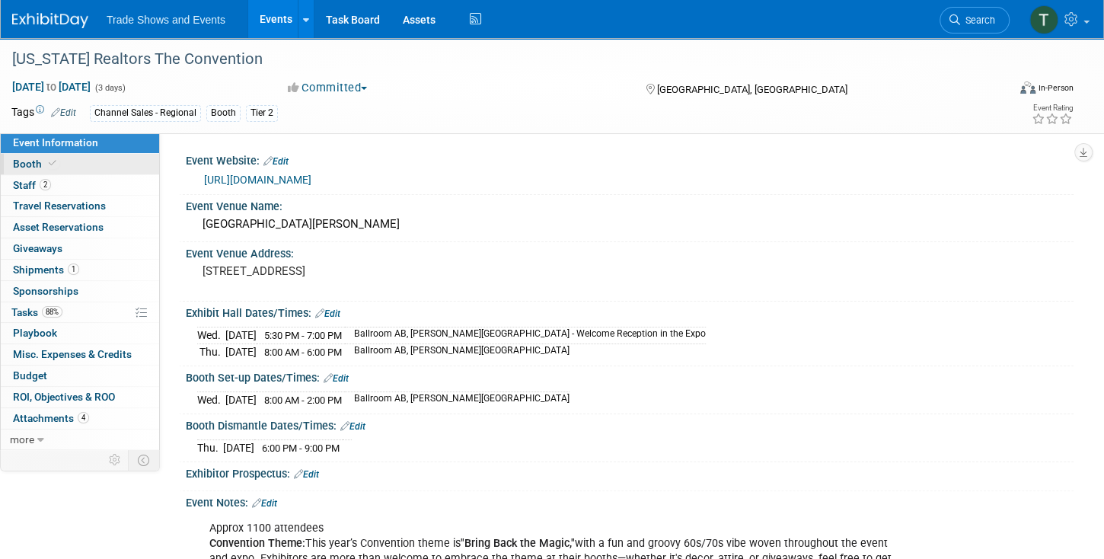
click at [43, 164] on span "Booth" at bounding box center [36, 164] width 46 height 12
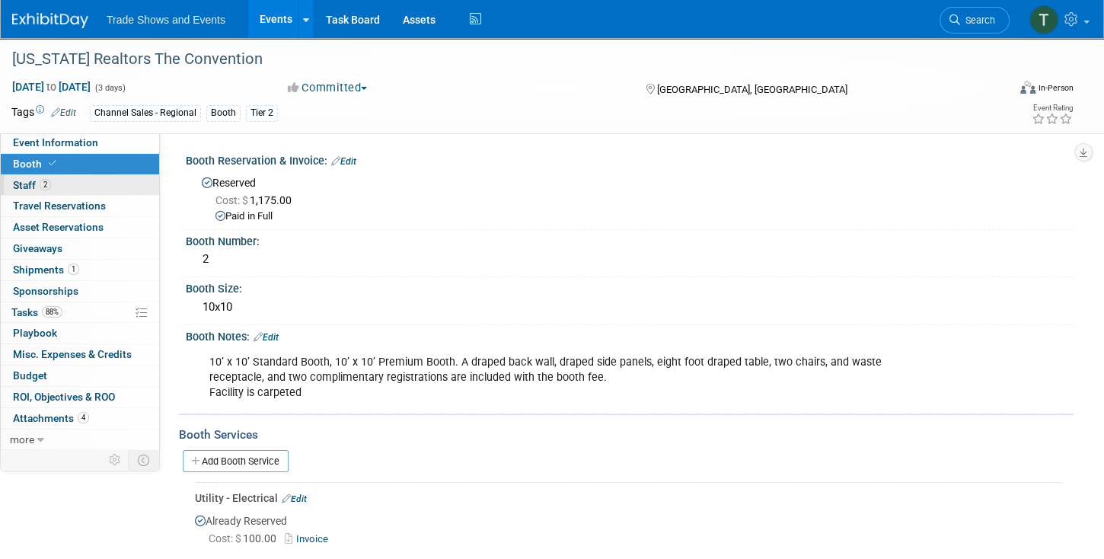
click at [76, 182] on link "2 Staff 2" at bounding box center [80, 185] width 158 height 21
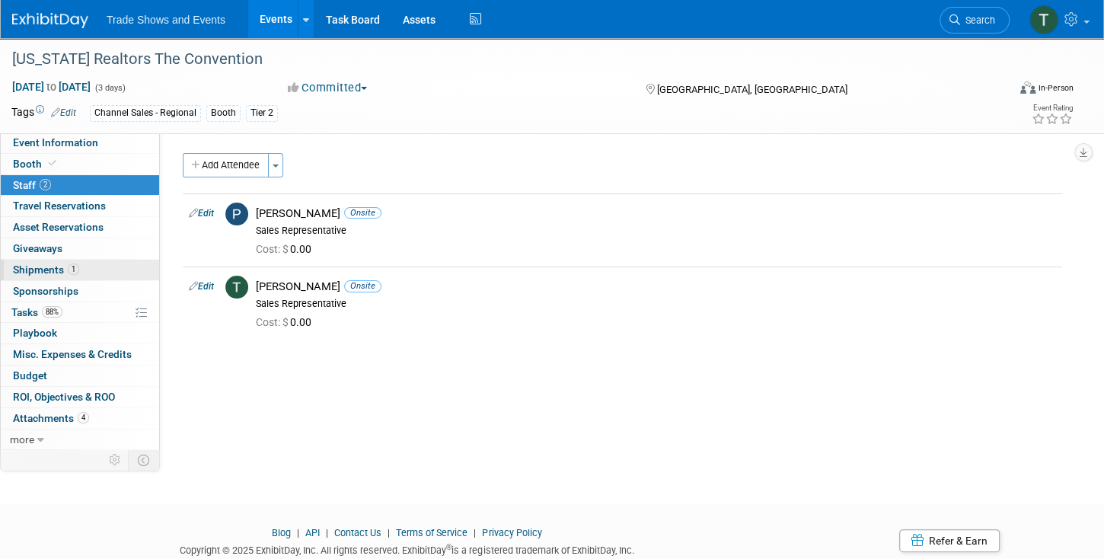
click at [59, 269] on span "Shipments 1" at bounding box center [46, 269] width 66 height 12
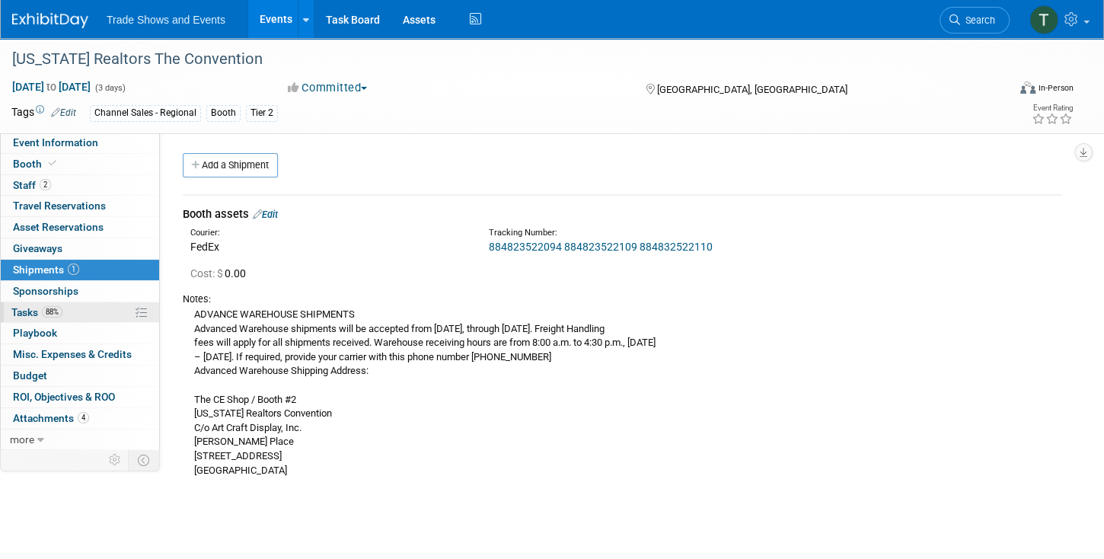
click at [33, 309] on span "Tasks 88%" at bounding box center [36, 312] width 51 height 12
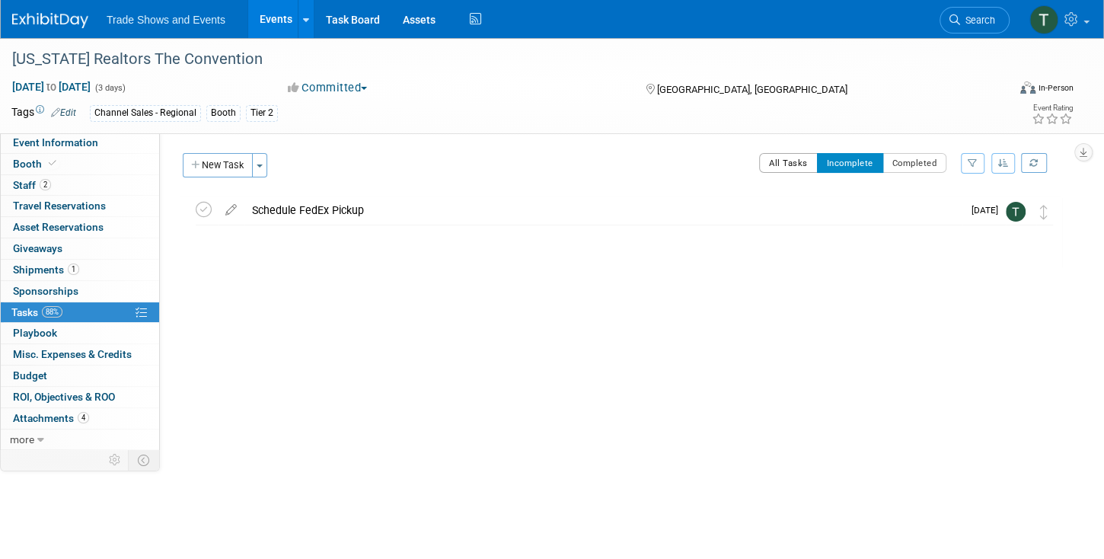
click at [790, 161] on button "All Tasks" at bounding box center [788, 163] width 59 height 20
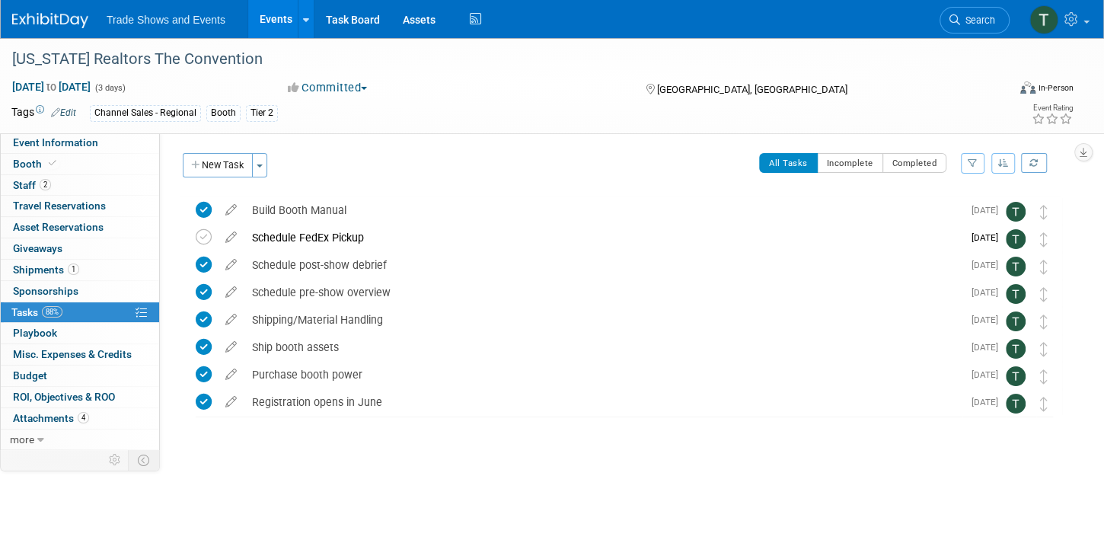
click at [281, 22] on link "Events" at bounding box center [276, 19] width 56 height 38
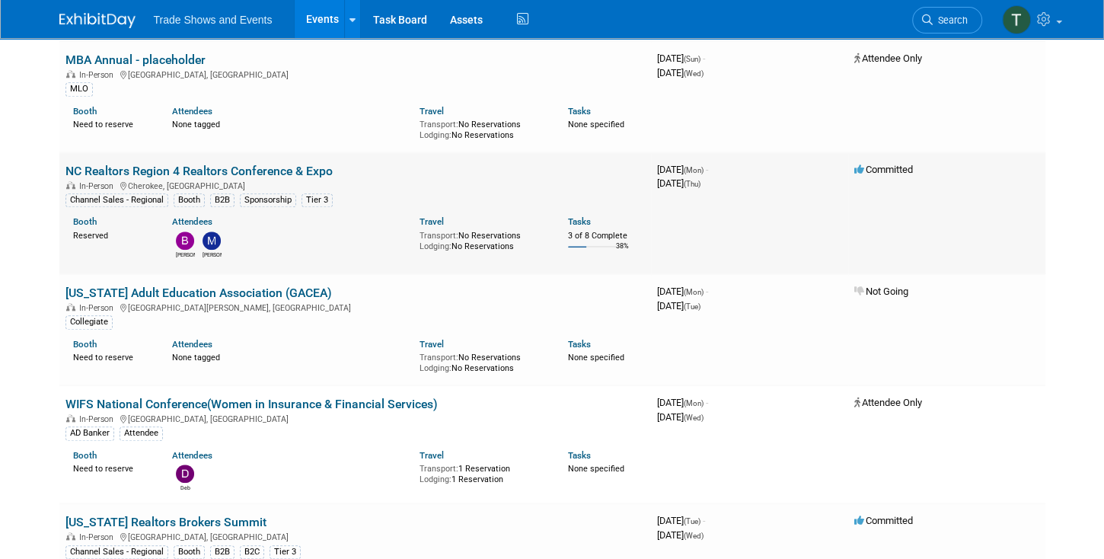
scroll to position [826, 0]
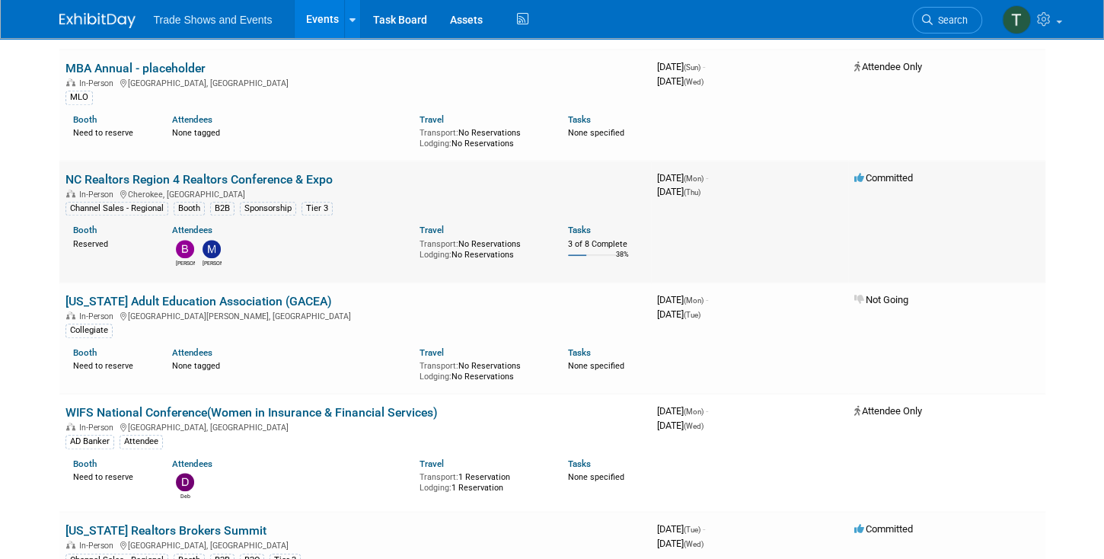
click at [206, 172] on link "NC Realtors Region 4 Realtors Conference & Expo" at bounding box center [198, 179] width 267 height 14
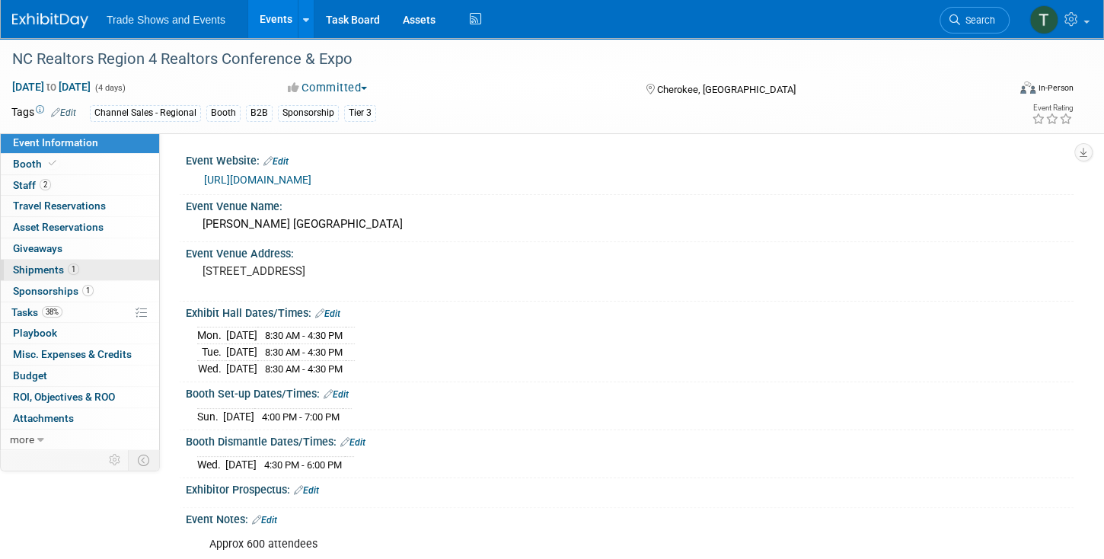
click at [58, 270] on span "Shipments 1" at bounding box center [46, 269] width 66 height 12
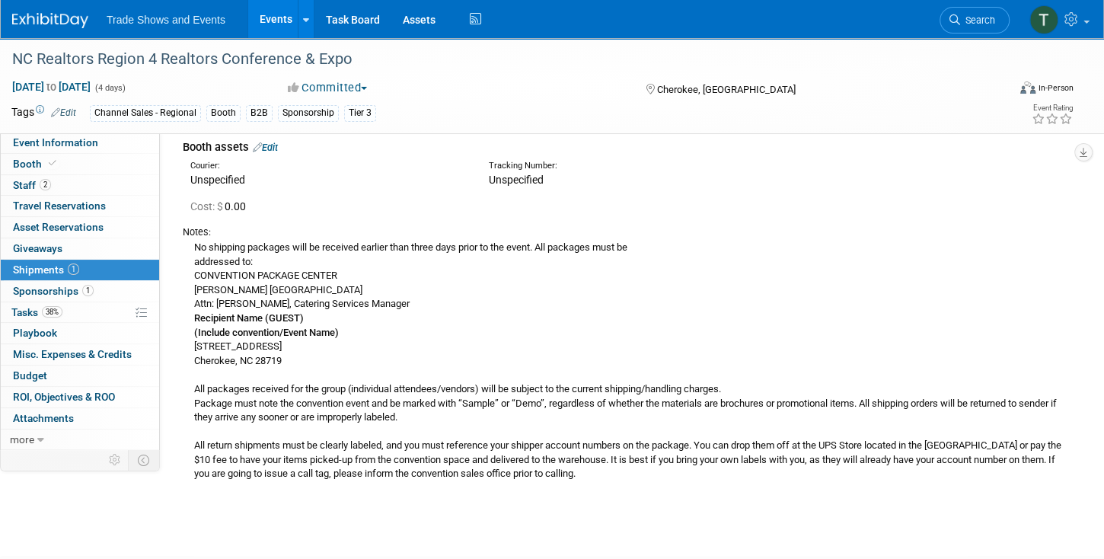
scroll to position [87, 0]
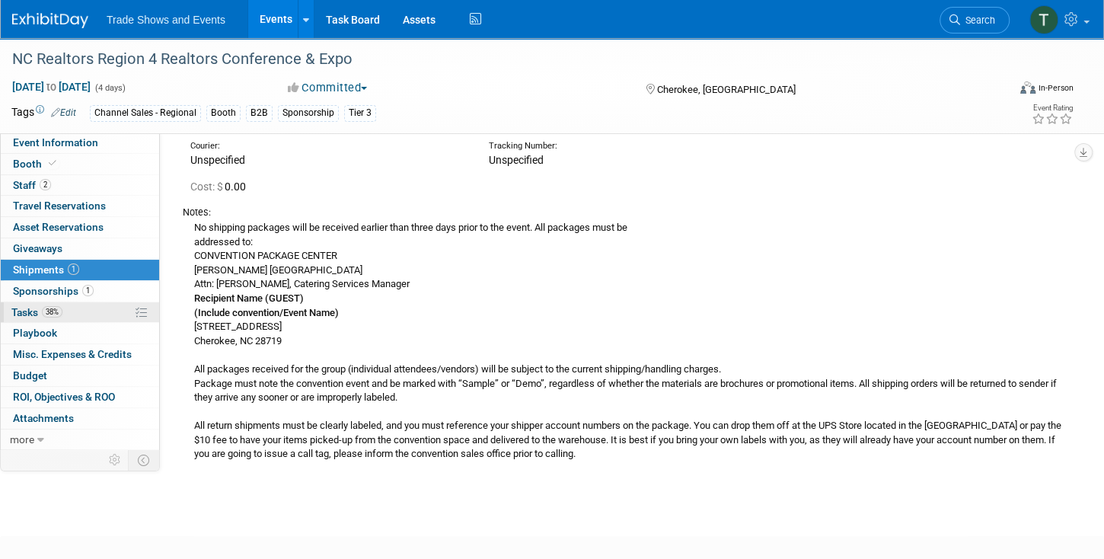
click at [18, 309] on span "Tasks 38%" at bounding box center [36, 312] width 51 height 12
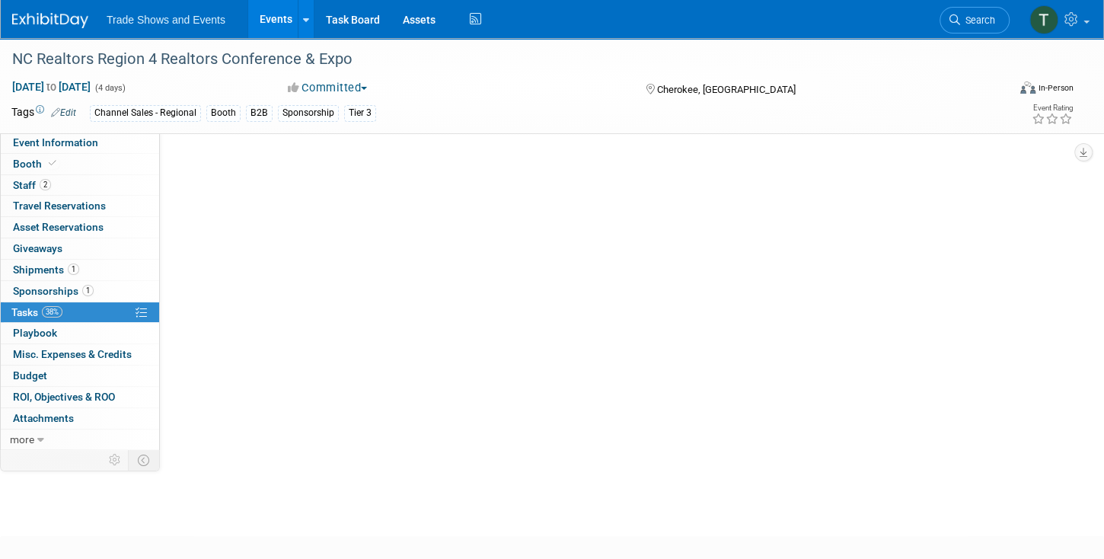
scroll to position [0, 0]
